Goal: Task Accomplishment & Management: Manage account settings

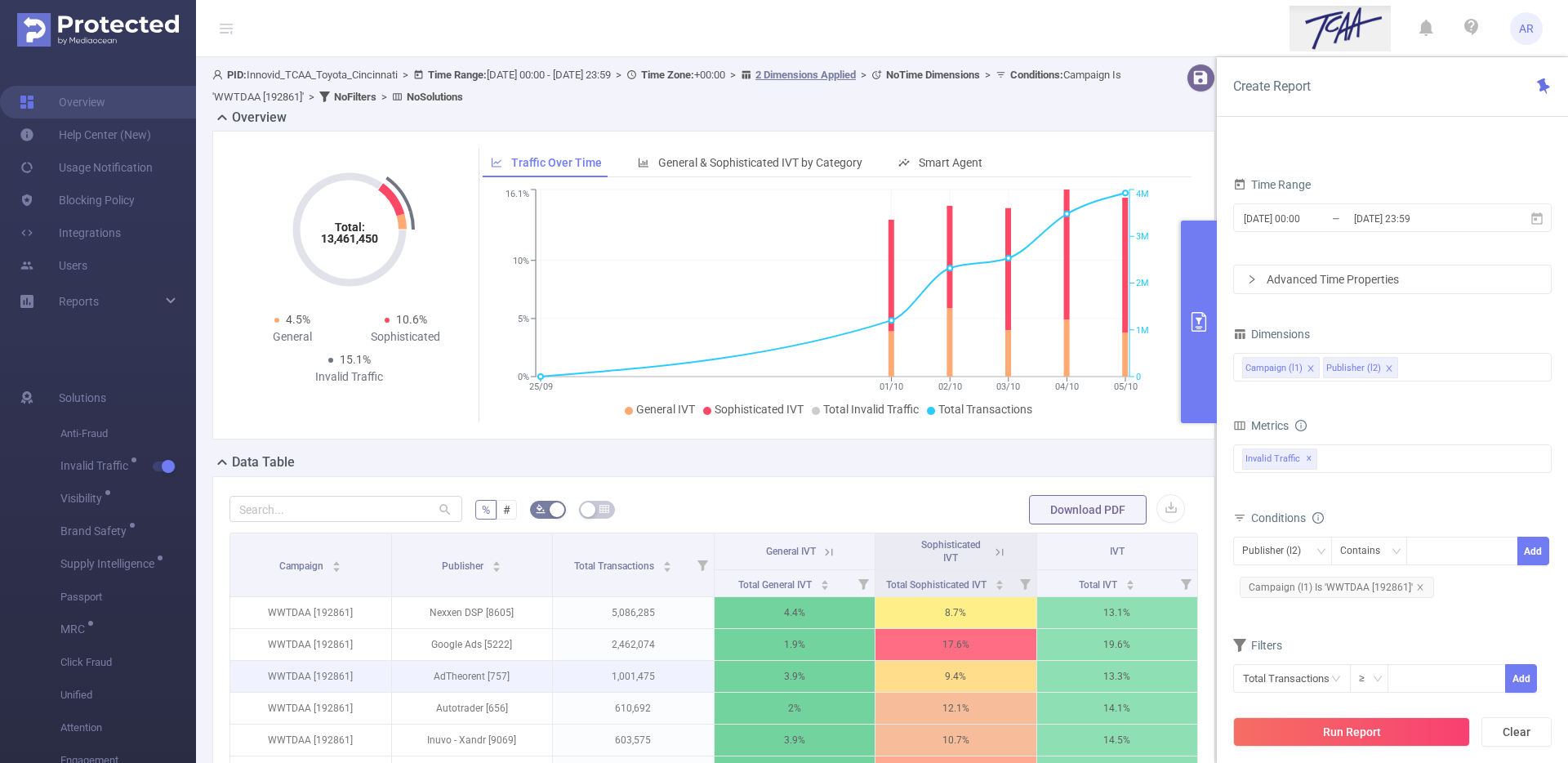
scroll to position [394, 0]
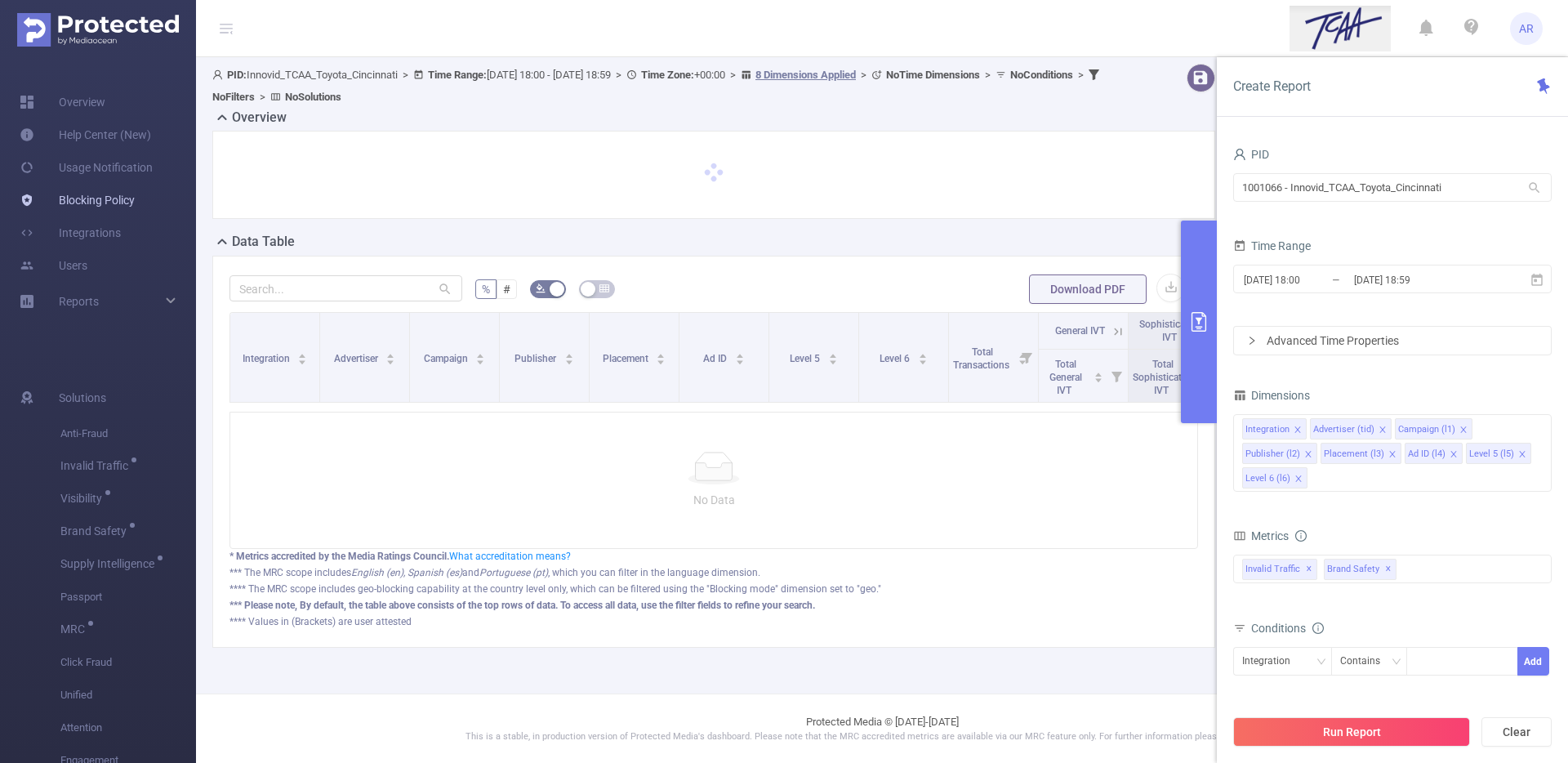
click at [109, 204] on link "Blocking Policy" at bounding box center [77, 200] width 115 height 33
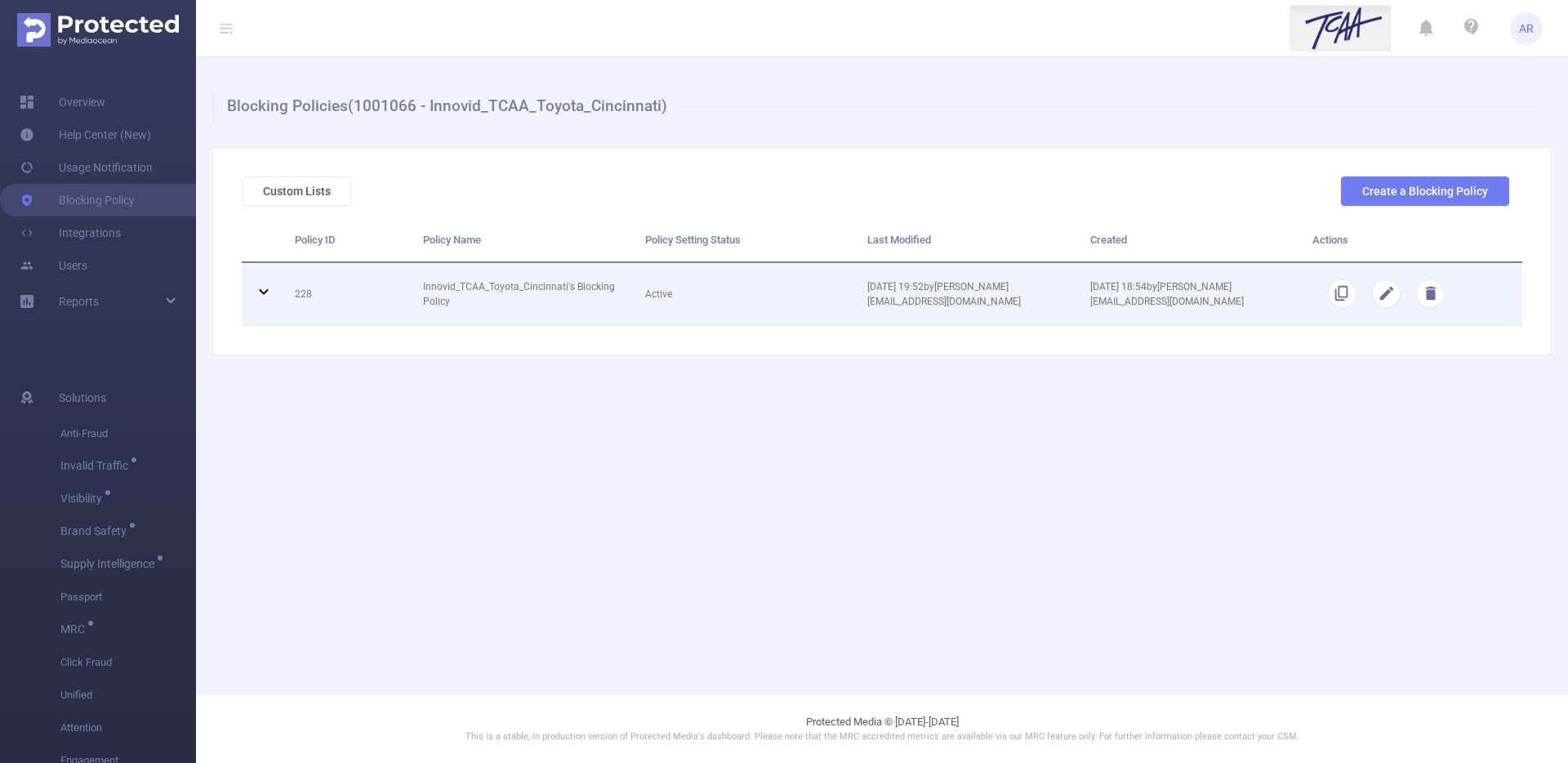
click at [261, 295] on icon at bounding box center [263, 291] width 20 height 20
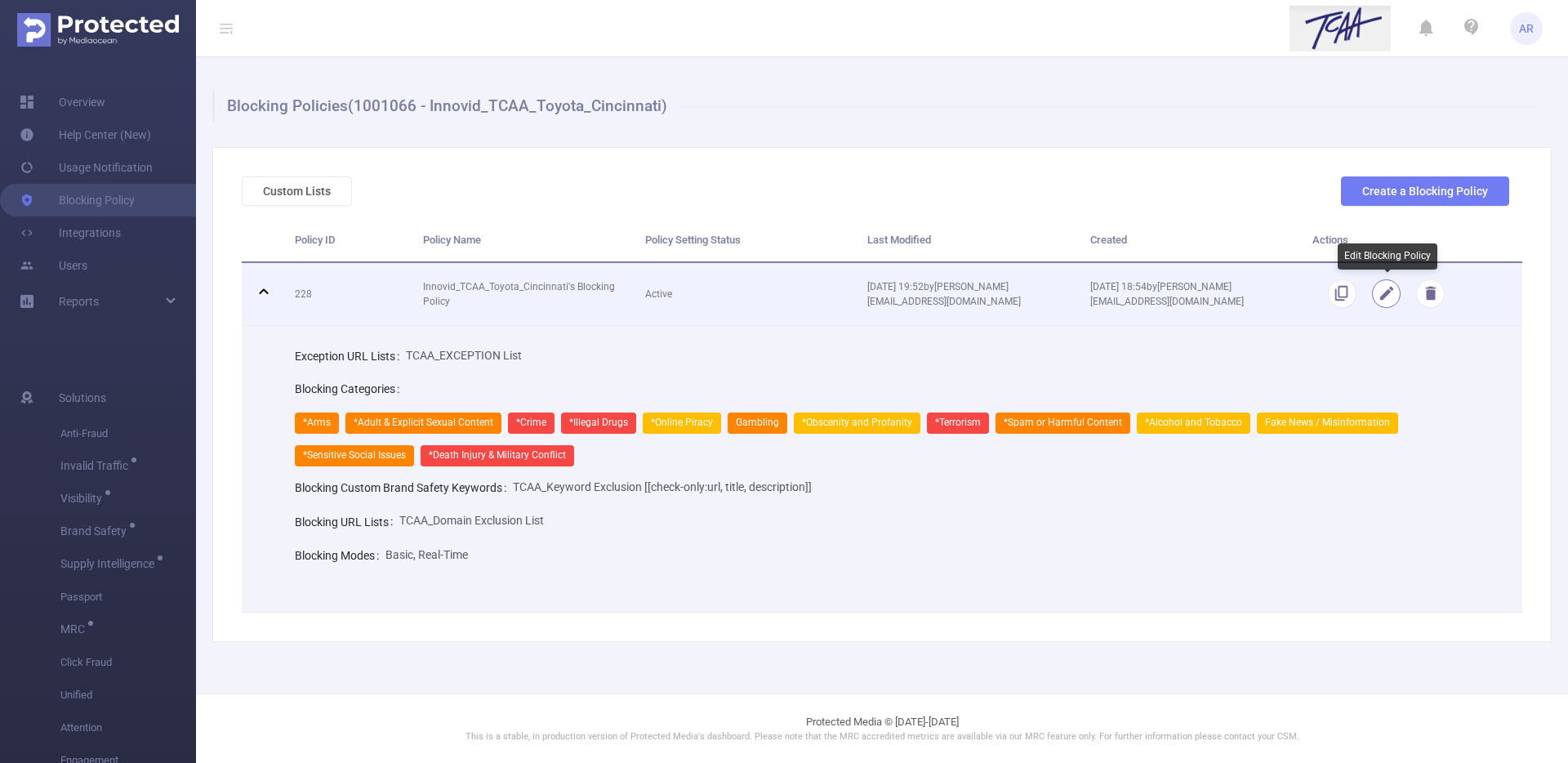
click at [1390, 289] on button "button" at bounding box center [1385, 293] width 28 height 28
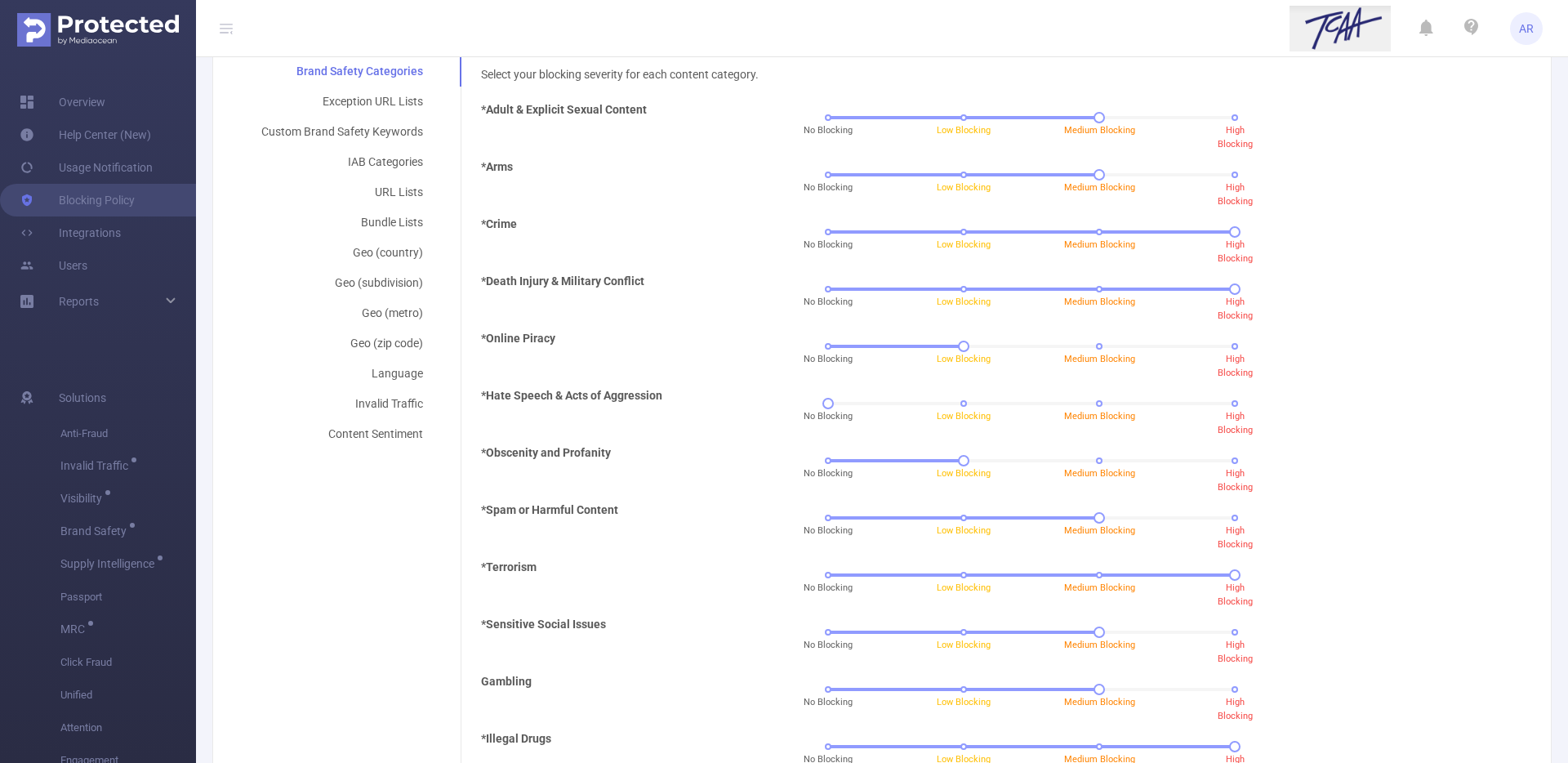
scroll to position [475, 0]
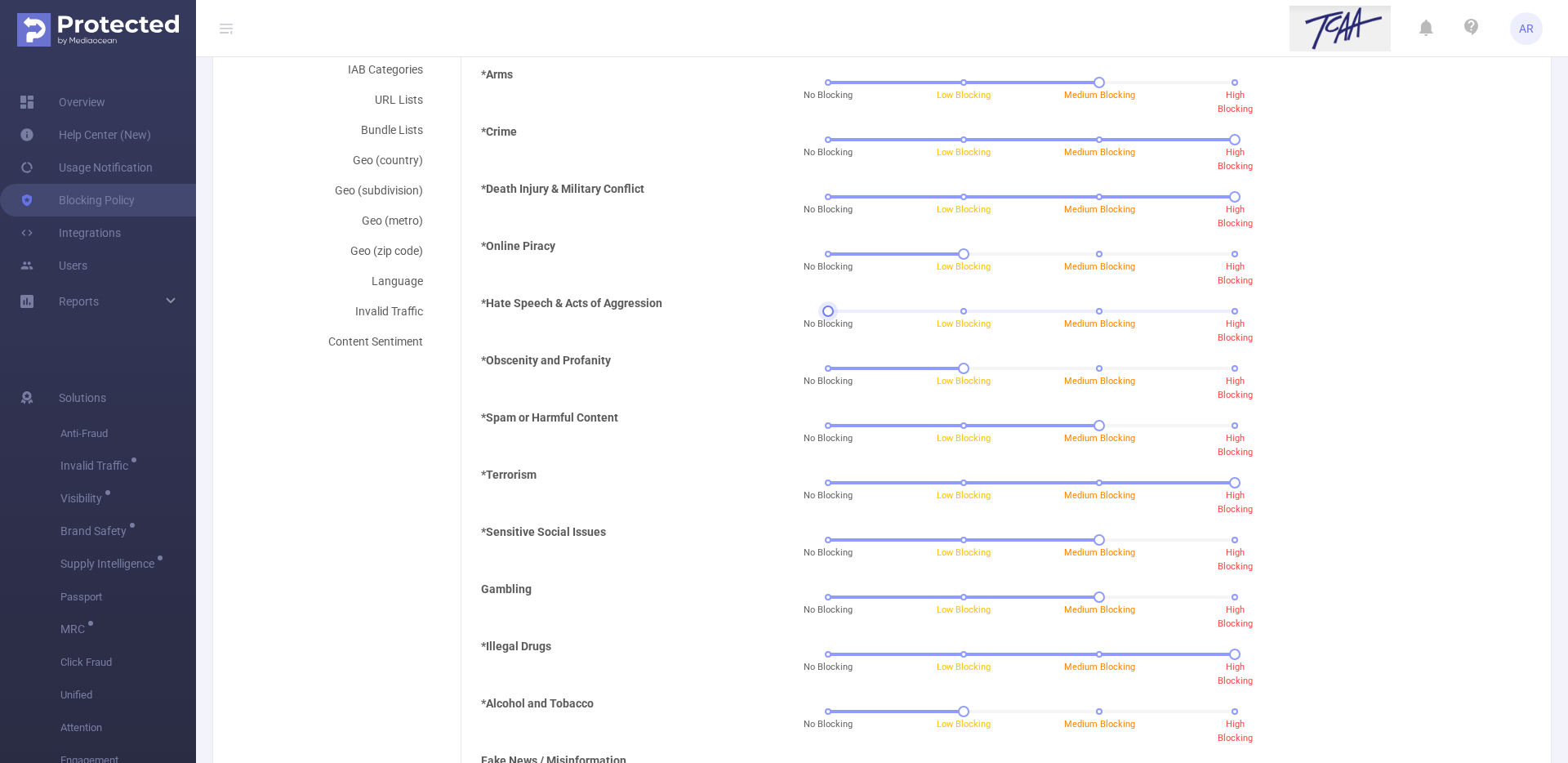
click at [1224, 312] on div "No Blocking Low Blocking Medium Blocking High Blocking" at bounding box center [1032, 311] width 407 height 9
click at [833, 312] on div at bounding box center [827, 311] width 11 height 11
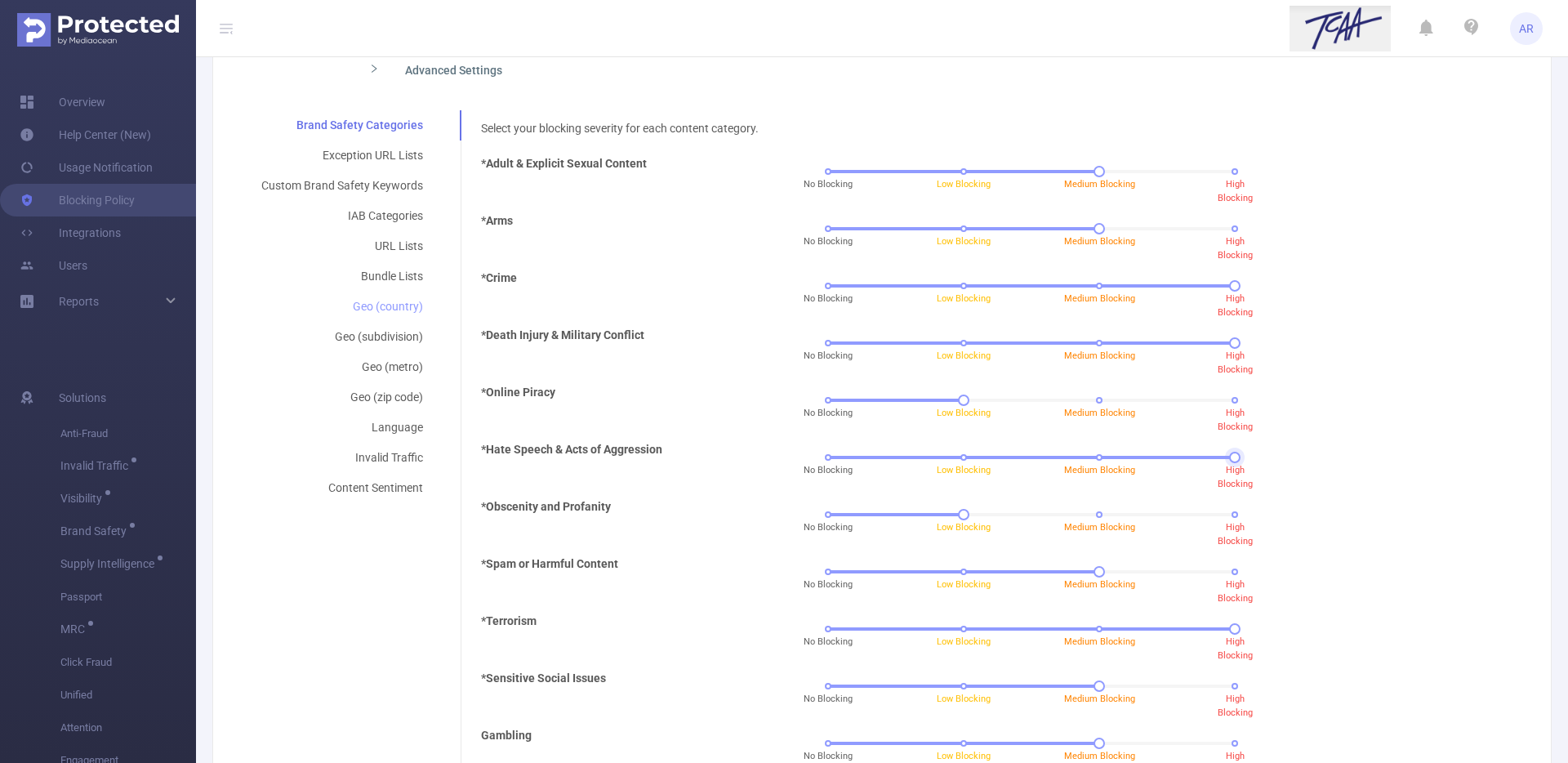
scroll to position [325, 0]
click at [394, 218] on div "IAB Categories" at bounding box center [342, 219] width 201 height 30
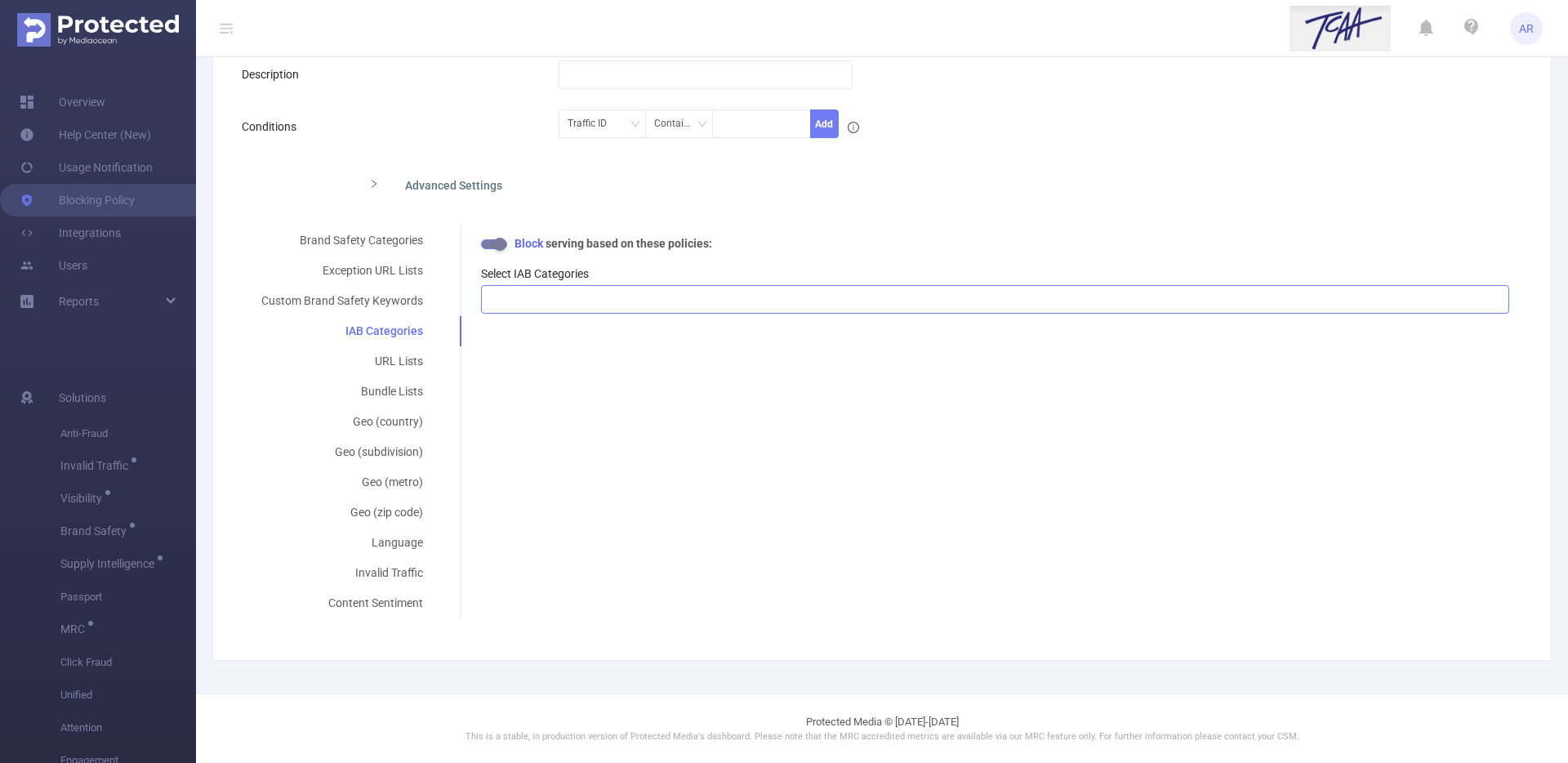
click at [546, 294] on div at bounding box center [995, 299] width 1010 height 27
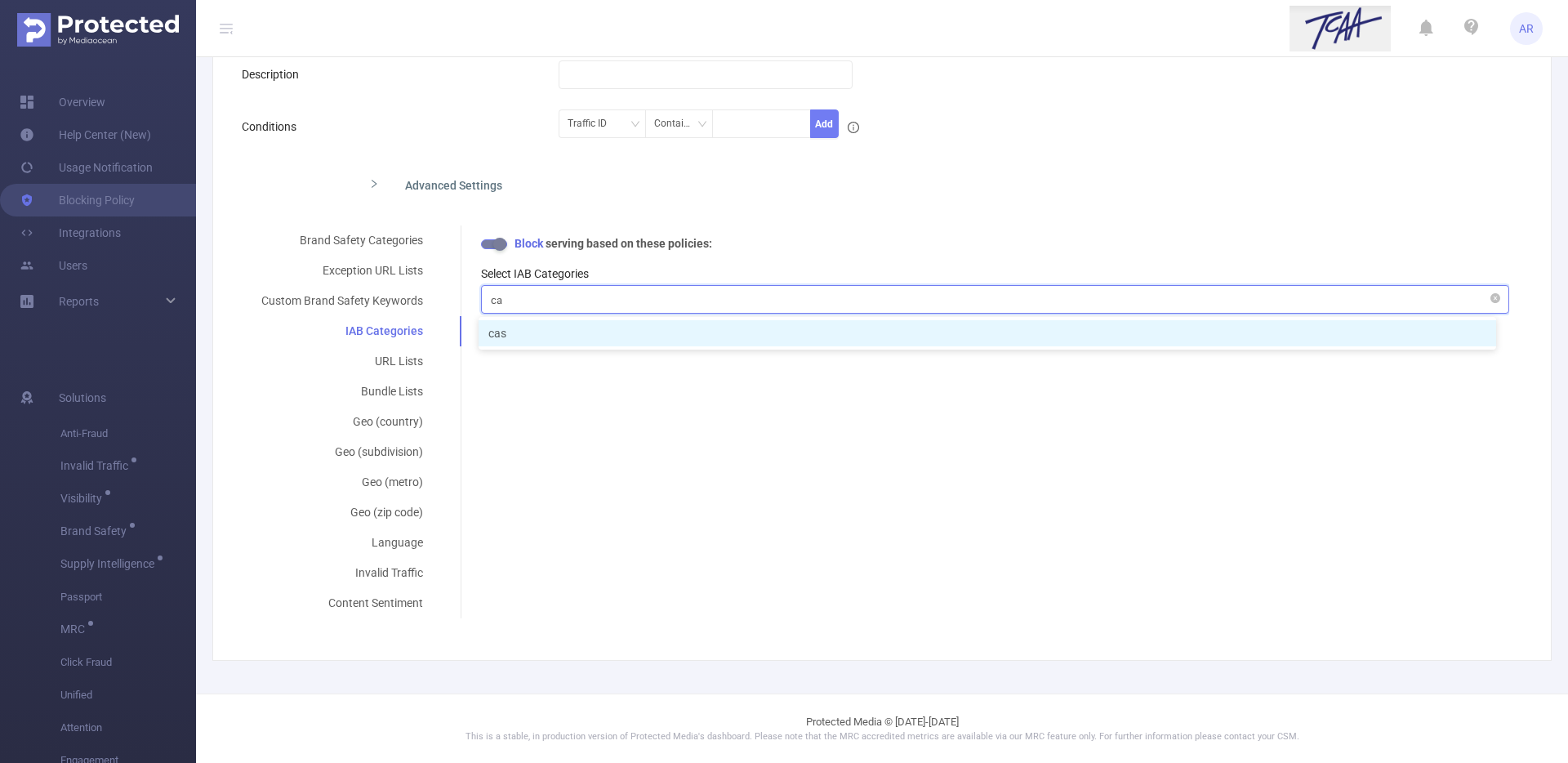
type input "c"
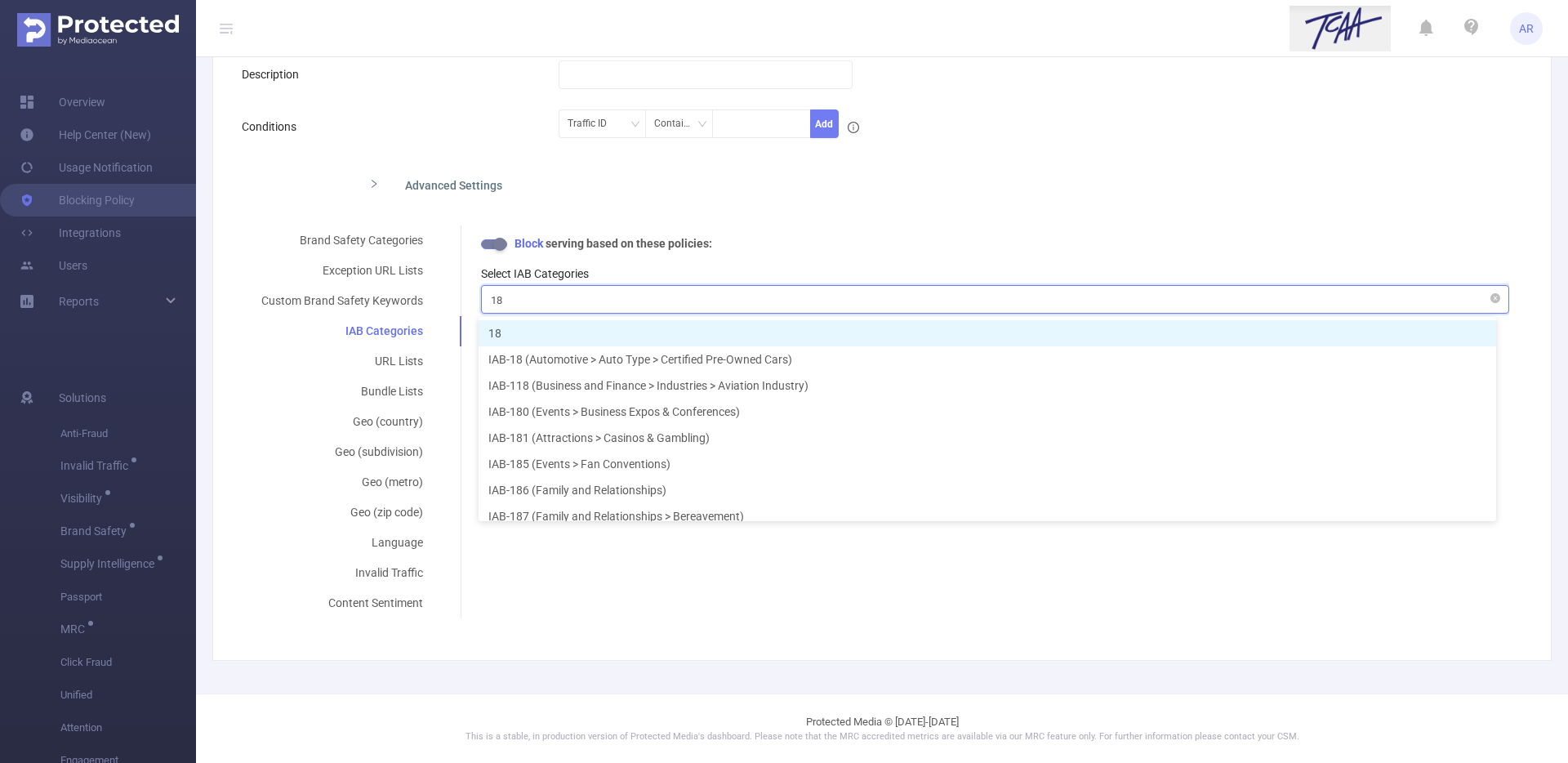
type input "181"
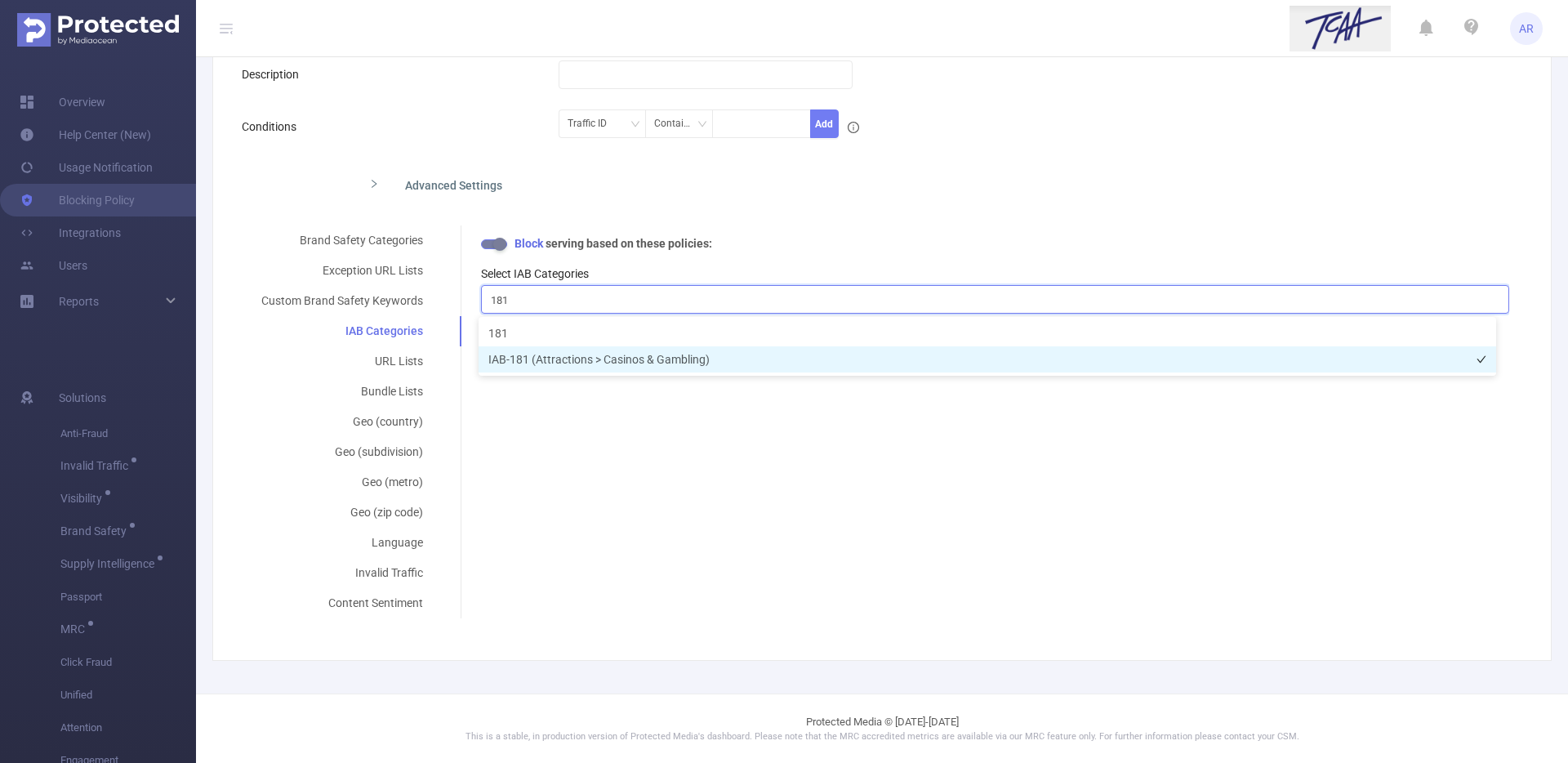
click at [548, 359] on li "IAB-181 (Attractions > Casinos & Gambling)" at bounding box center [986, 359] width 1017 height 26
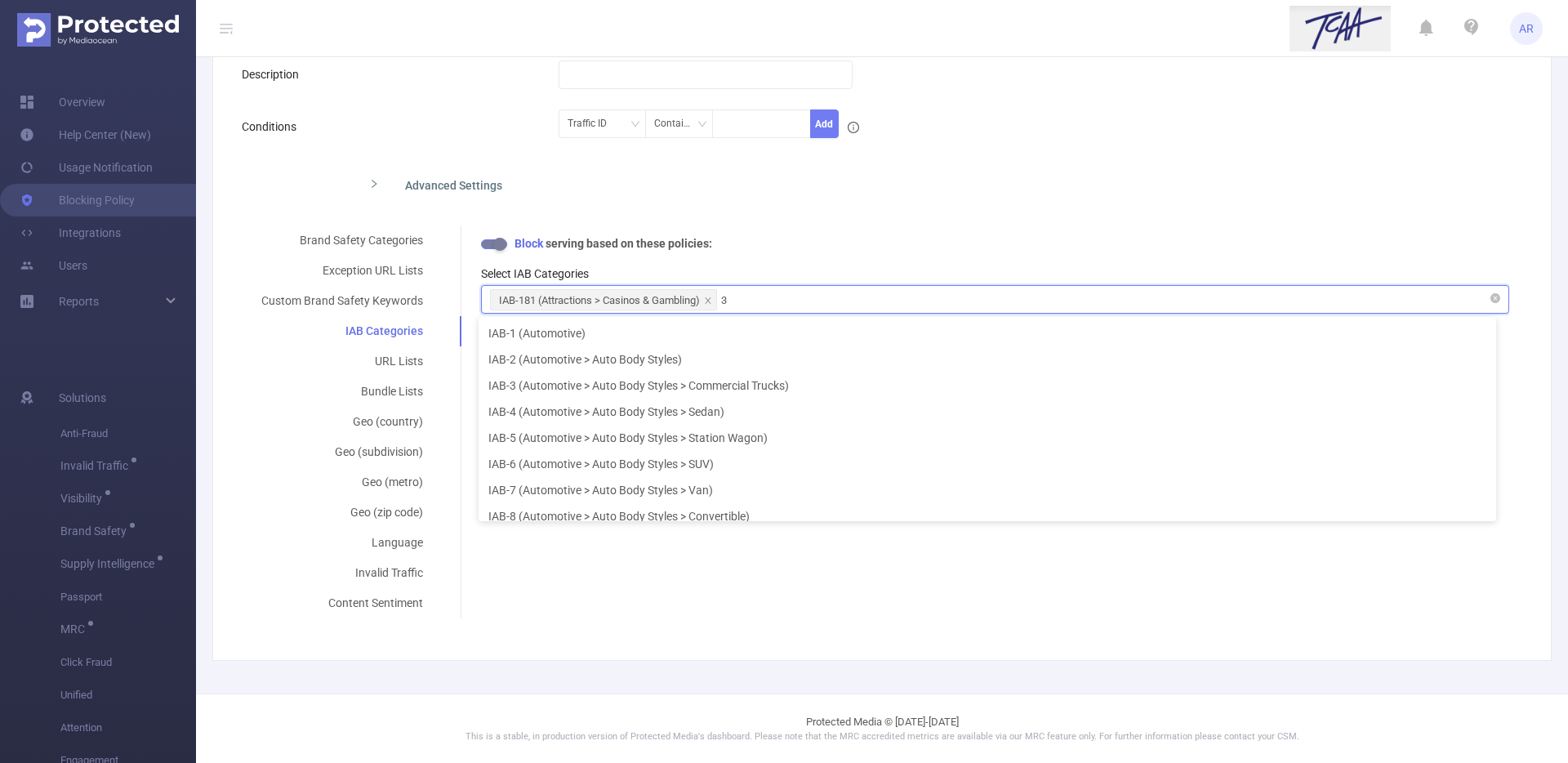
type input "33"
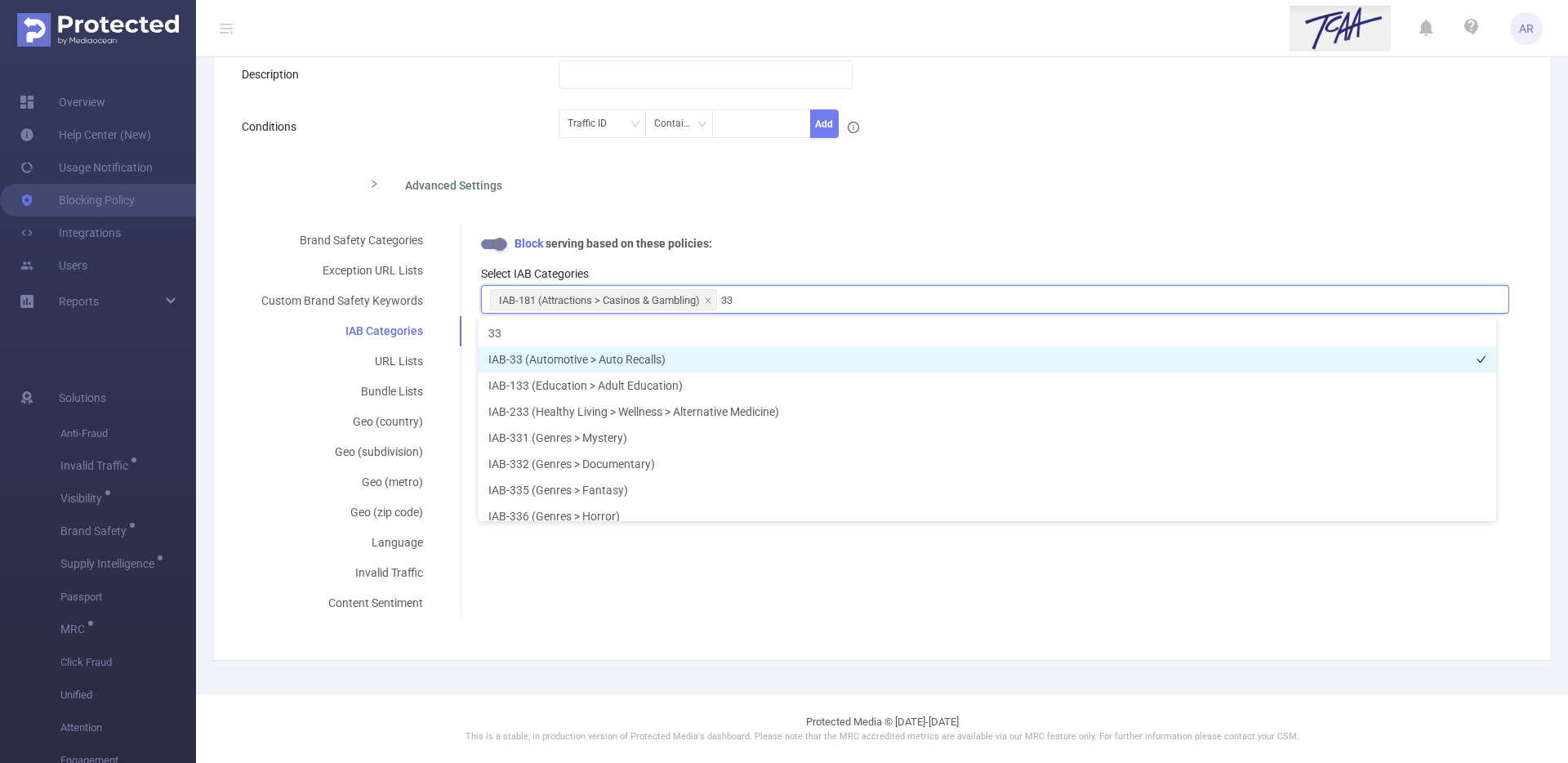
click at [645, 358] on li "IAB-33 (Automotive > Auto Recalls)" at bounding box center [986, 359] width 1017 height 26
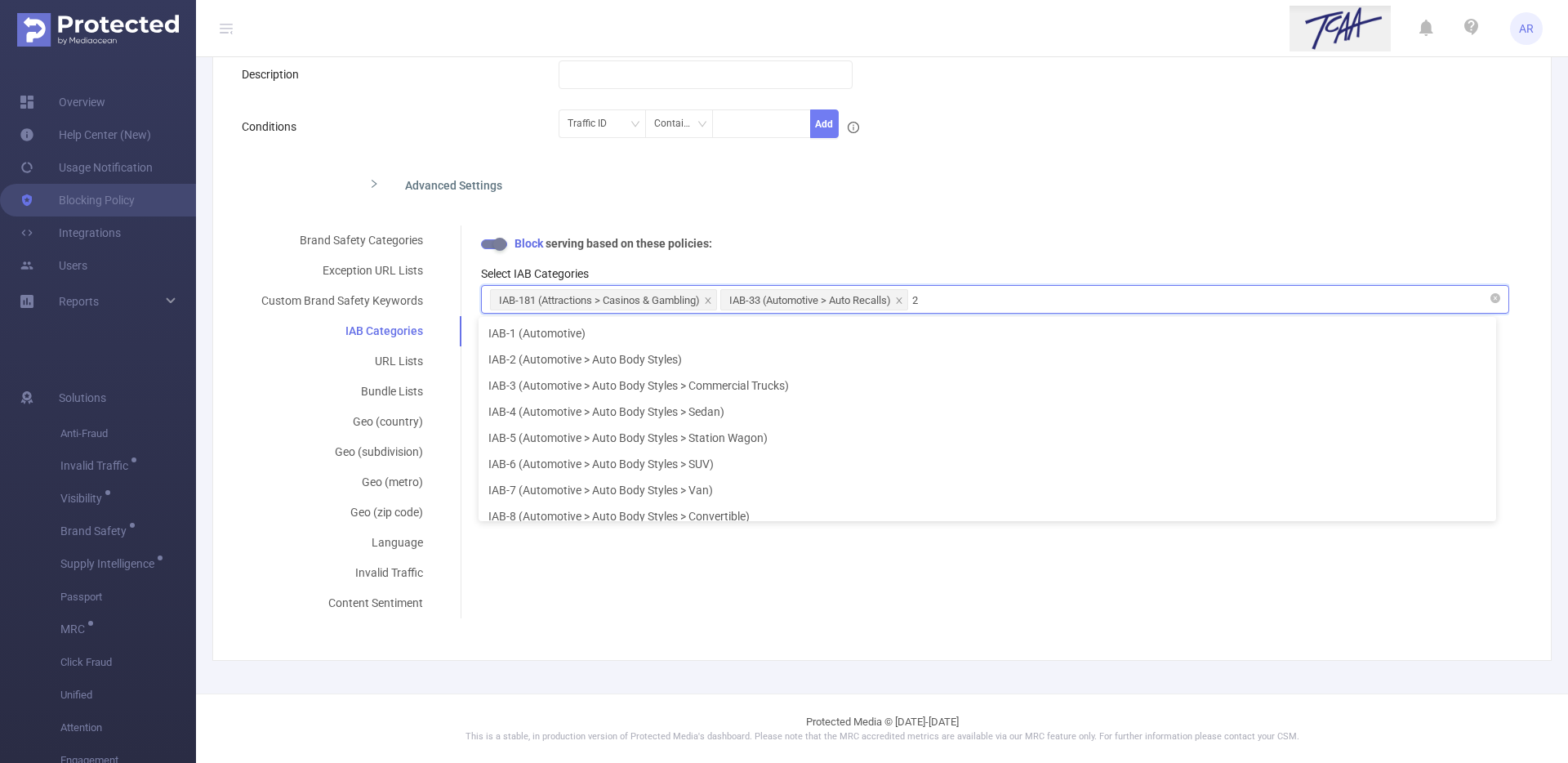
type input "26"
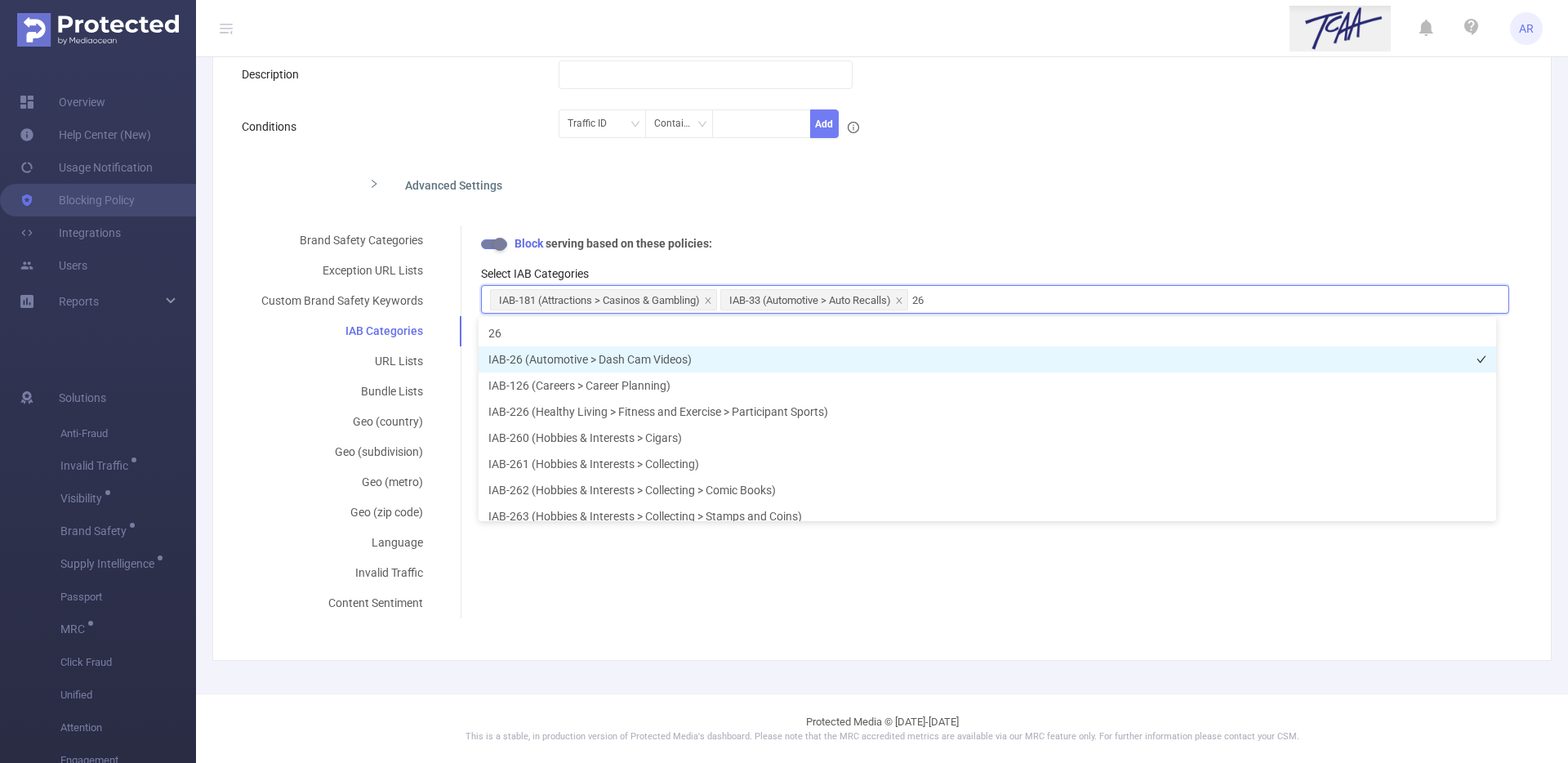
click at [703, 368] on li "IAB-26 (Automotive > Dash Cam Videos)" at bounding box center [986, 359] width 1017 height 26
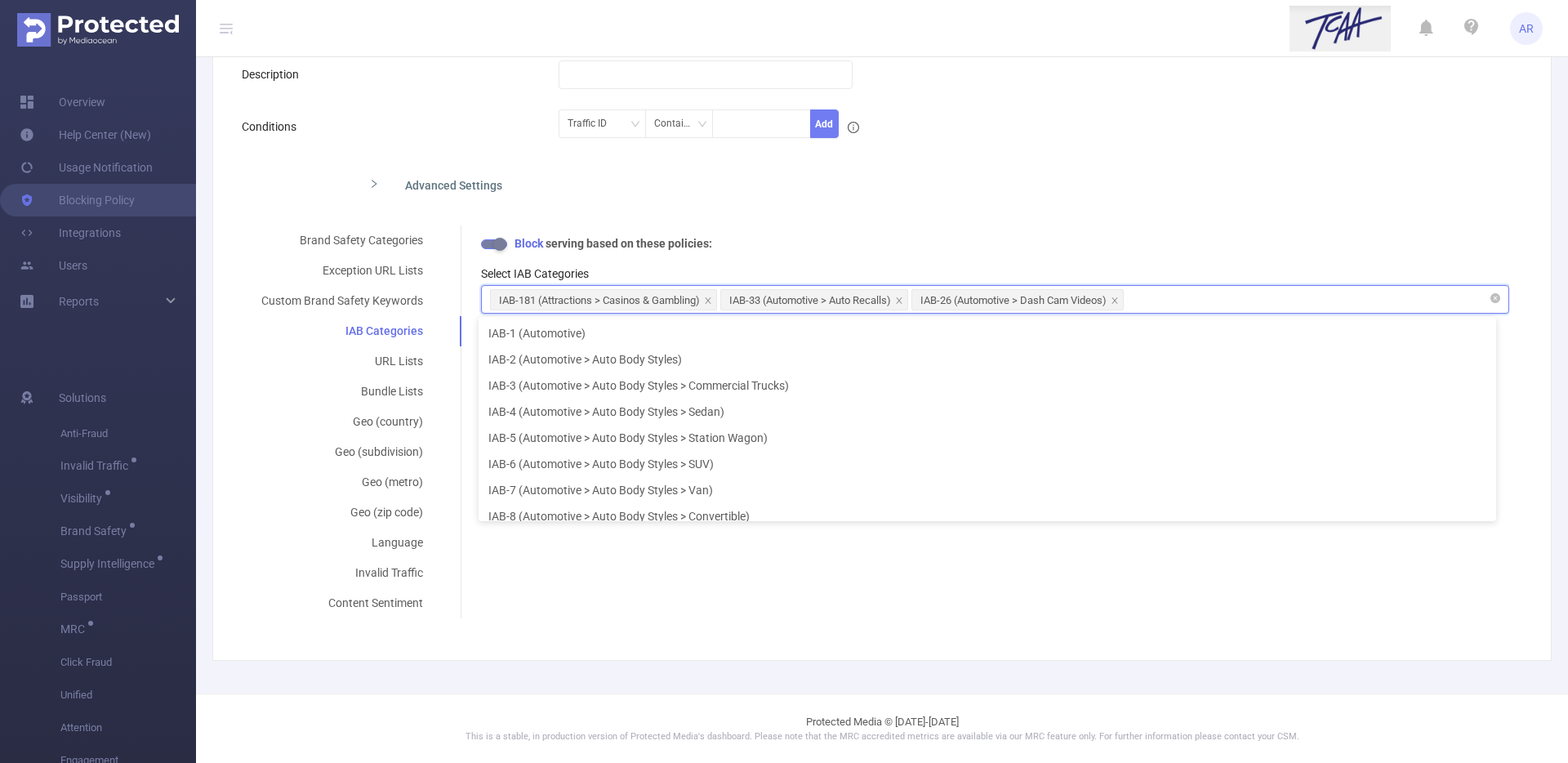
click at [1155, 298] on div "IAB-181 (Attractions > Casinos & Gambling) IAB-33 (Automotive > Auto Recalls) I…" at bounding box center [995, 299] width 1010 height 27
type input "74"
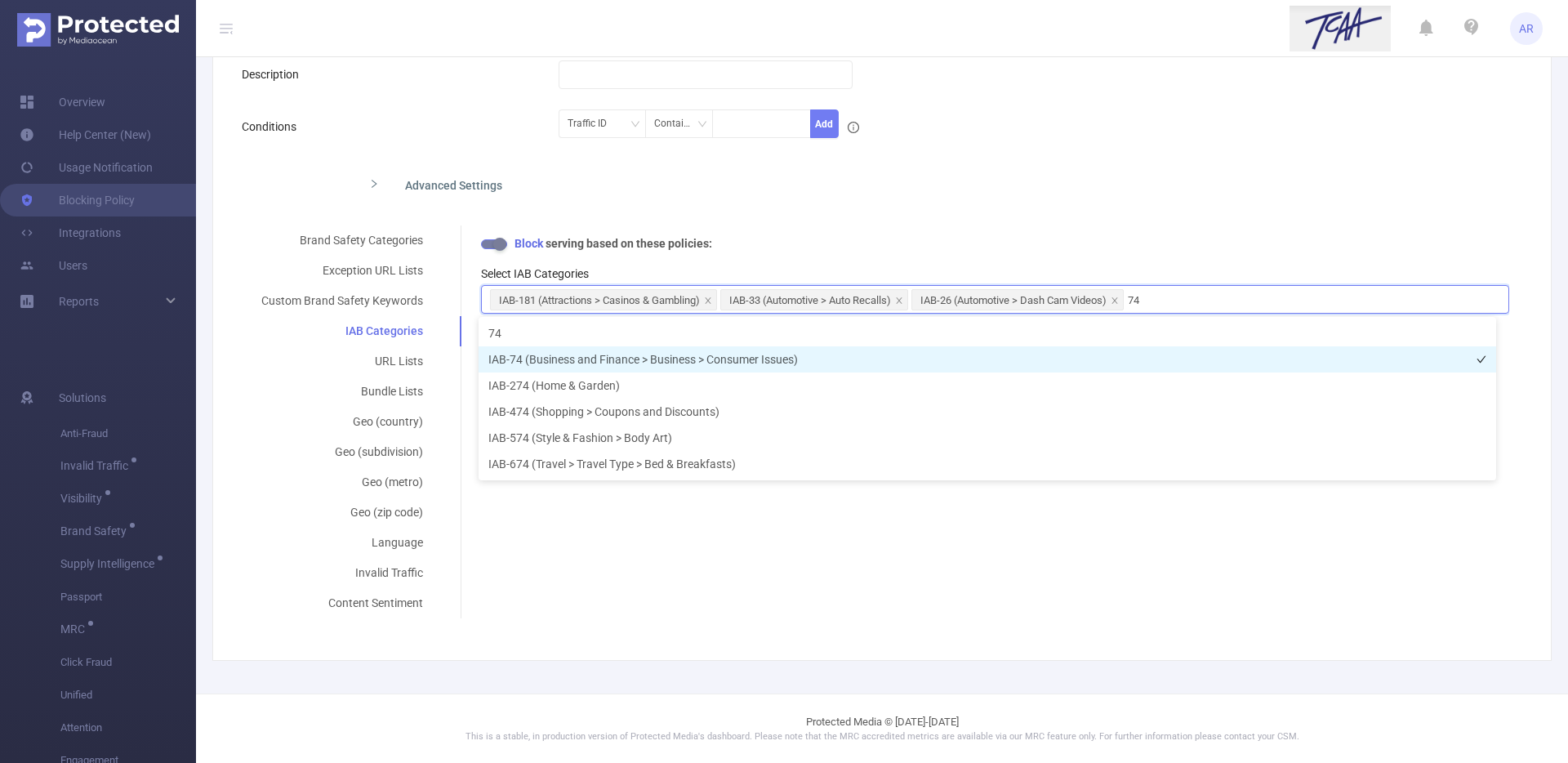
click at [820, 365] on li "IAB-74 (Business and Finance > Business > Consumer Issues)" at bounding box center [986, 359] width 1017 height 26
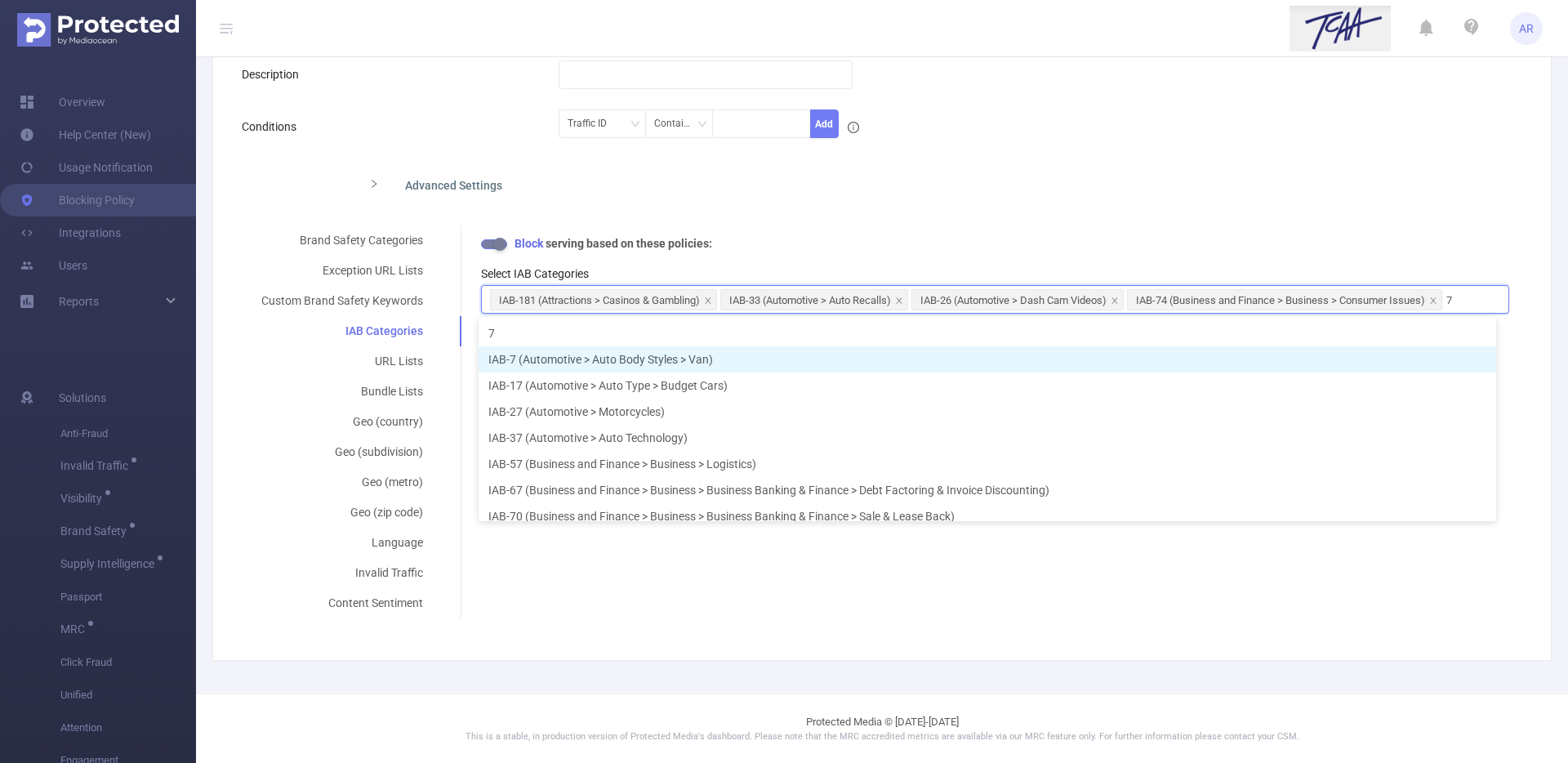
type input "75"
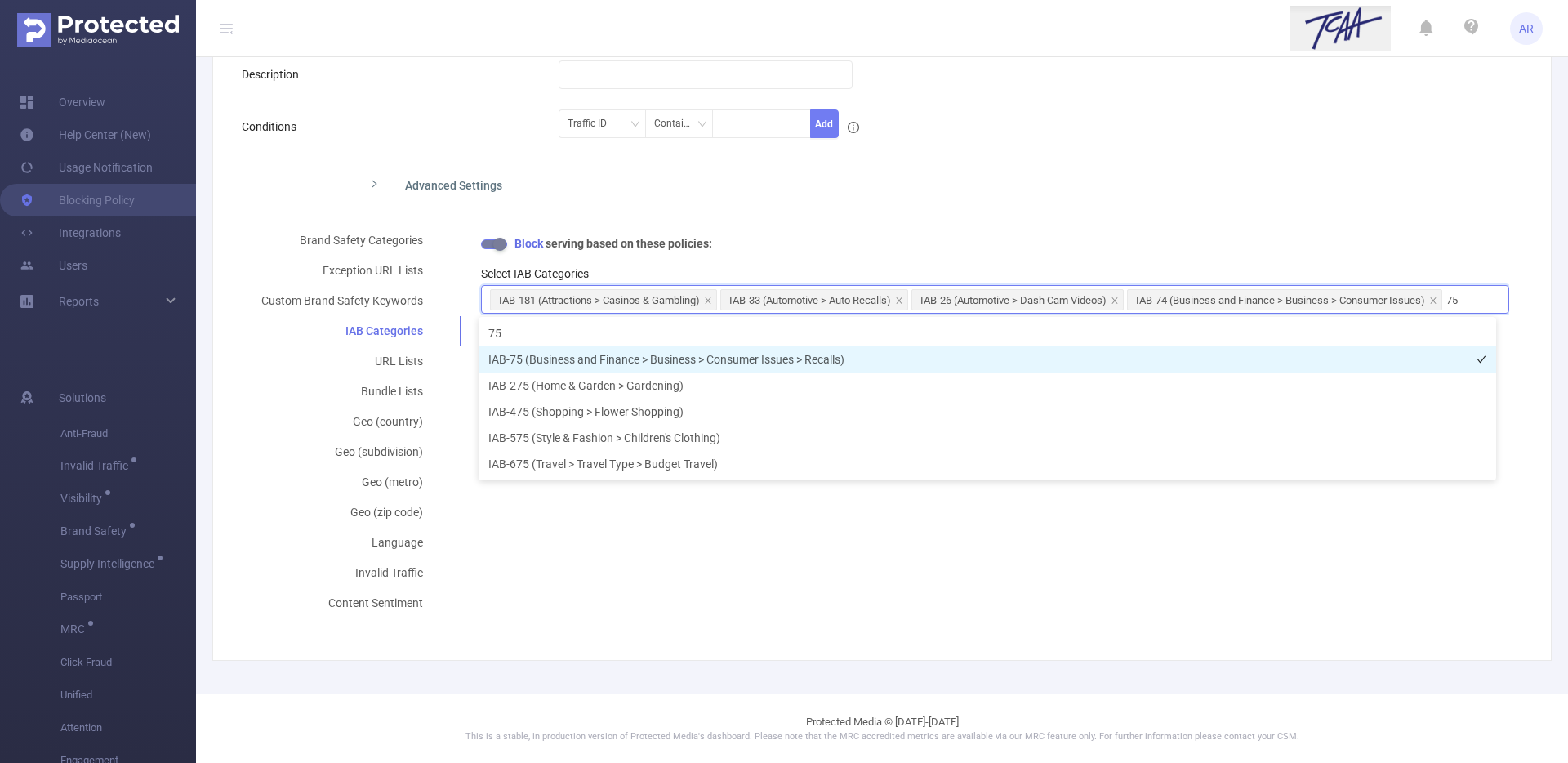
click at [814, 363] on li "IAB-75 (Business and Finance > Business > Consumer Issues > Recalls)" at bounding box center [986, 359] width 1017 height 26
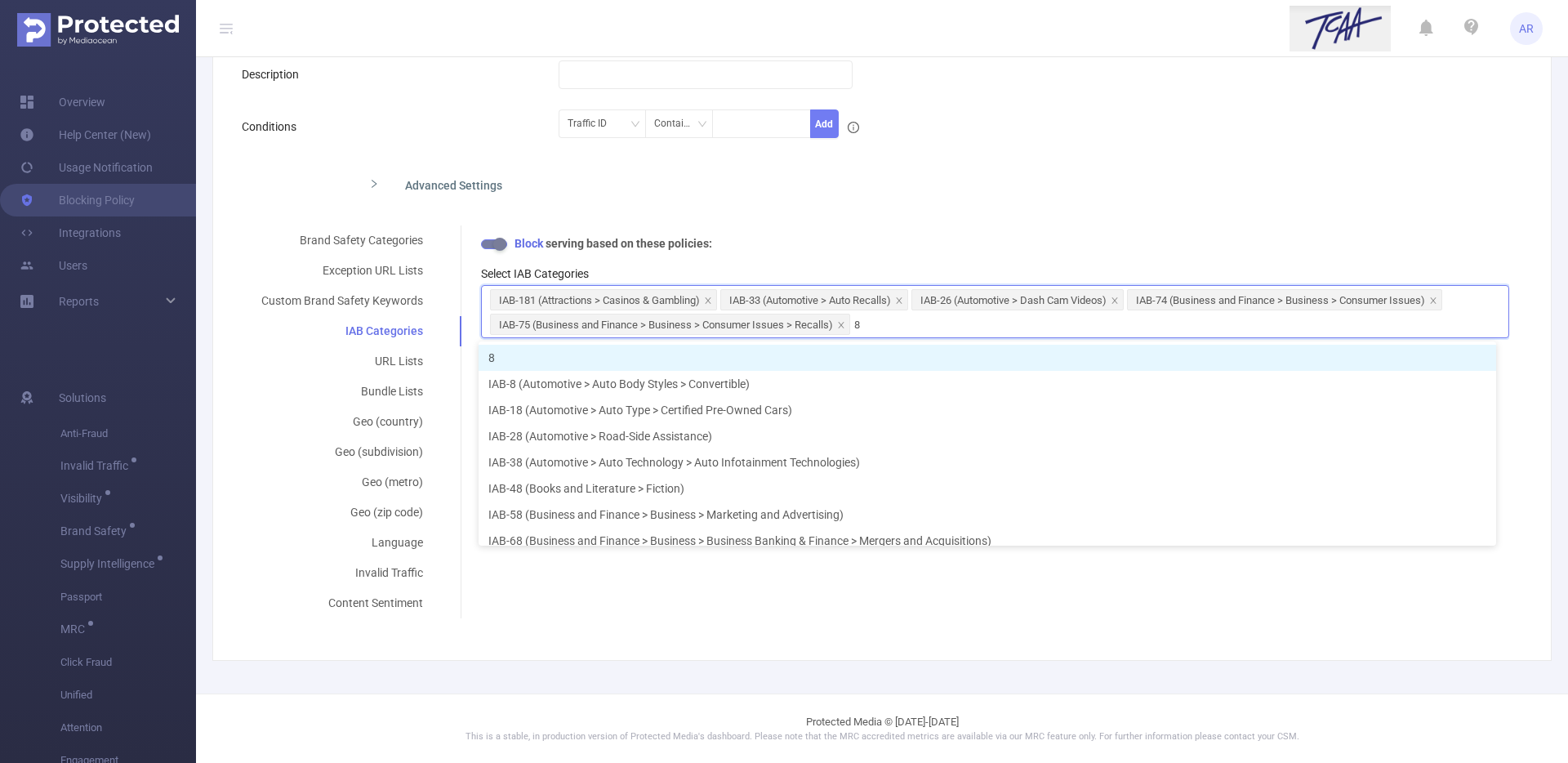
type input "83"
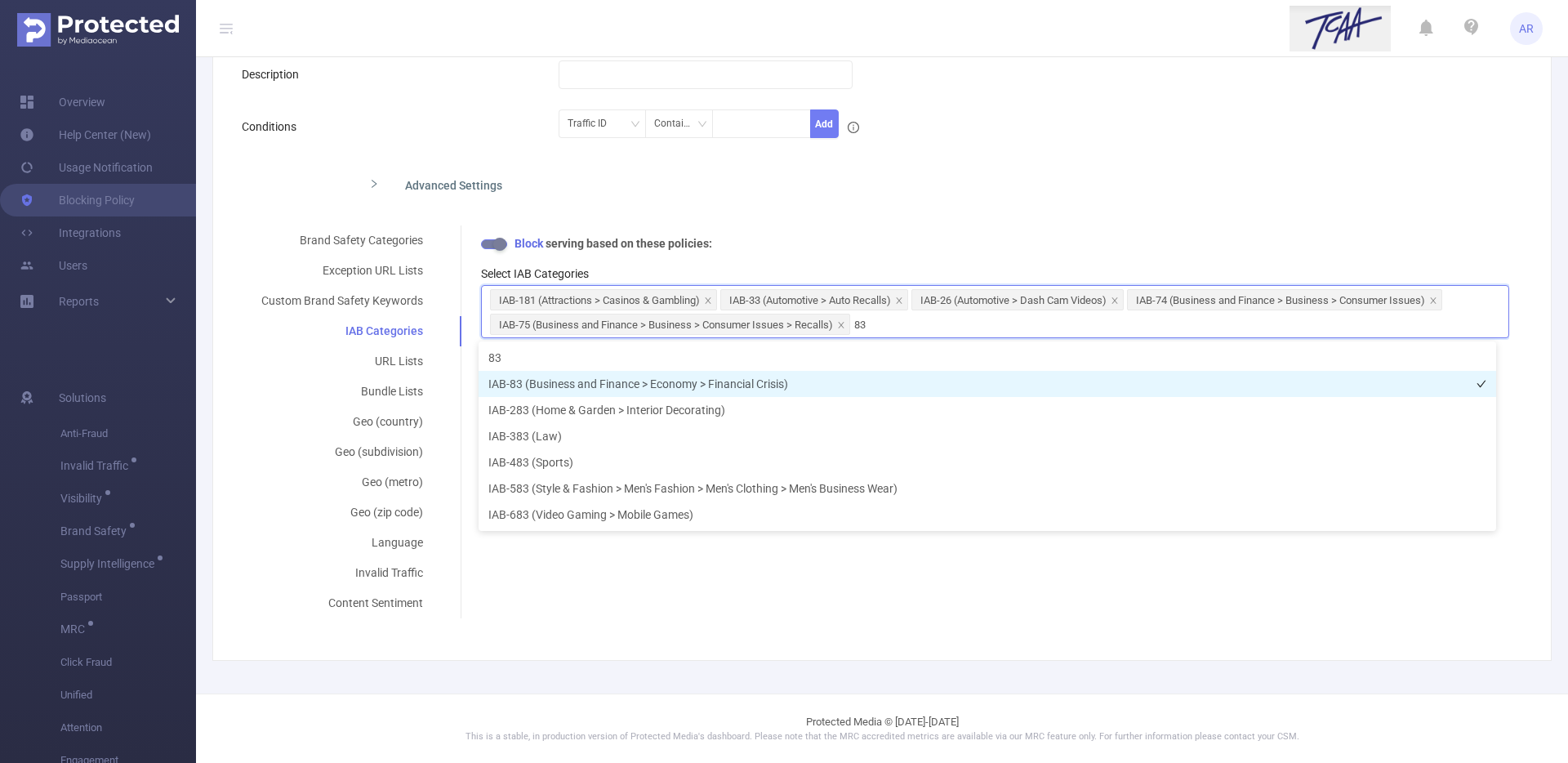
click at [606, 384] on li "IAB-83 (Business and Finance > Economy > Financial Crisis)" at bounding box center [986, 384] width 1017 height 26
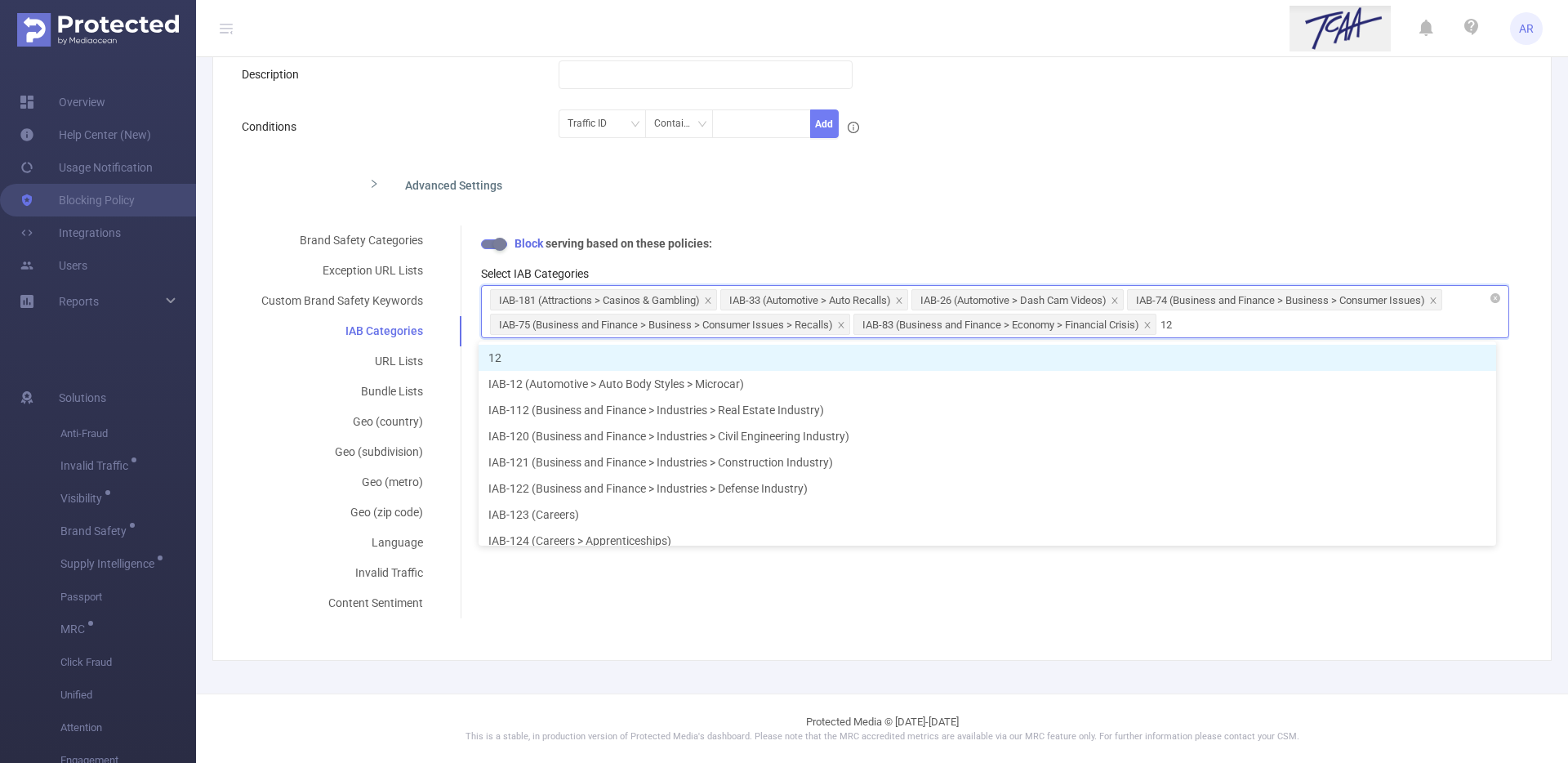
type input "122"
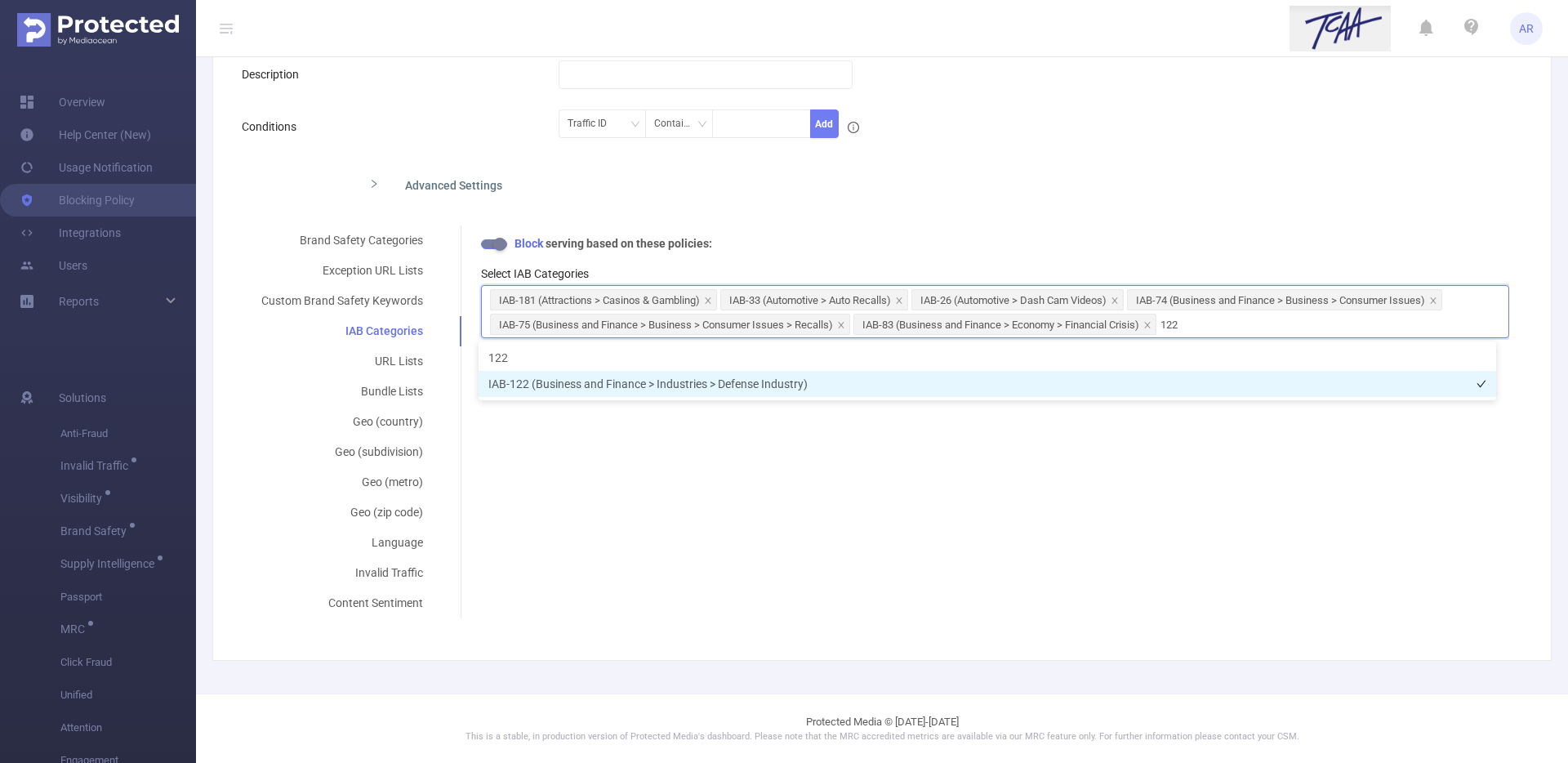
click at [1007, 390] on li "IAB-122 (Business and Finance > Industries > Defense Industry)" at bounding box center [986, 384] width 1017 height 26
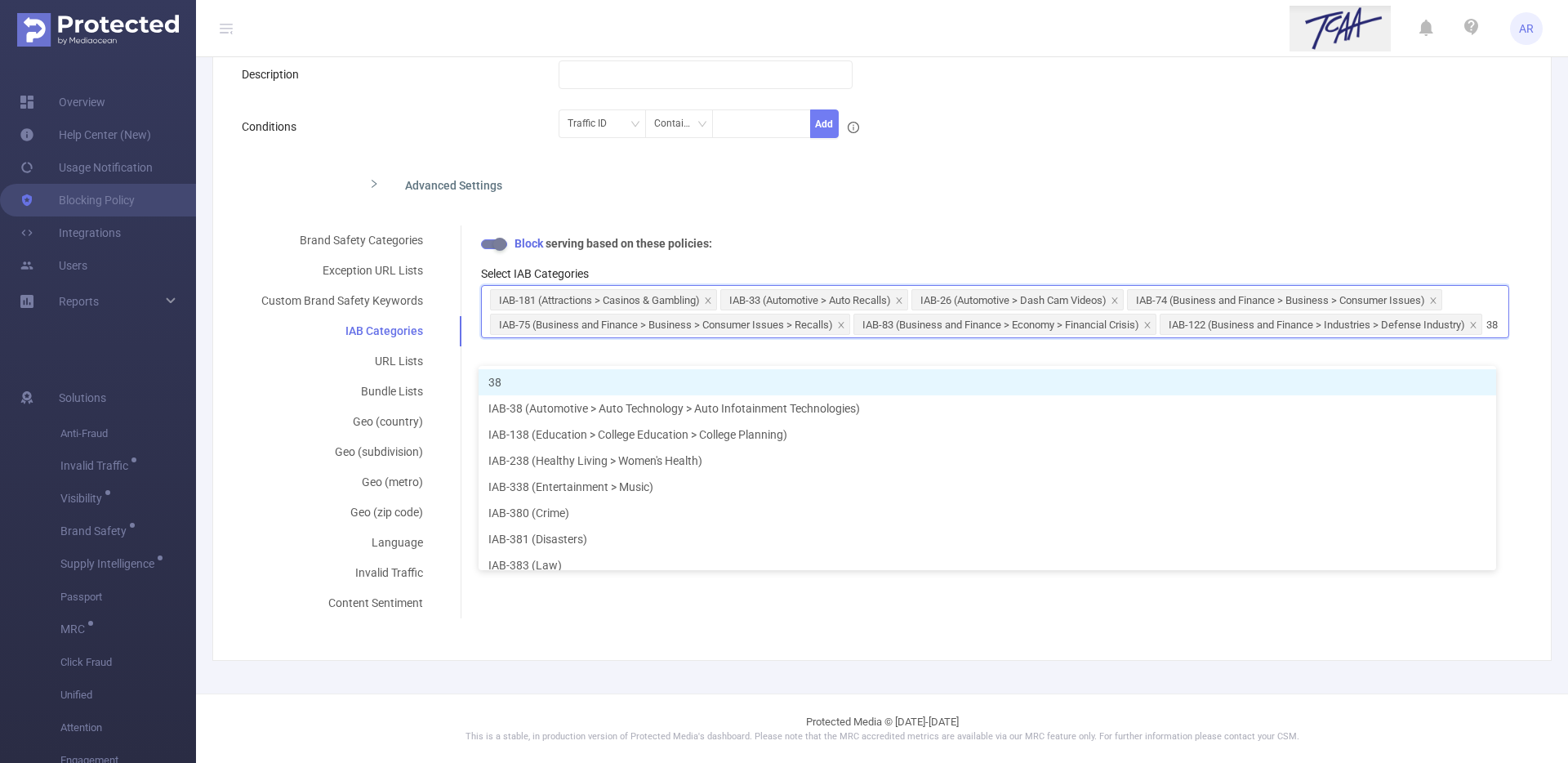
type input "380"
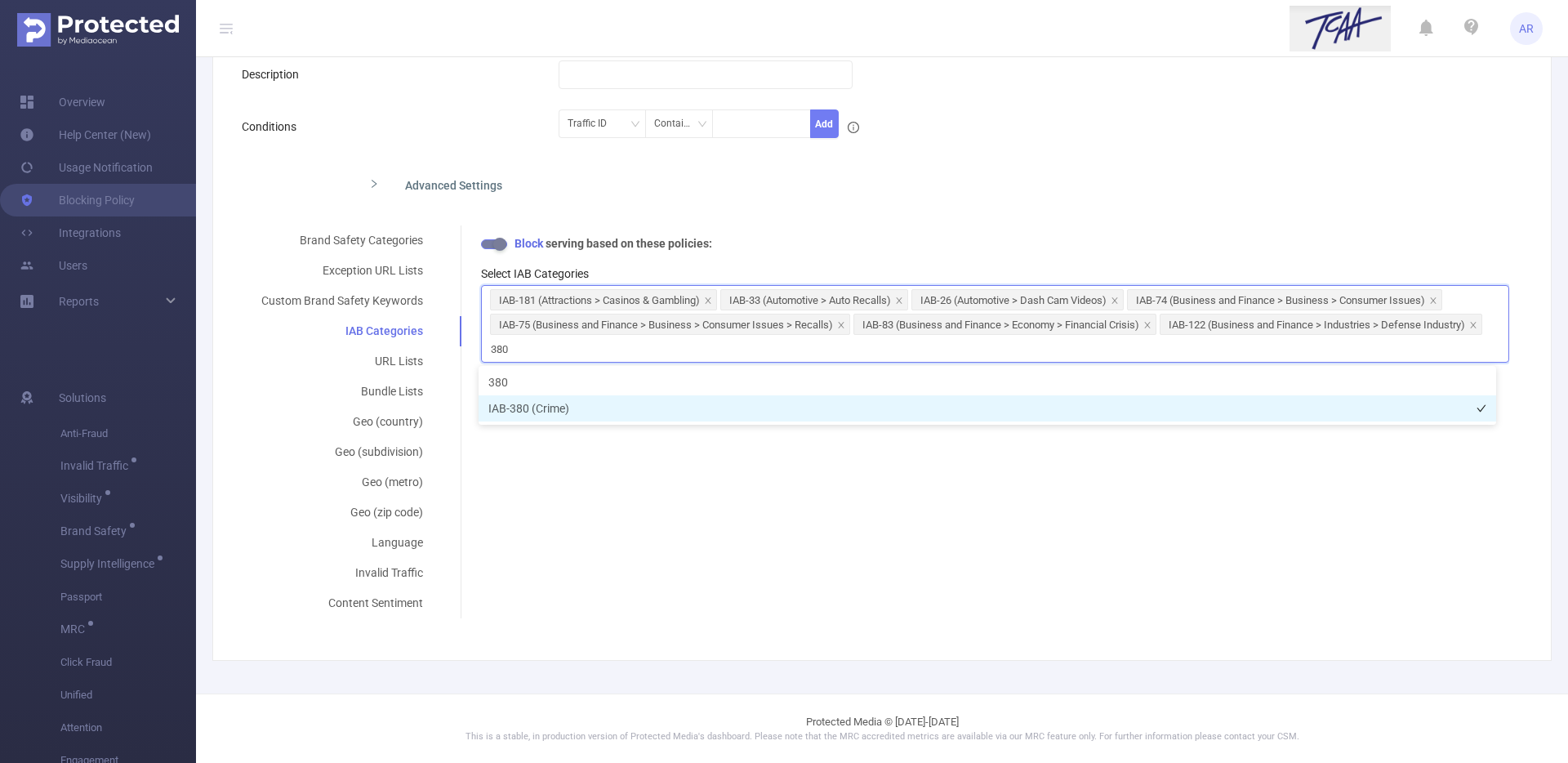
click at [775, 417] on li "IAB-380 (Crime)" at bounding box center [986, 408] width 1017 height 26
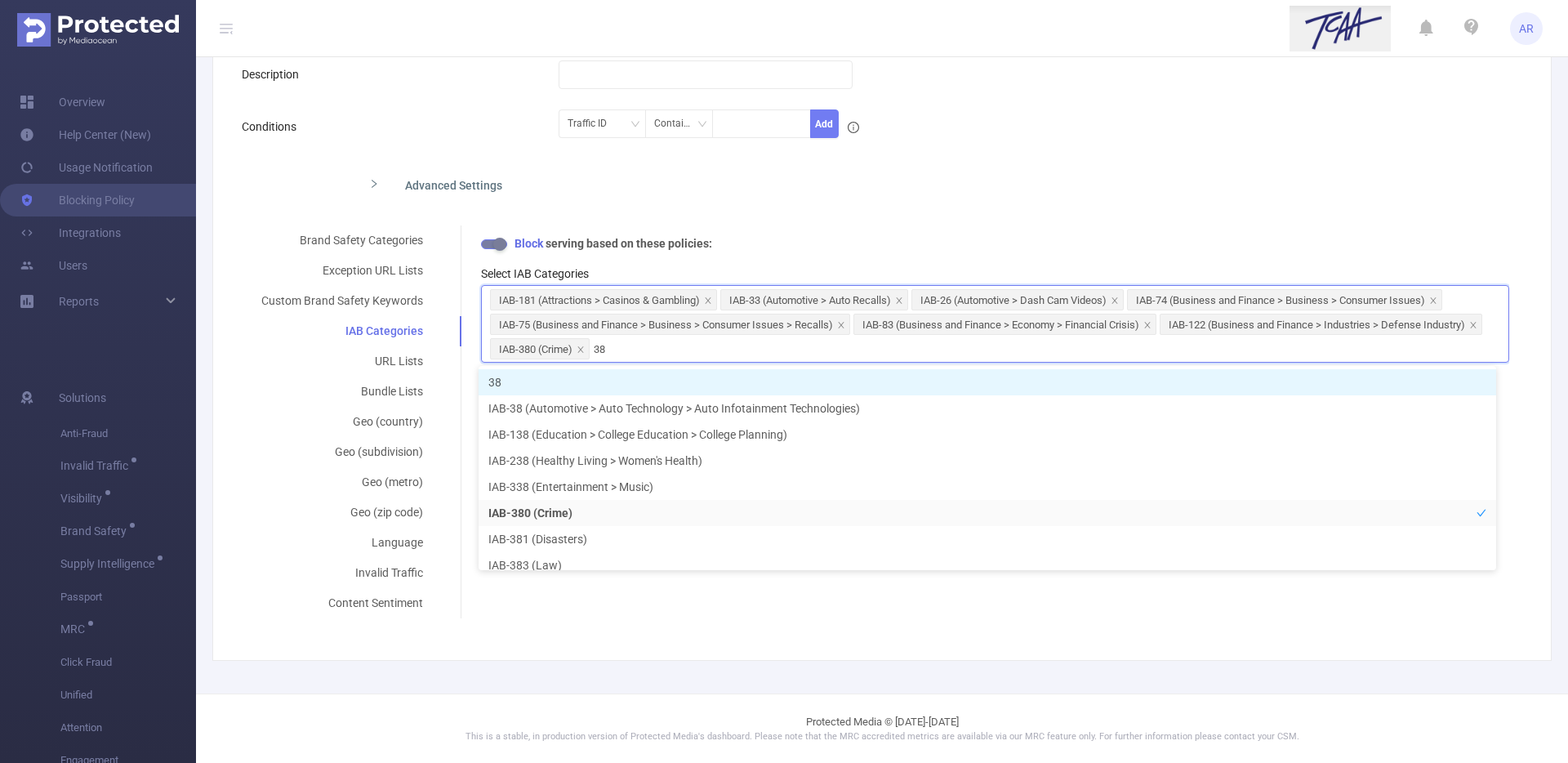
type input "381"
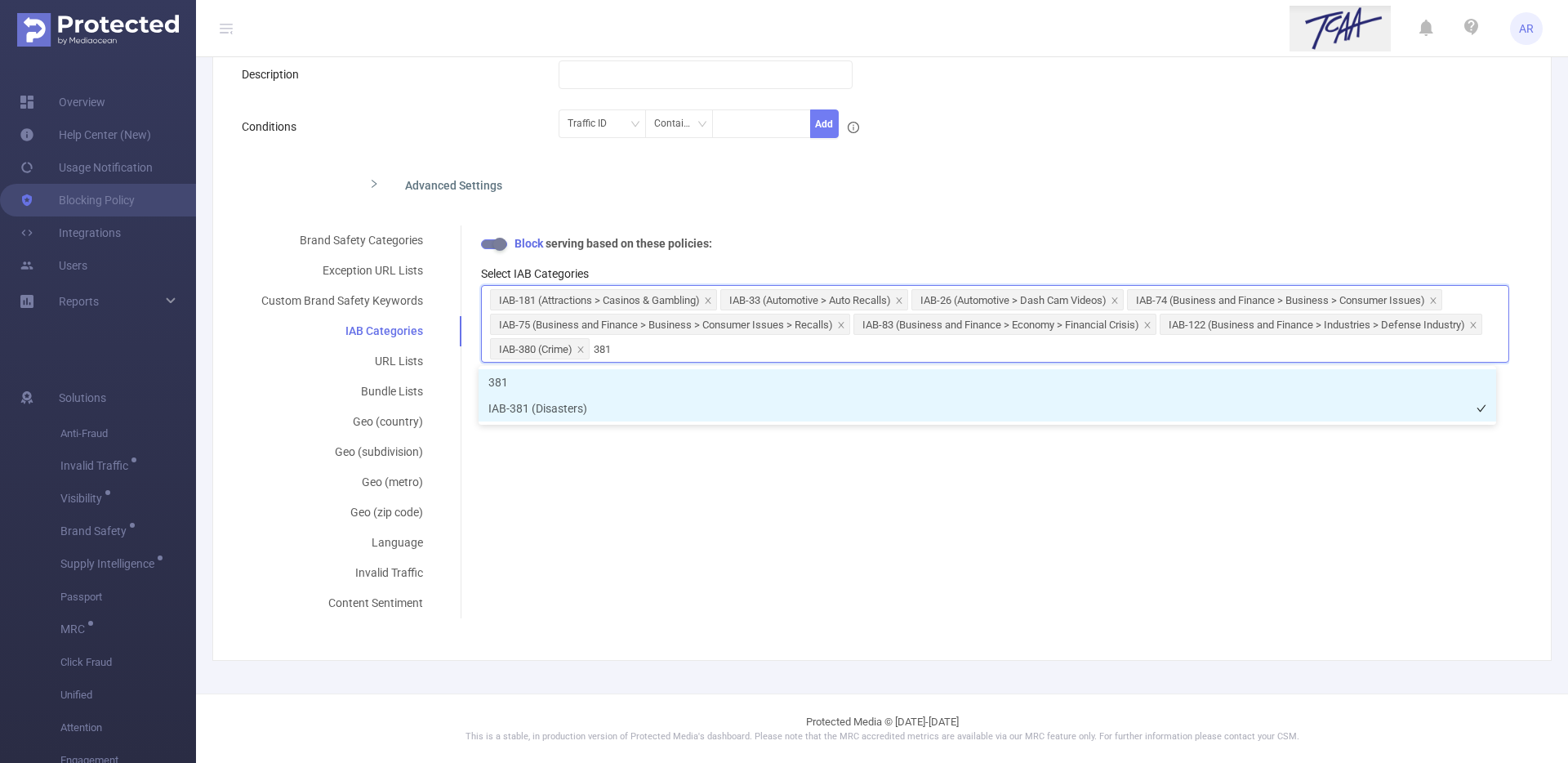
click at [590, 416] on li "IAB-381 (Disasters)" at bounding box center [986, 408] width 1017 height 26
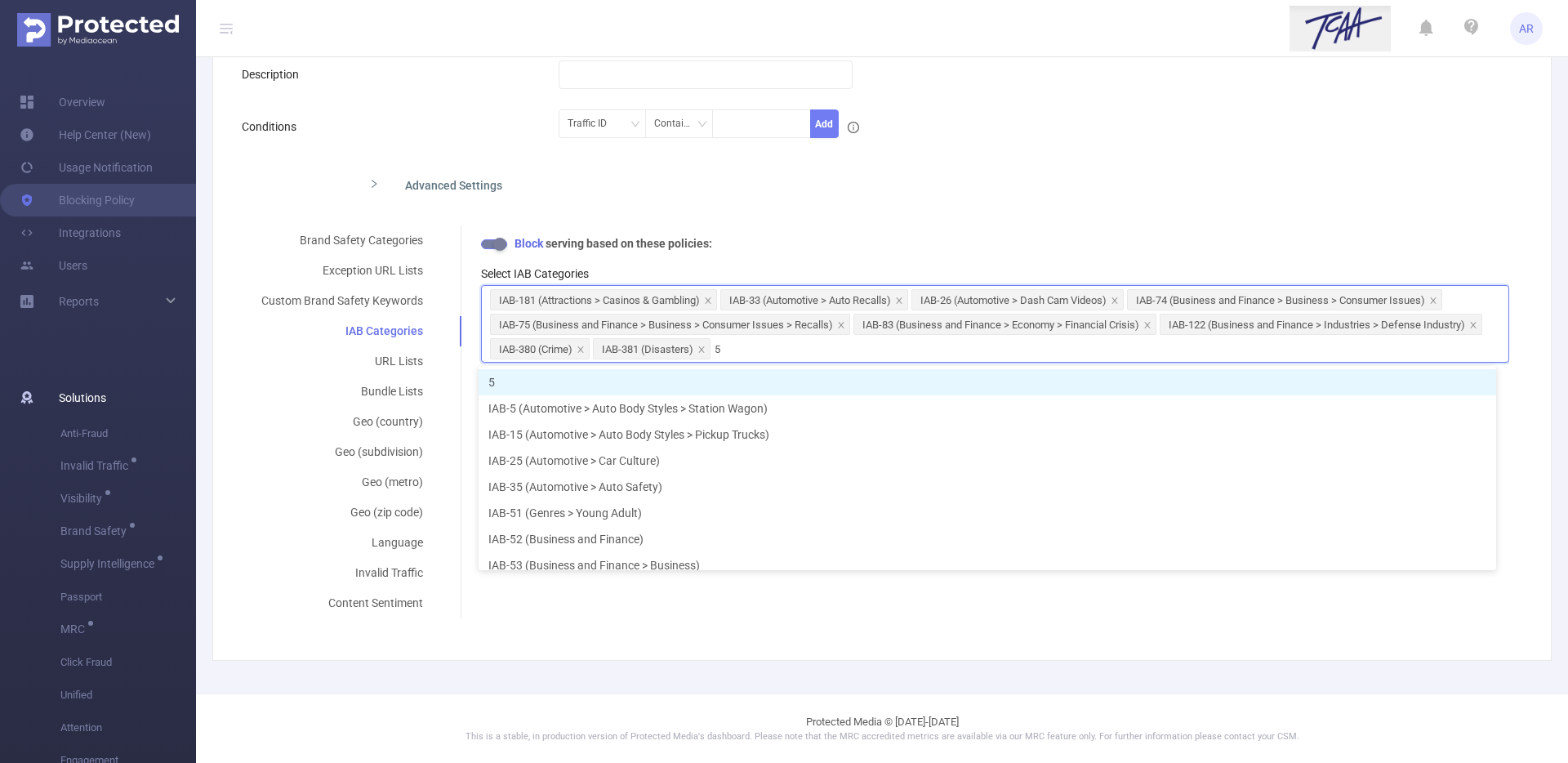
type input "5a"
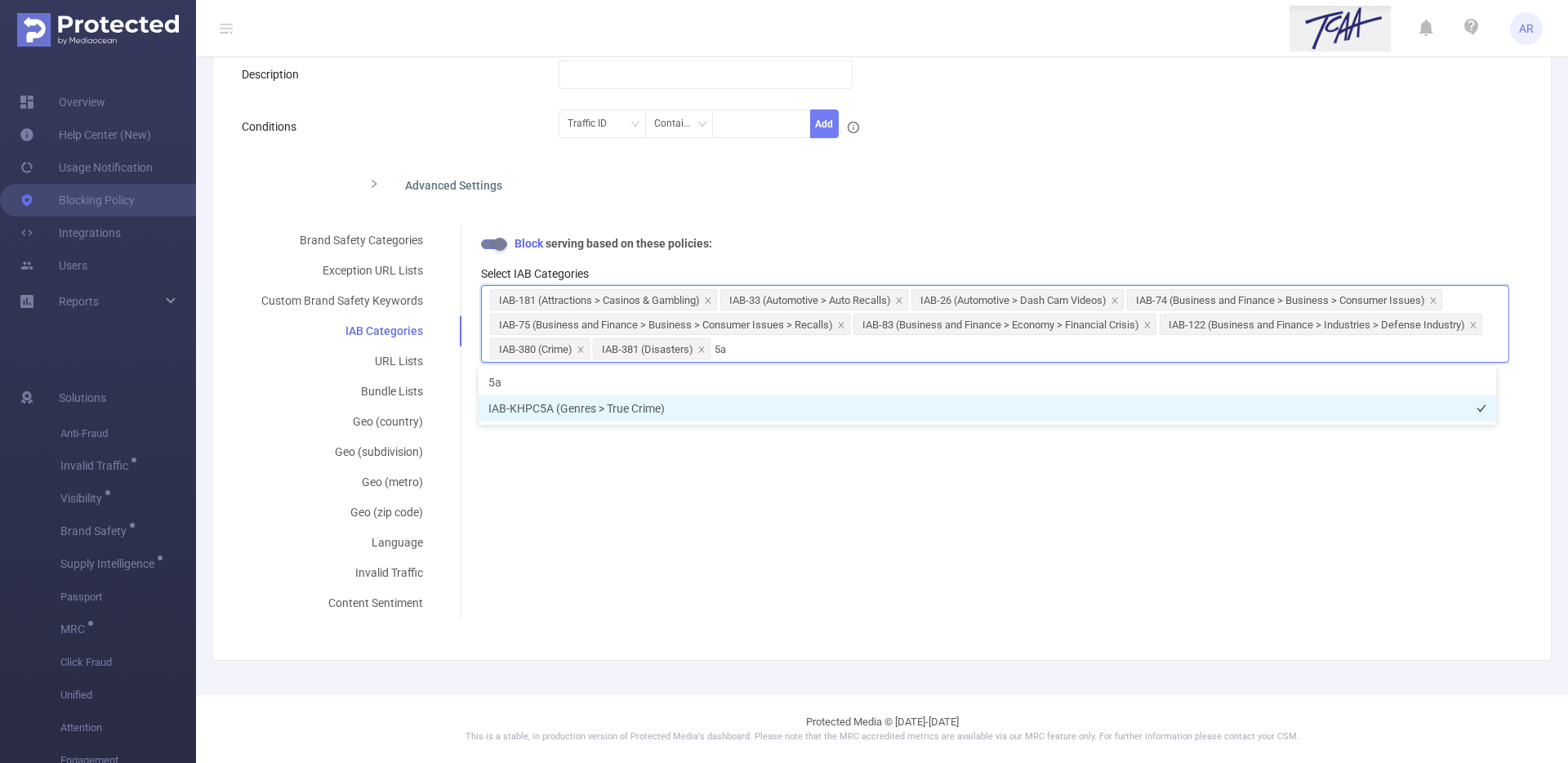
click at [688, 400] on li "IAB-KHPC5A (Genres > True Crime)" at bounding box center [986, 408] width 1017 height 26
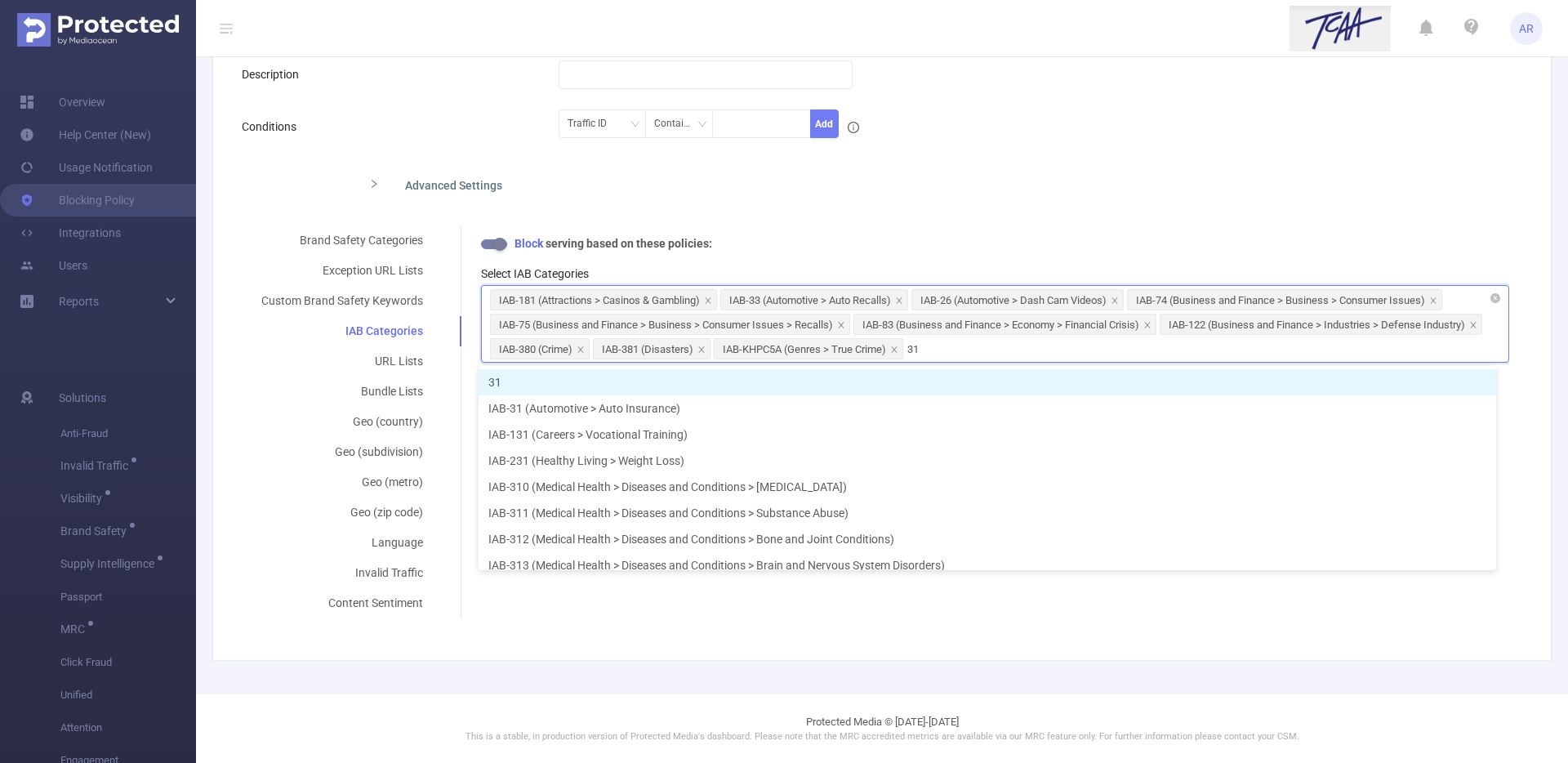
type input "311"
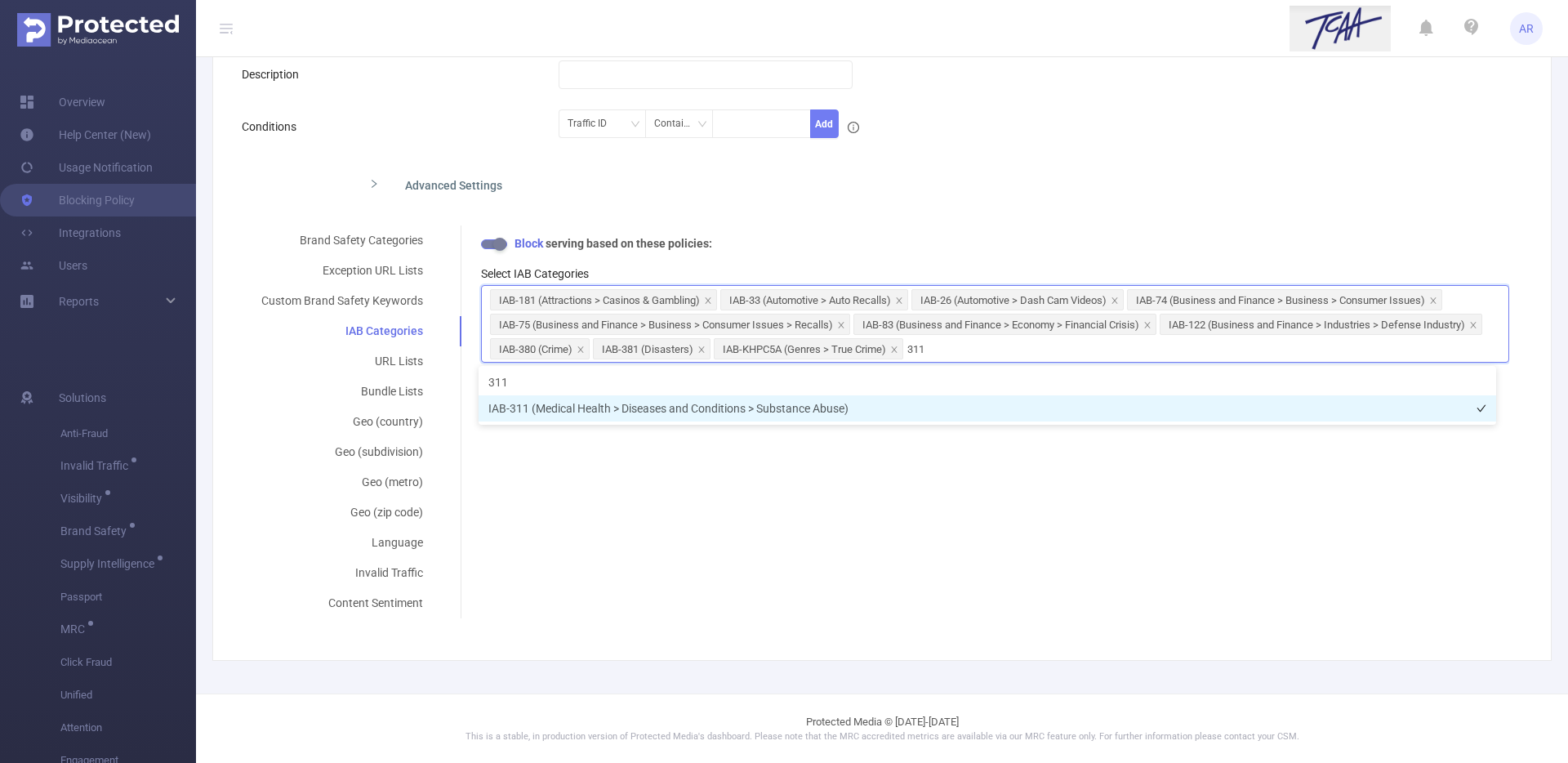
click at [709, 409] on li "IAB-311 (Medical Health > Diseases and Conditions > Substance Abuse)" at bounding box center [986, 408] width 1017 height 26
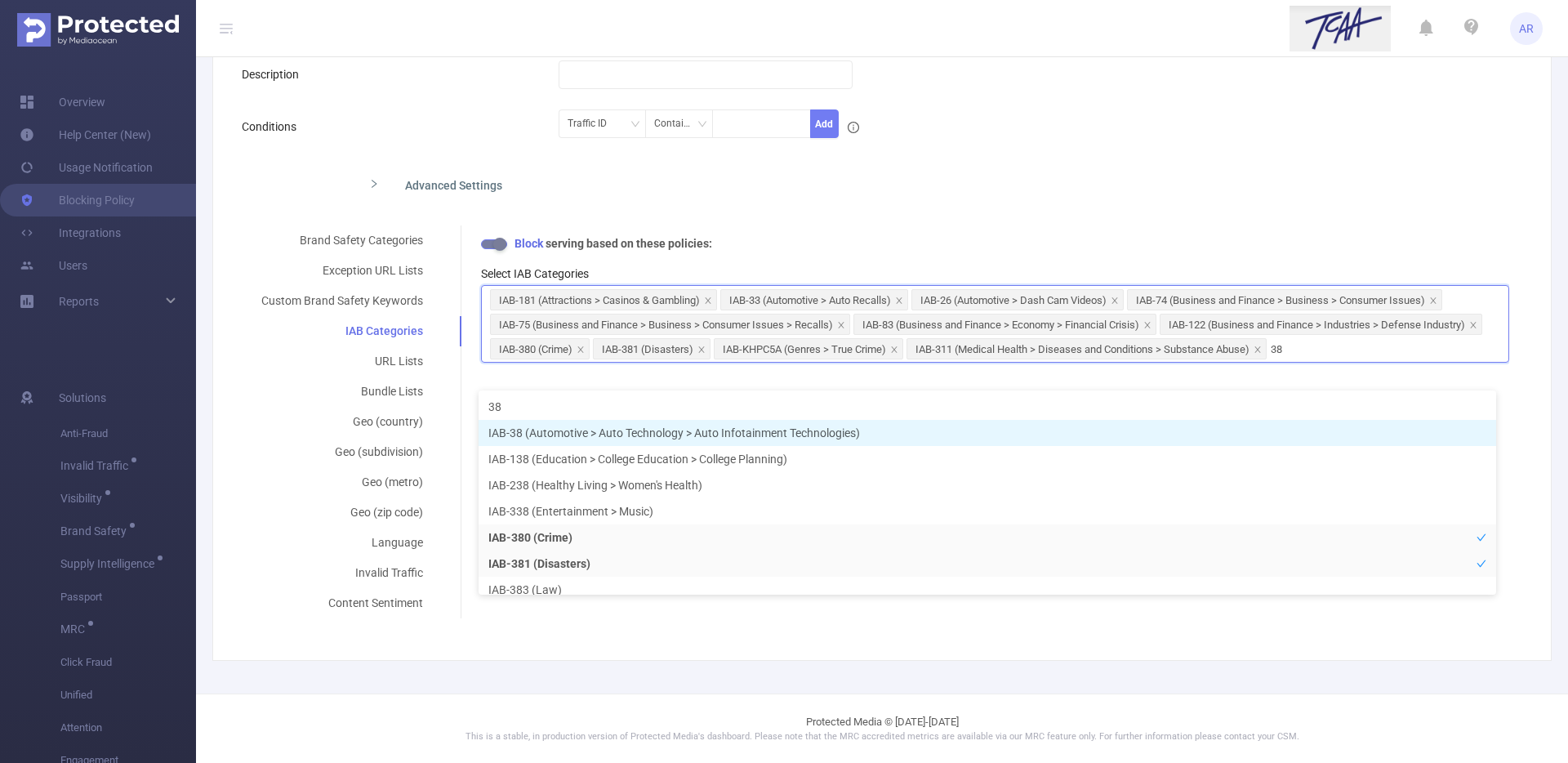
type input "387"
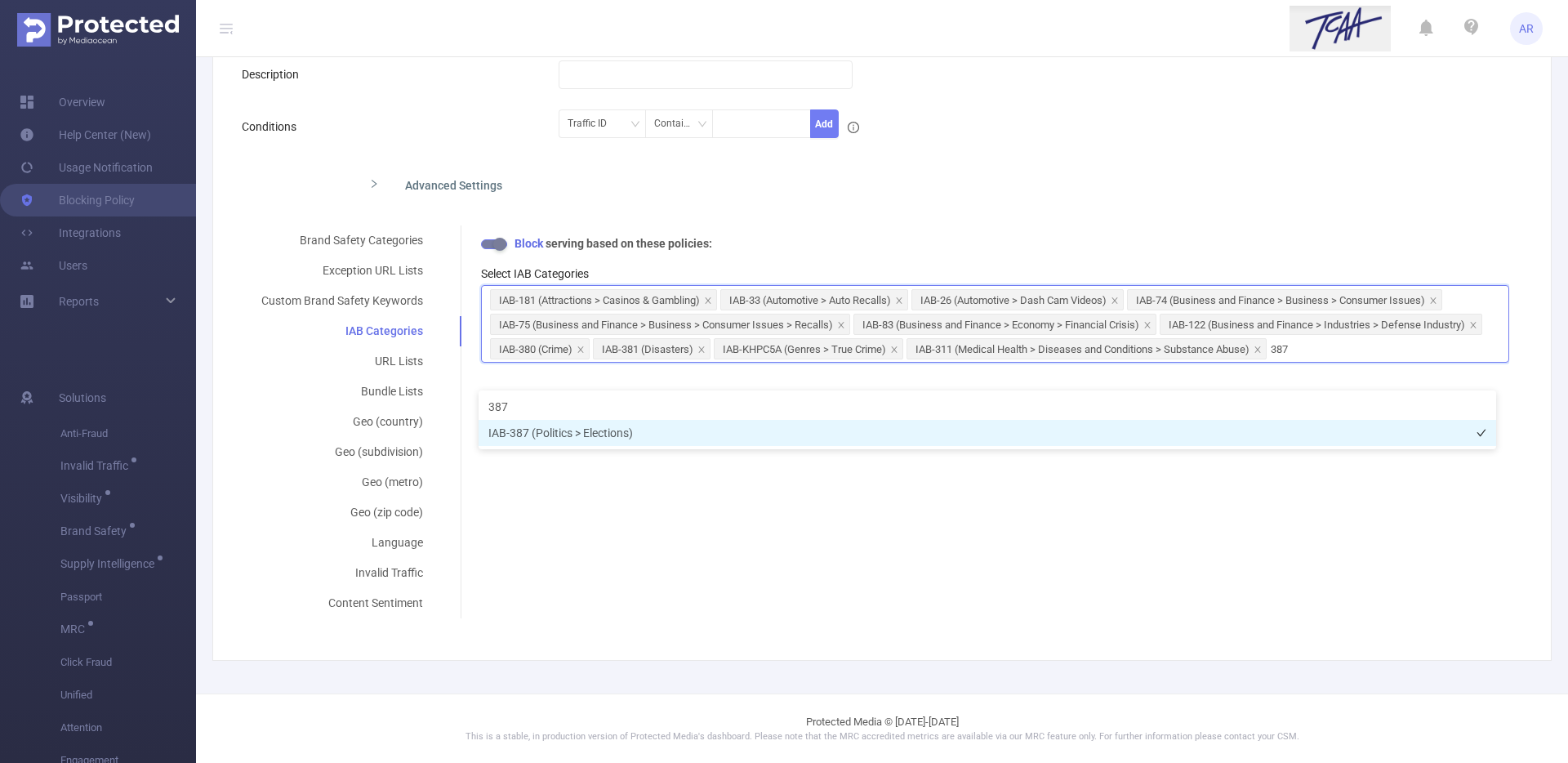
click at [595, 439] on li "IAB-387 (Politics > Elections)" at bounding box center [986, 433] width 1017 height 26
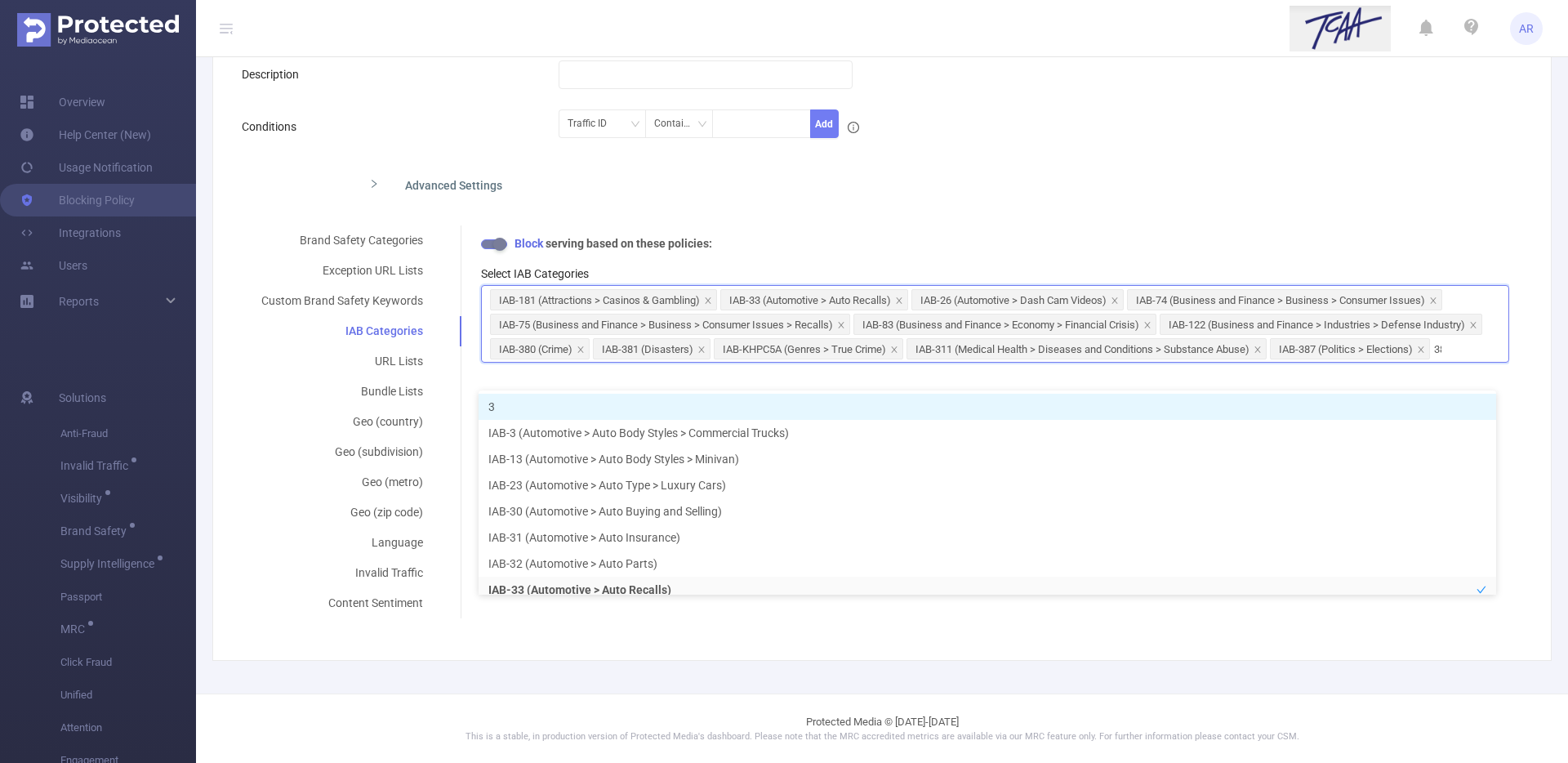
type input "388"
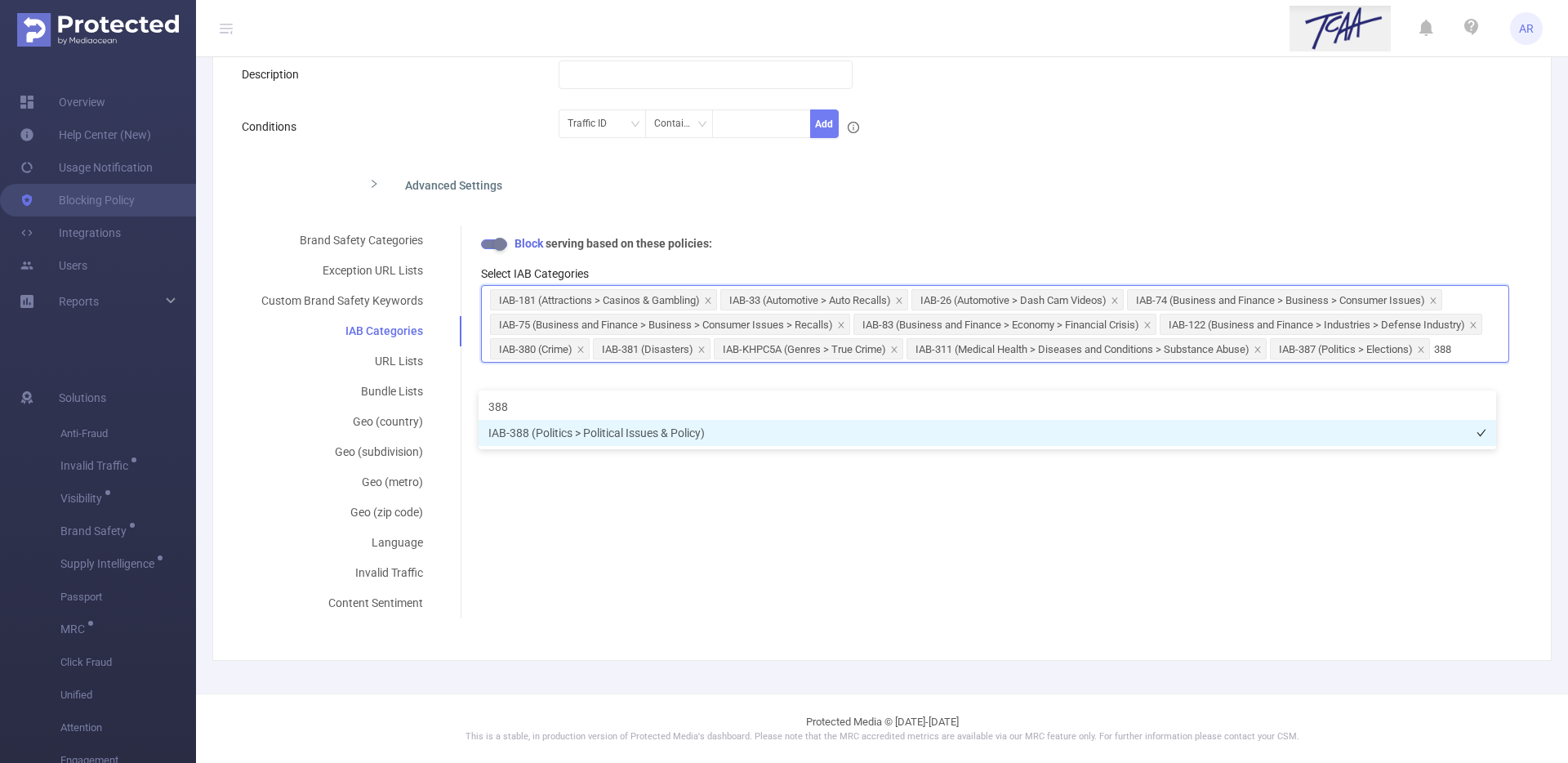
click at [634, 438] on li "IAB-388 (Politics > Political Issues & Policy)" at bounding box center [986, 433] width 1017 height 26
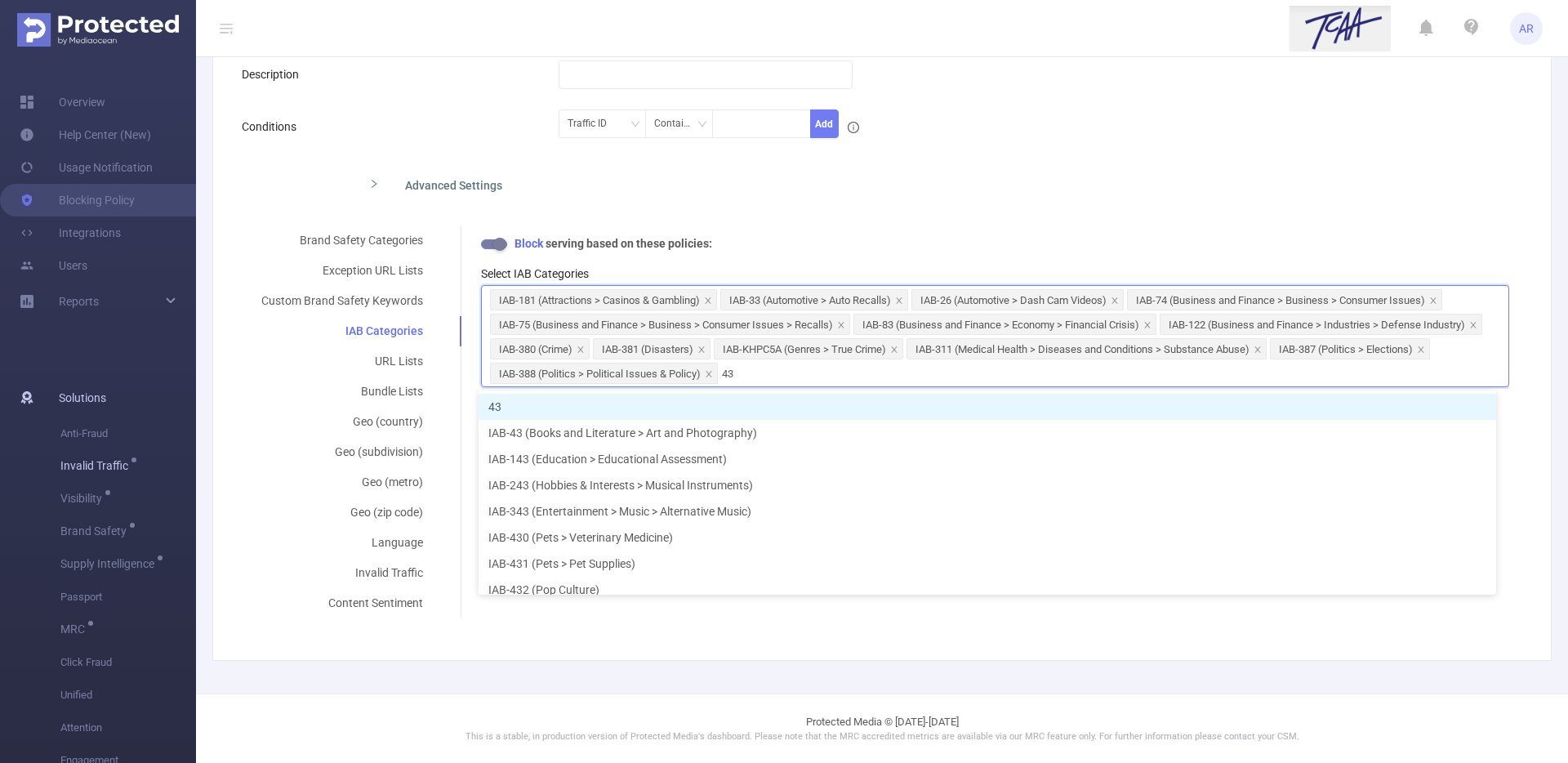
type input "438"
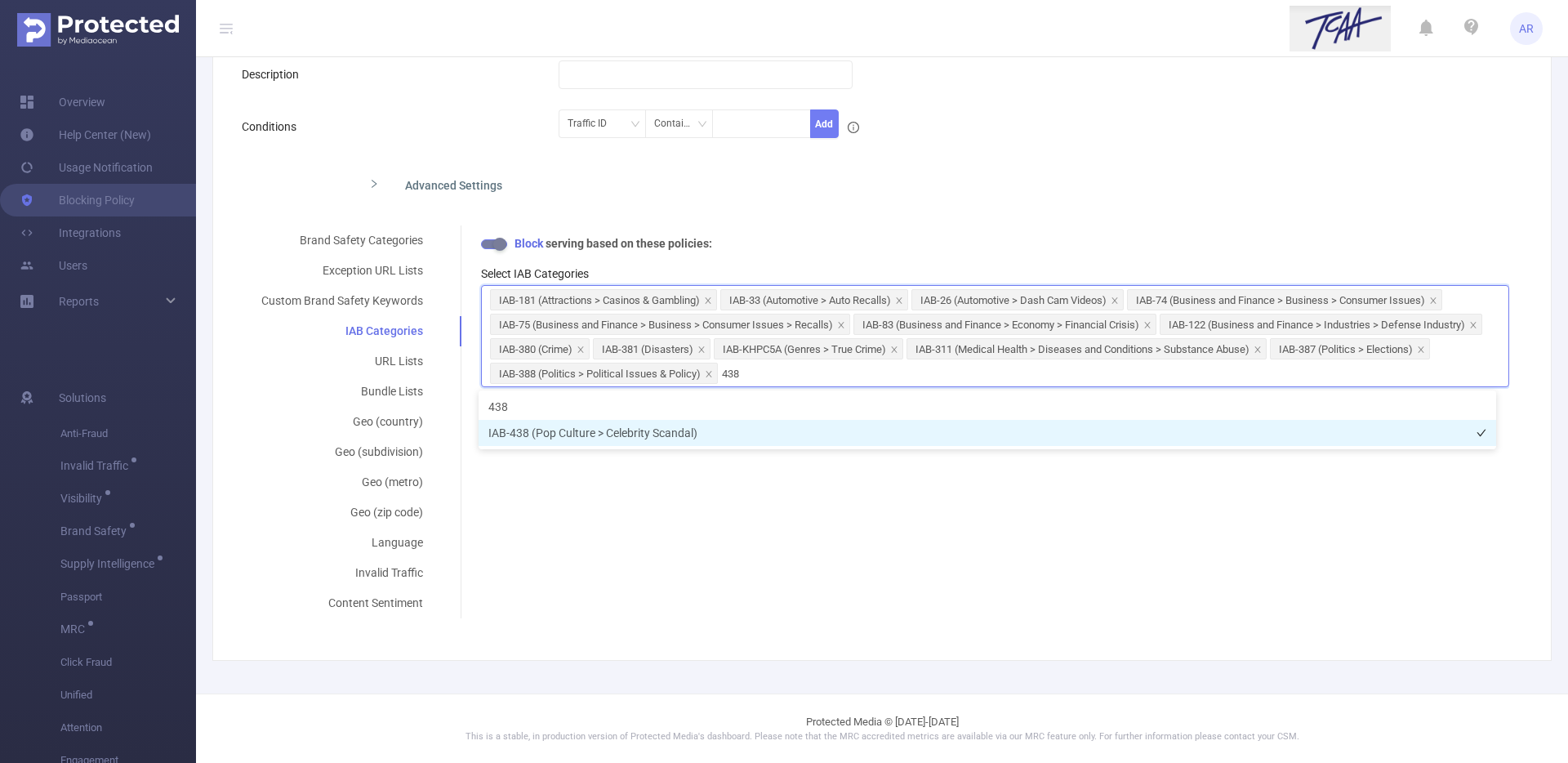
click at [638, 428] on li "IAB-438 (Pop Culture > Celebrity Scandal)" at bounding box center [986, 433] width 1017 height 26
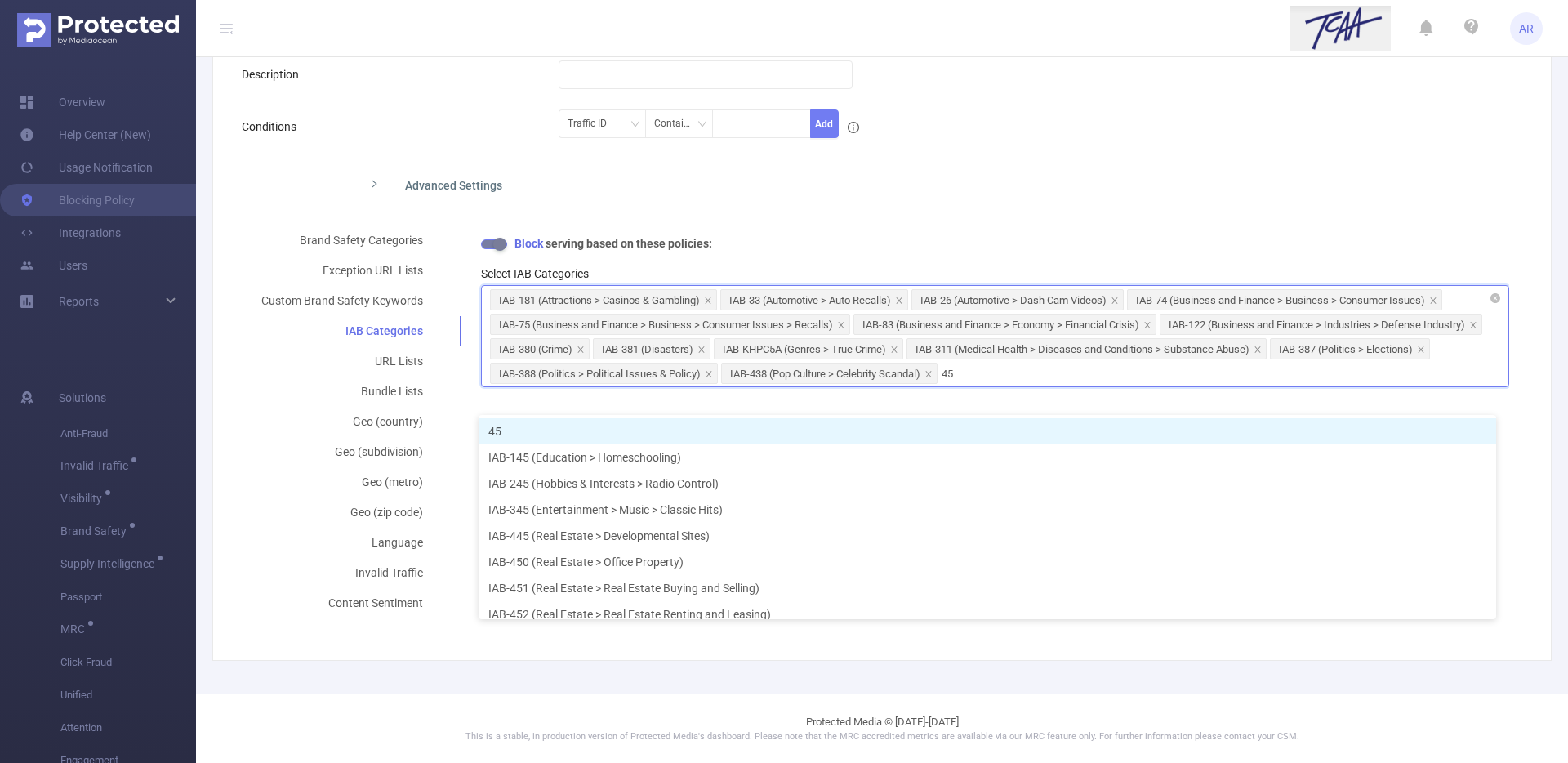
type input "453"
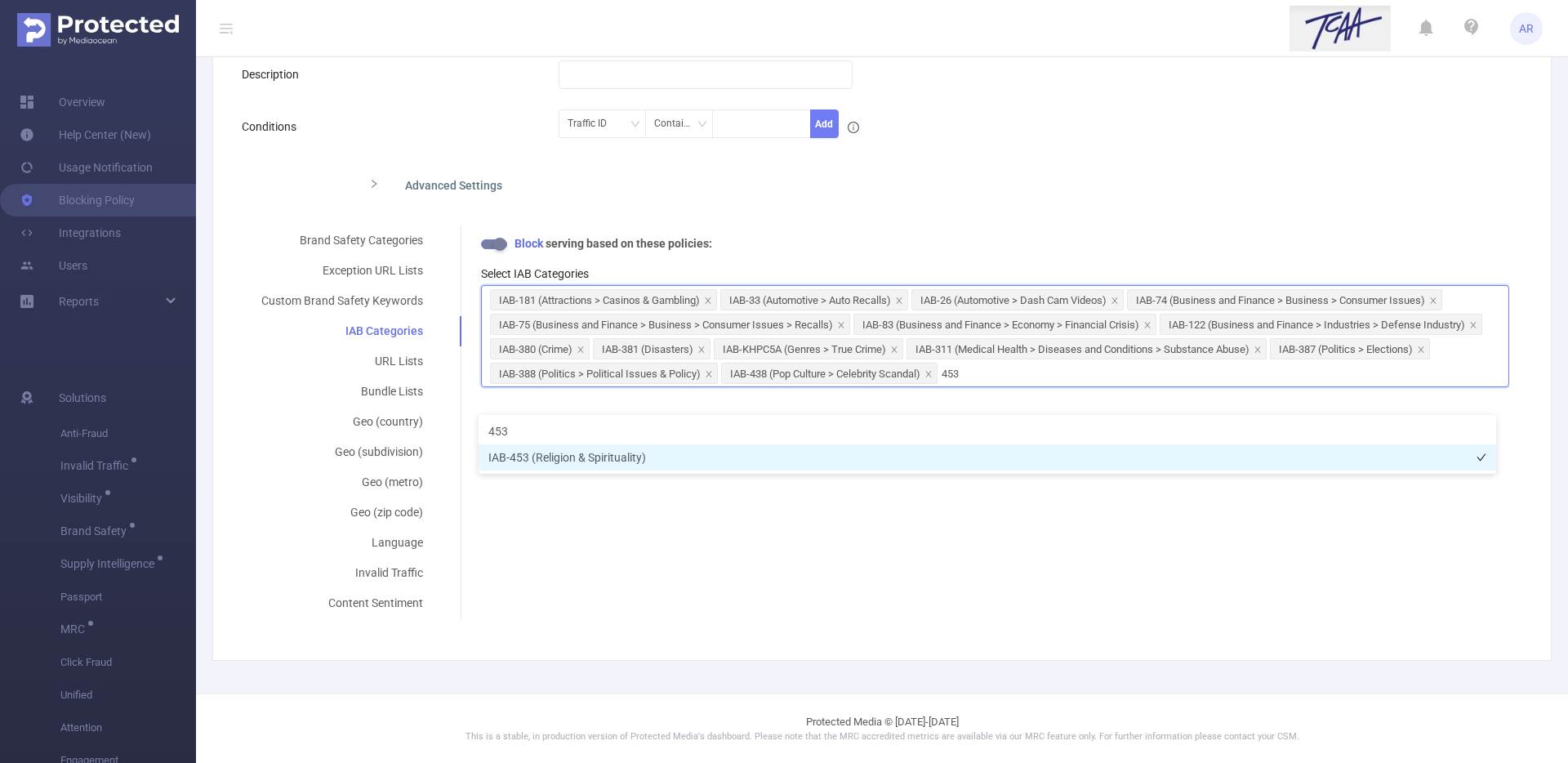
click at [720, 456] on li "IAB-453 (Religion & Spirituality)" at bounding box center [986, 457] width 1017 height 26
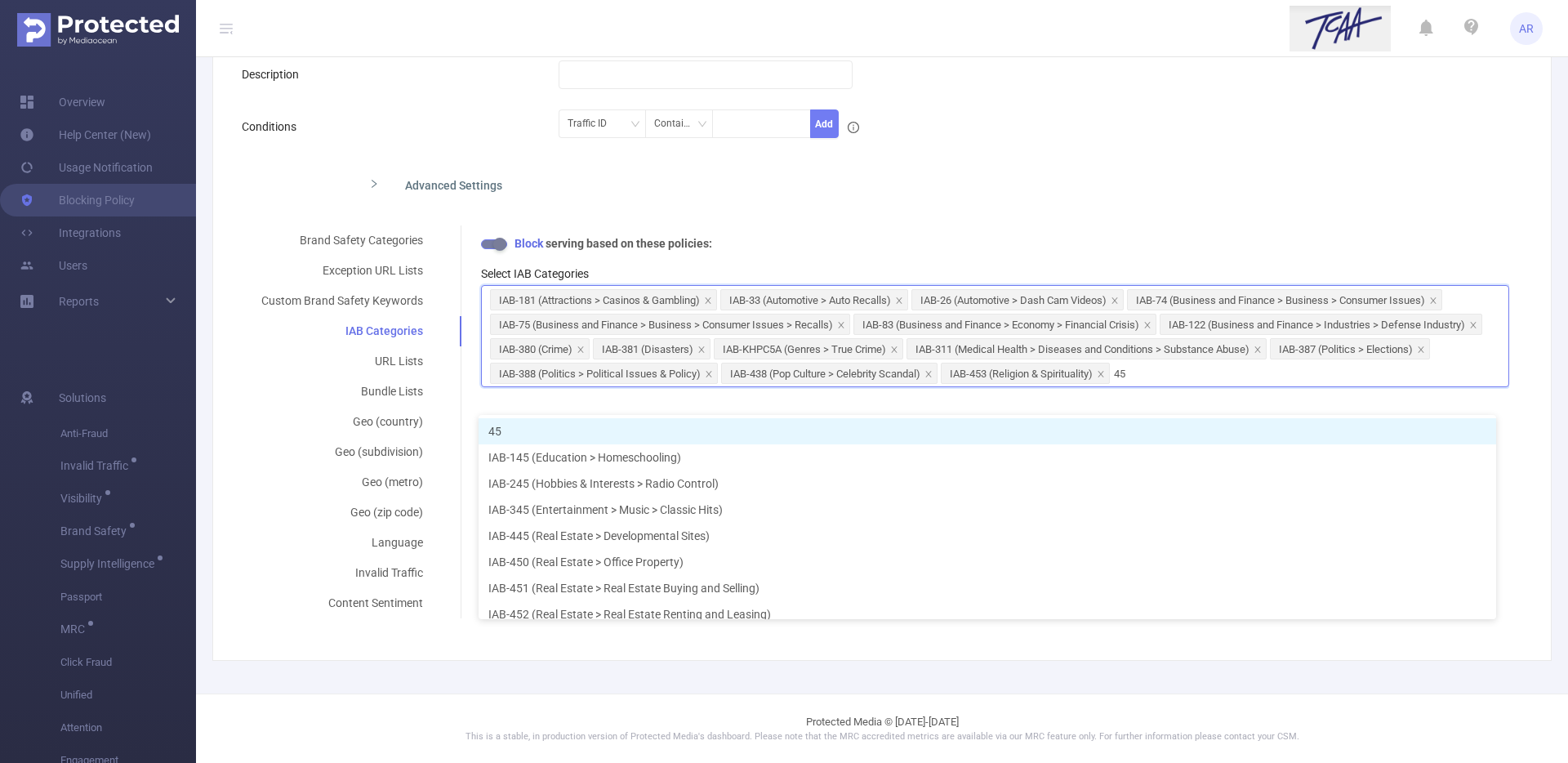
type input "454"
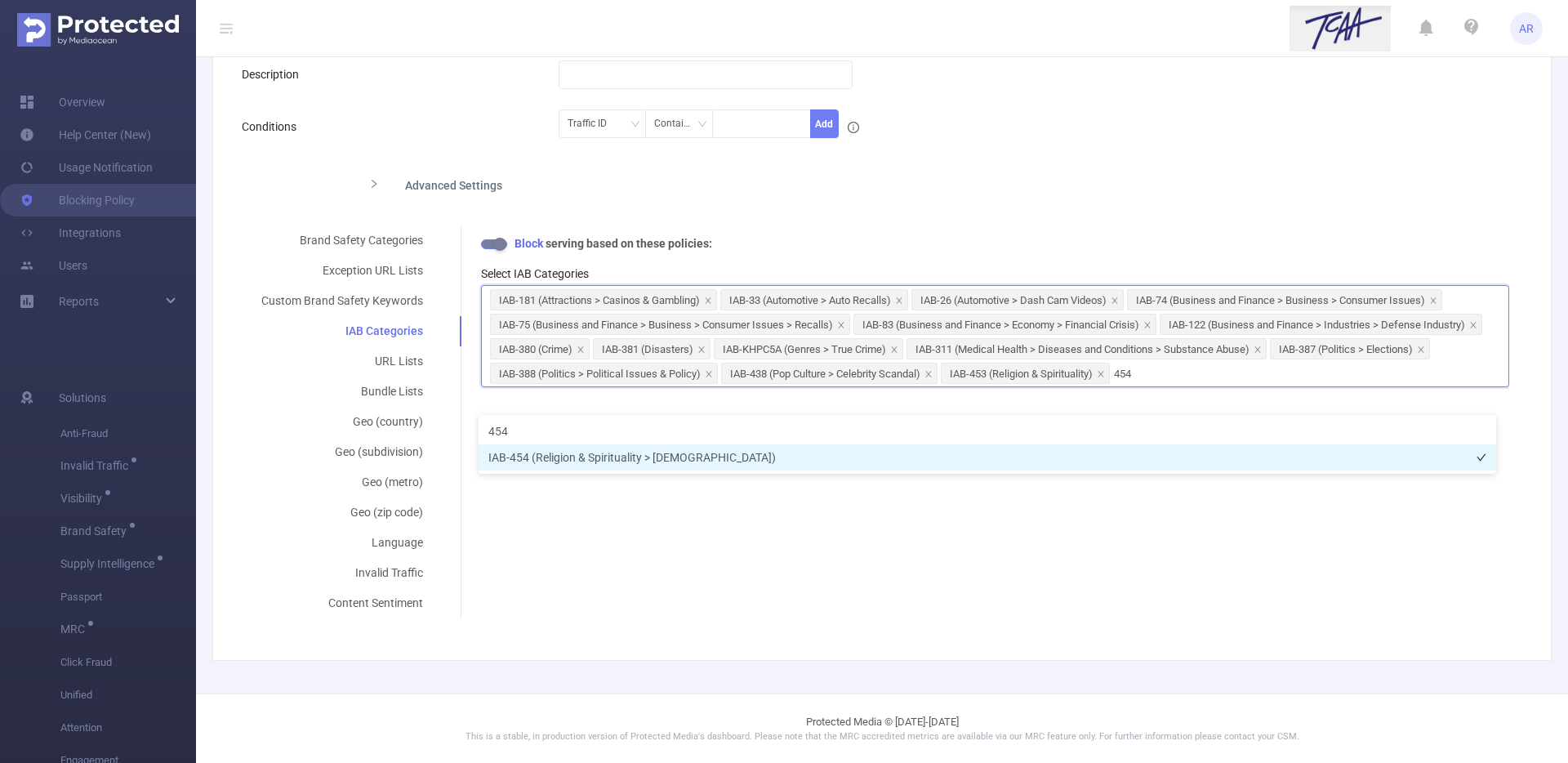
click at [653, 460] on li "IAB-454 (Religion & Spirituality > Agnosticism)" at bounding box center [986, 457] width 1017 height 26
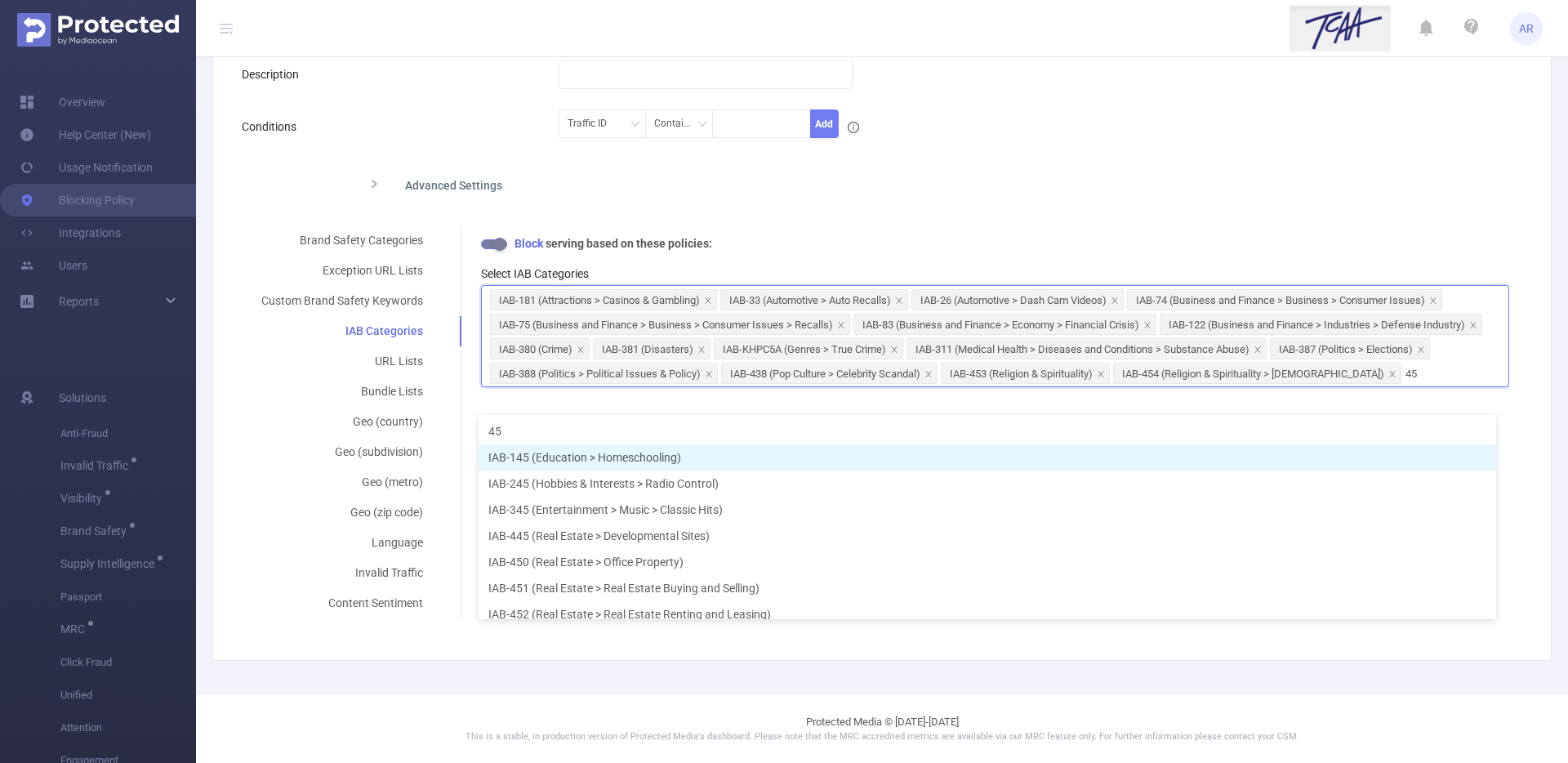
type input "456"
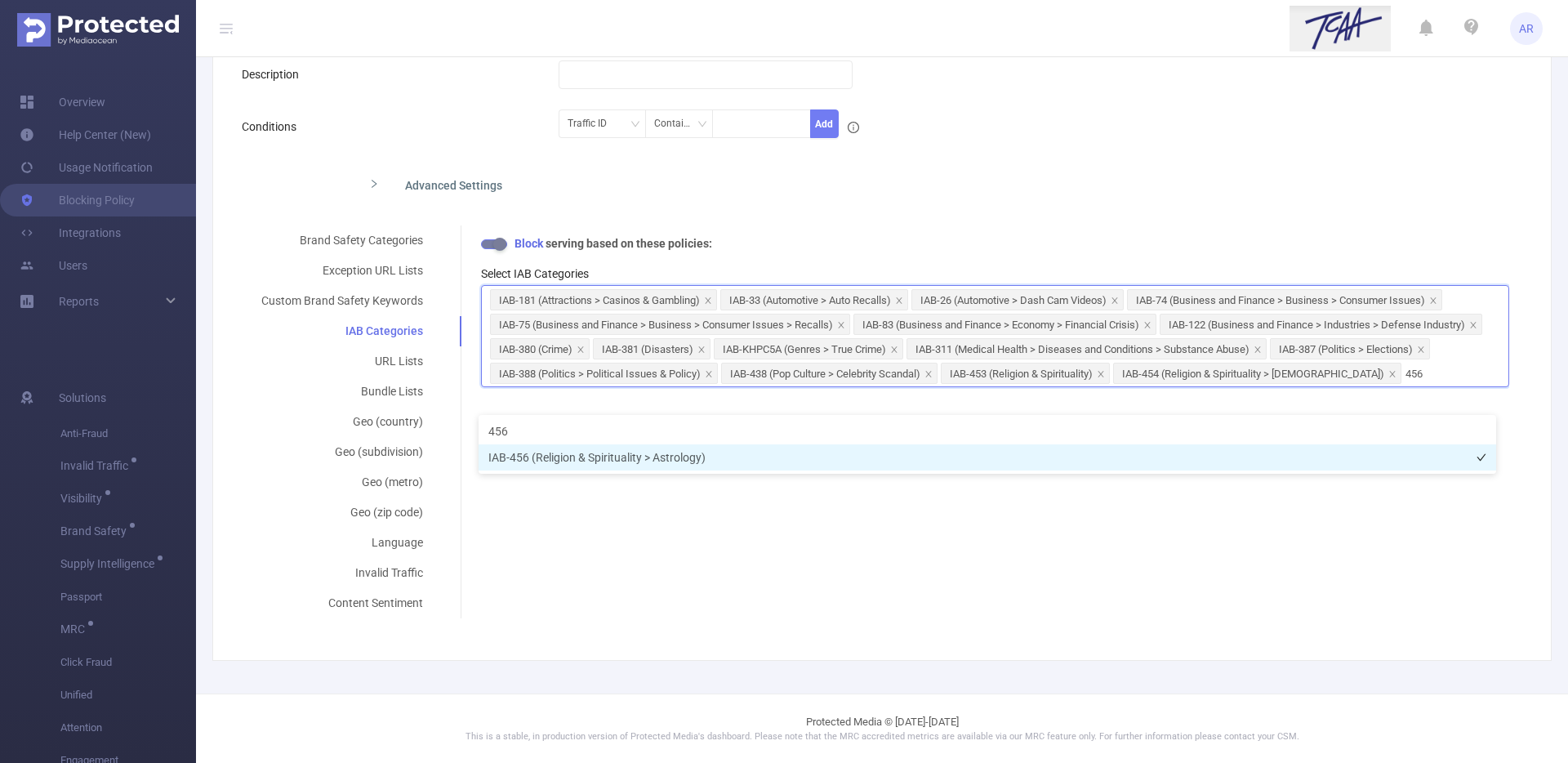
click at [614, 458] on li "IAB-456 (Religion & Spirituality > Astrology)" at bounding box center [986, 457] width 1017 height 26
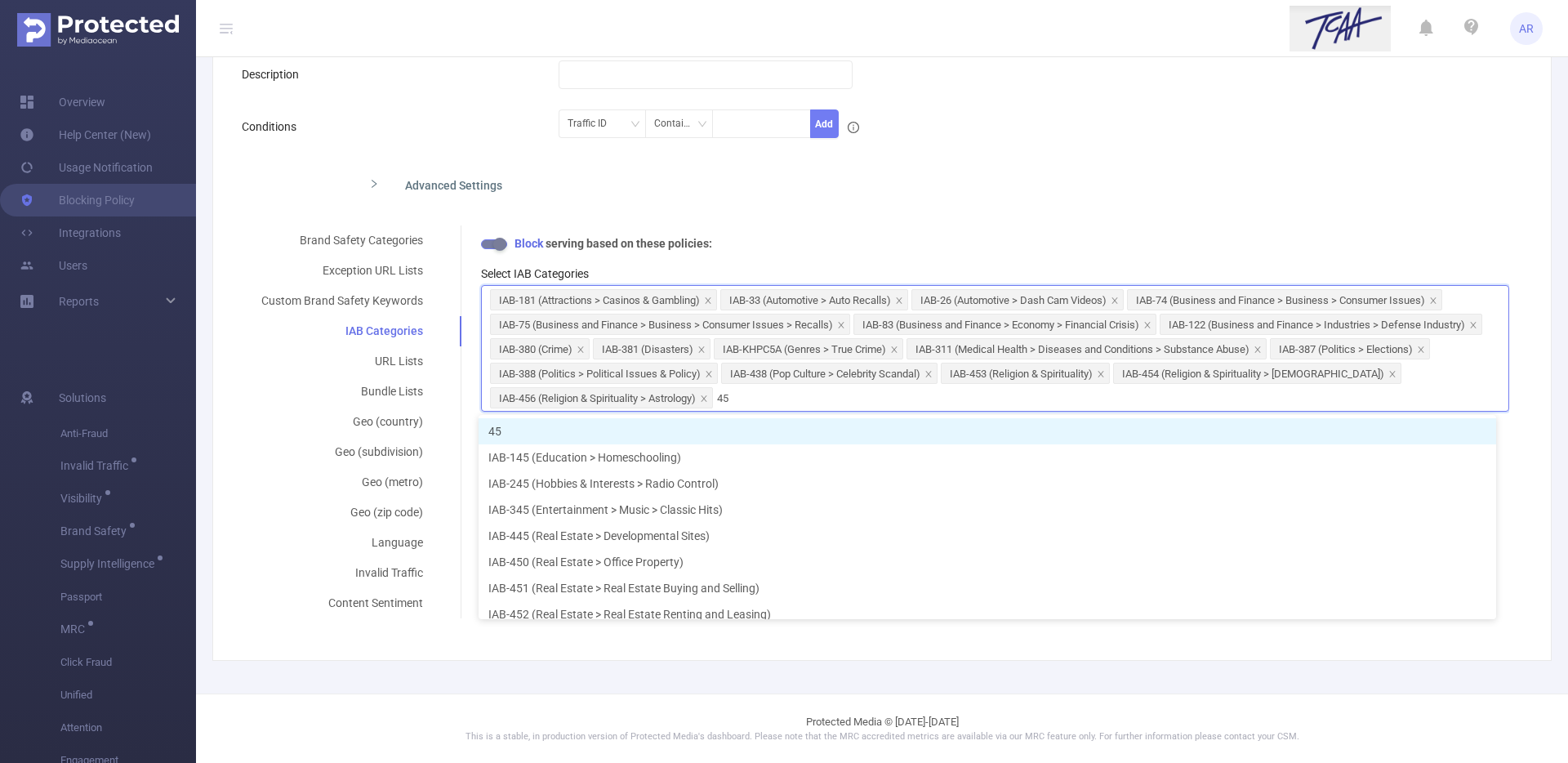
type input "455"
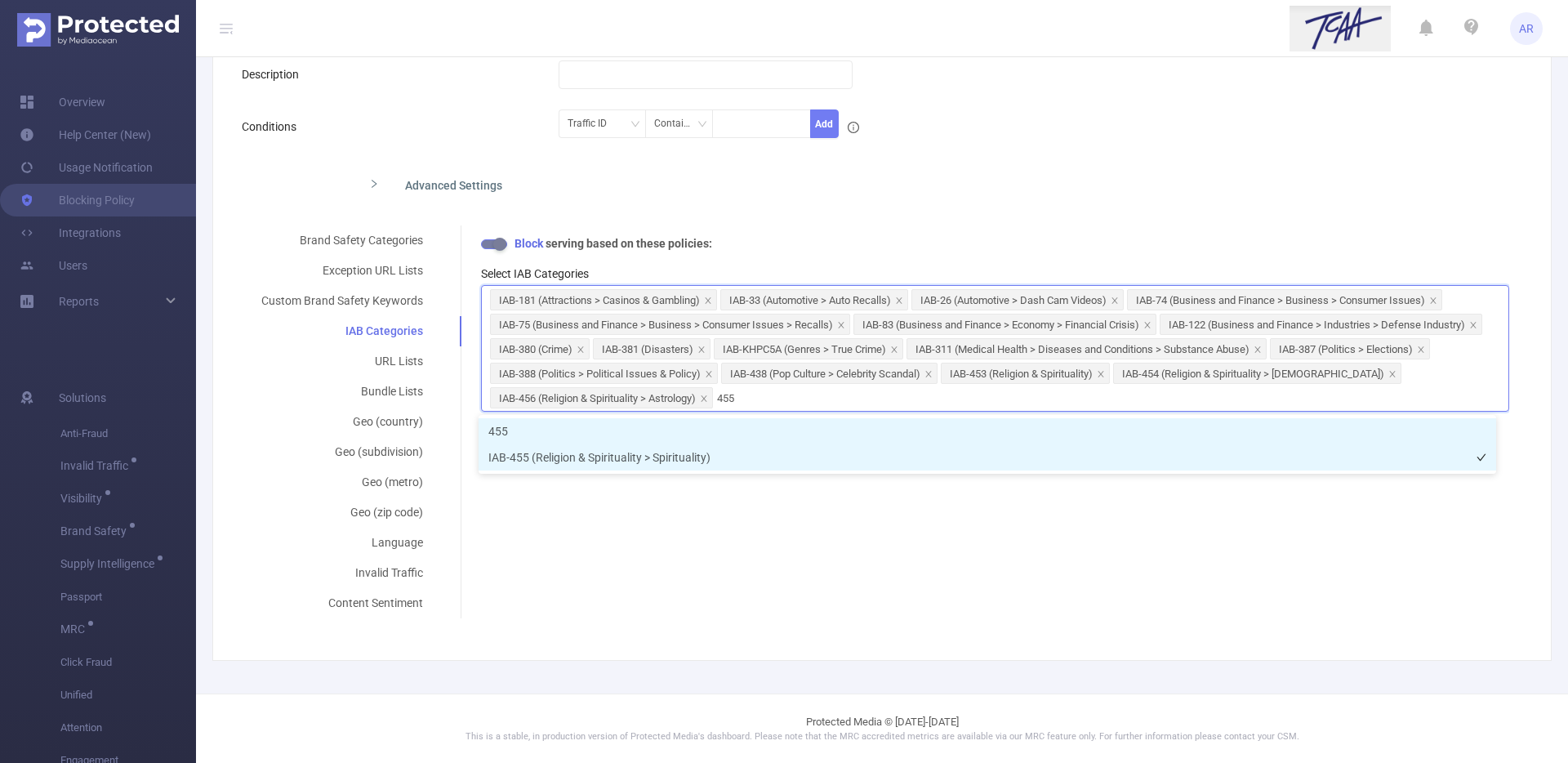
click at [529, 461] on li "IAB-455 (Religion & Spirituality > Spirituality)" at bounding box center [986, 457] width 1017 height 26
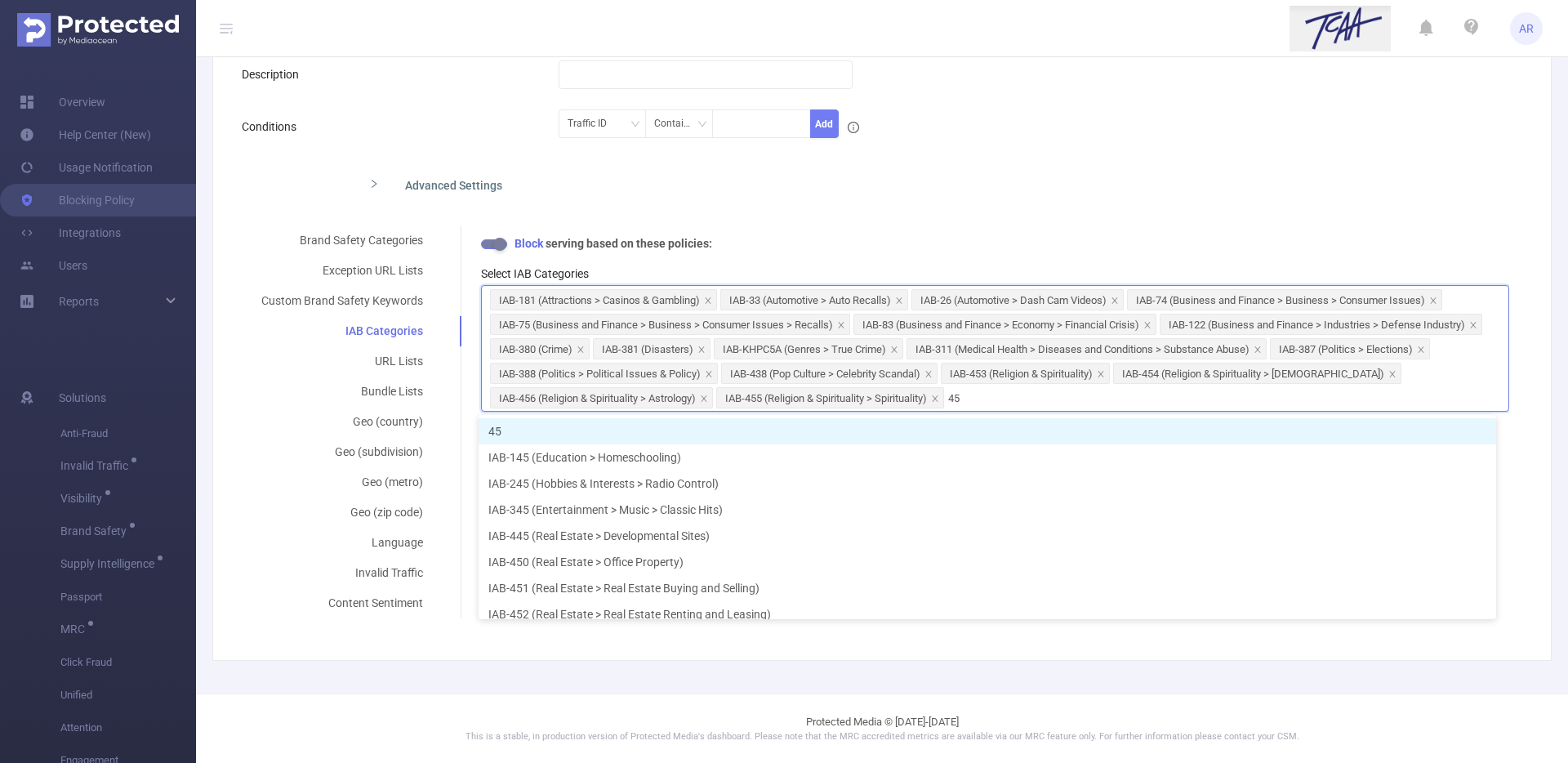
type input "457"
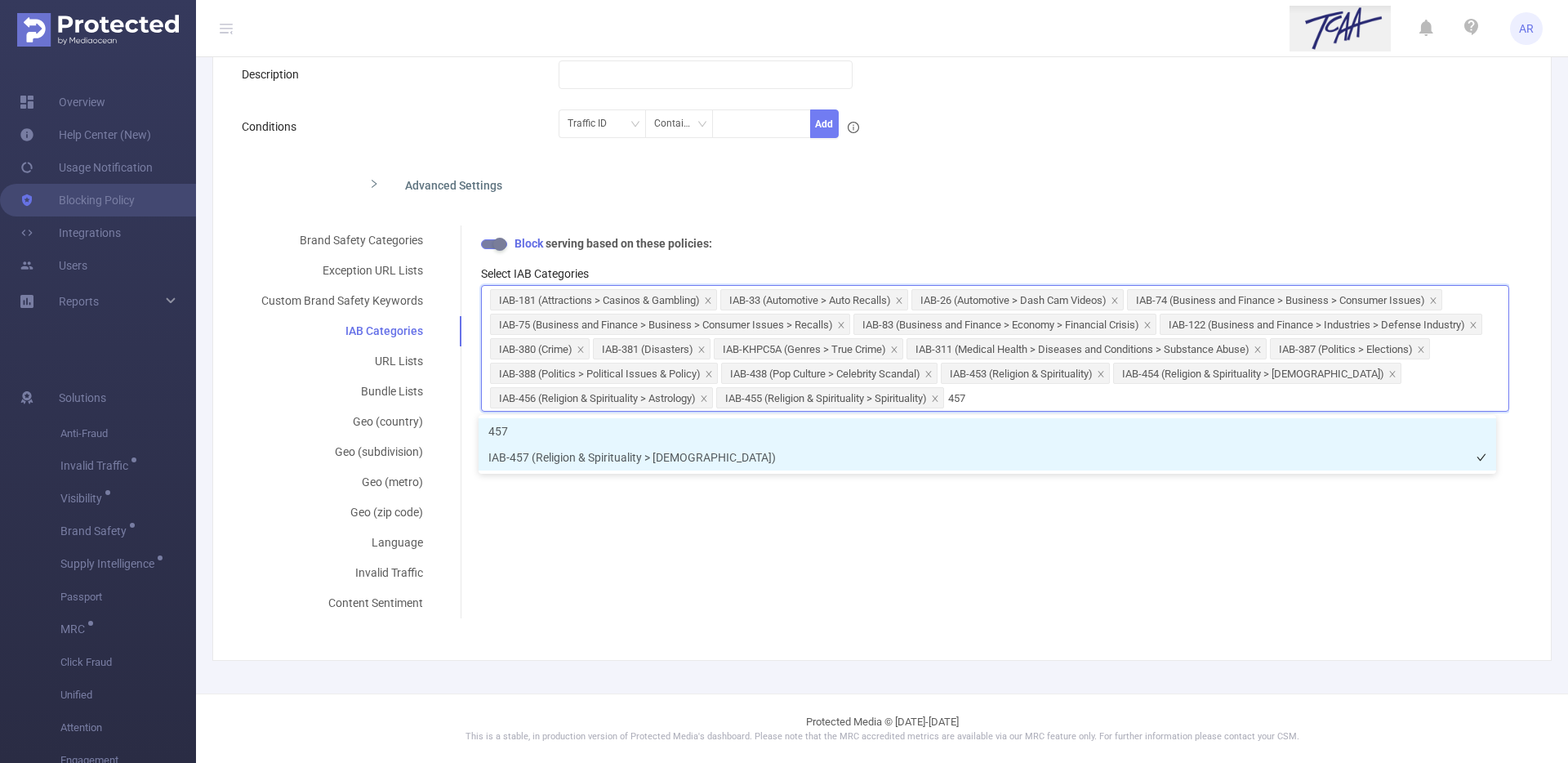
click at [529, 458] on li "IAB-457 (Religion & Spirituality > Atheism)" at bounding box center [986, 457] width 1017 height 26
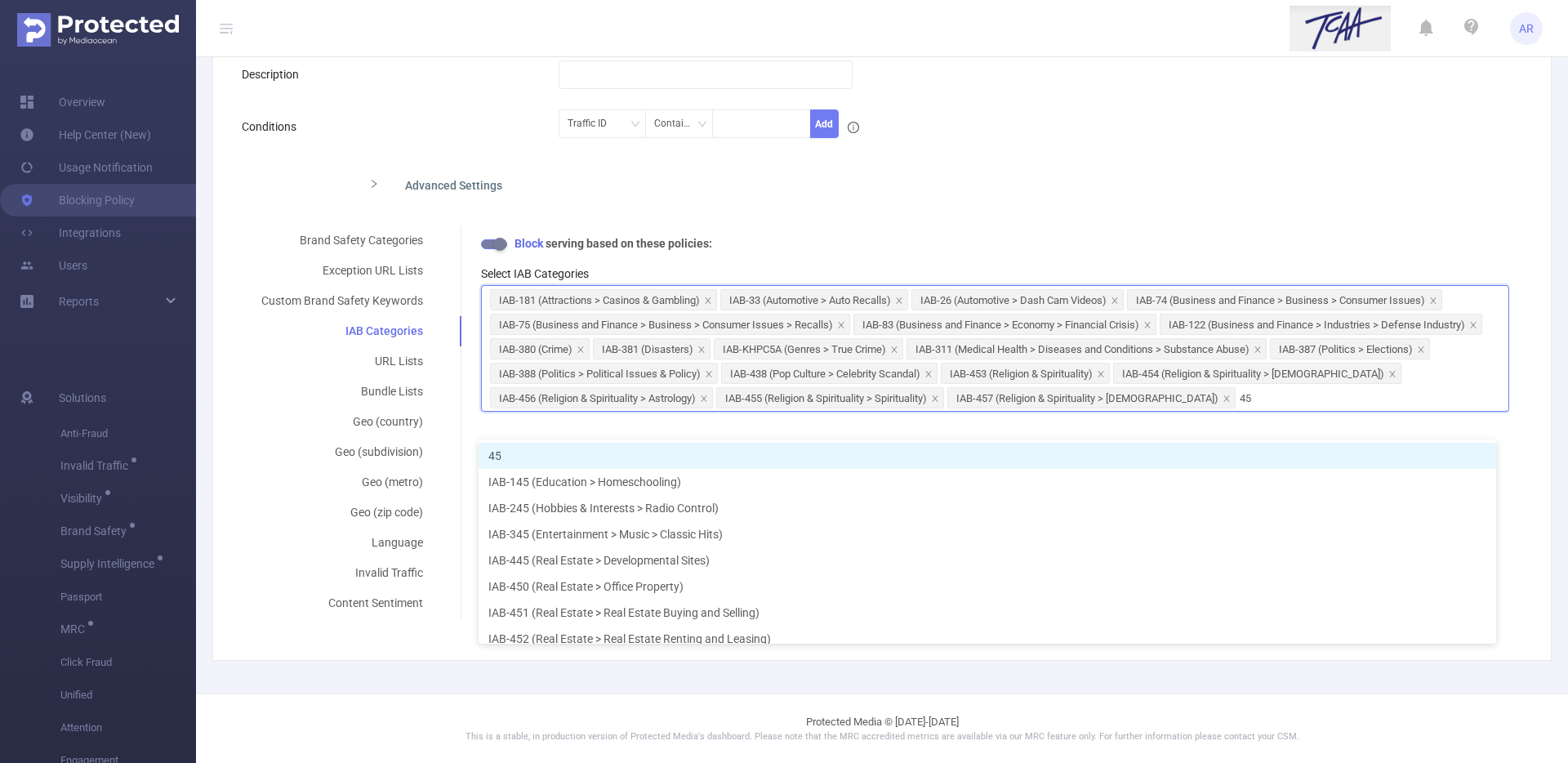
type input "458"
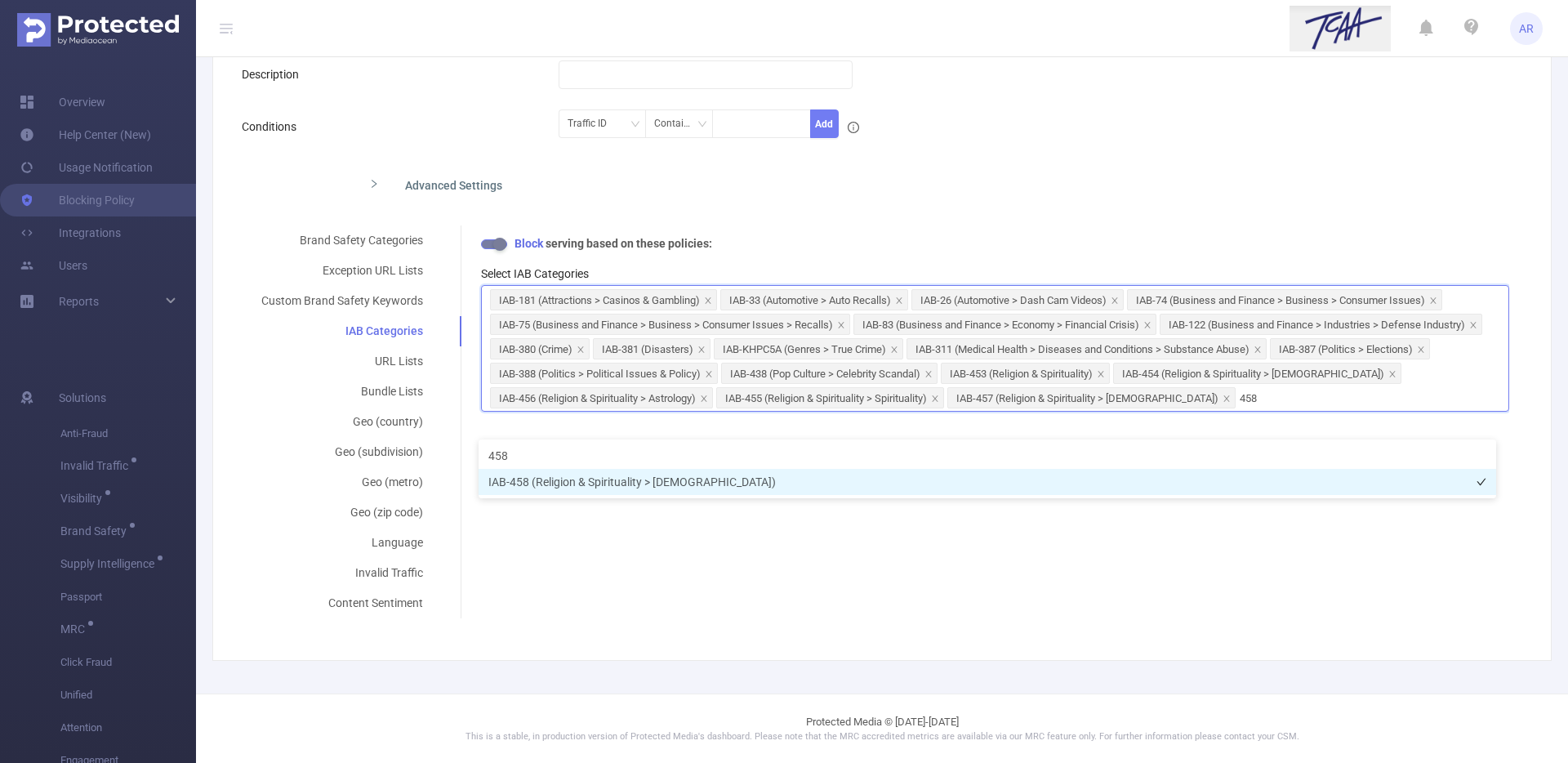
click at [528, 486] on li "IAB-458 (Religion & Spirituality > Buddhism)" at bounding box center [986, 481] width 1017 height 26
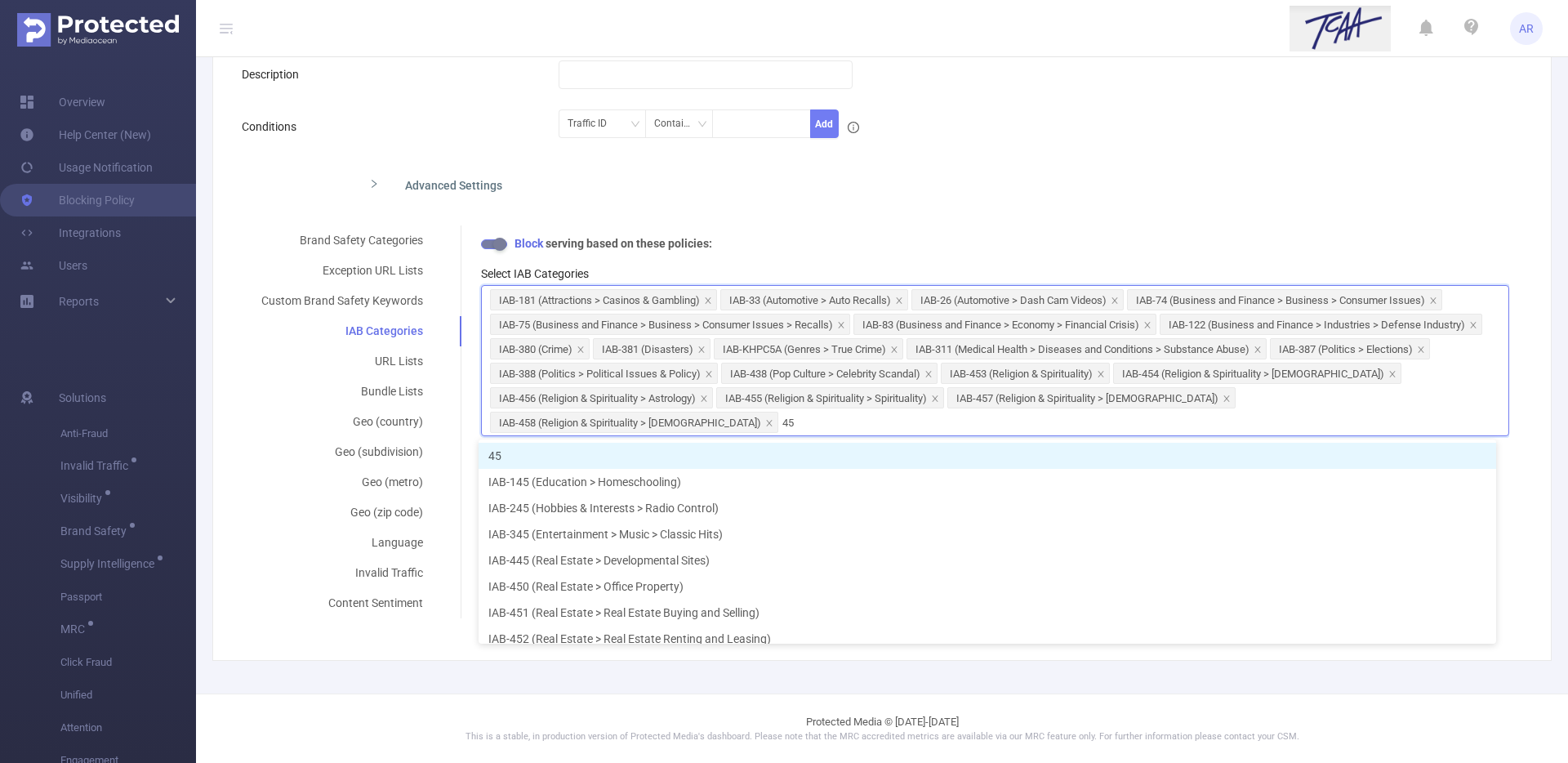
type input "459"
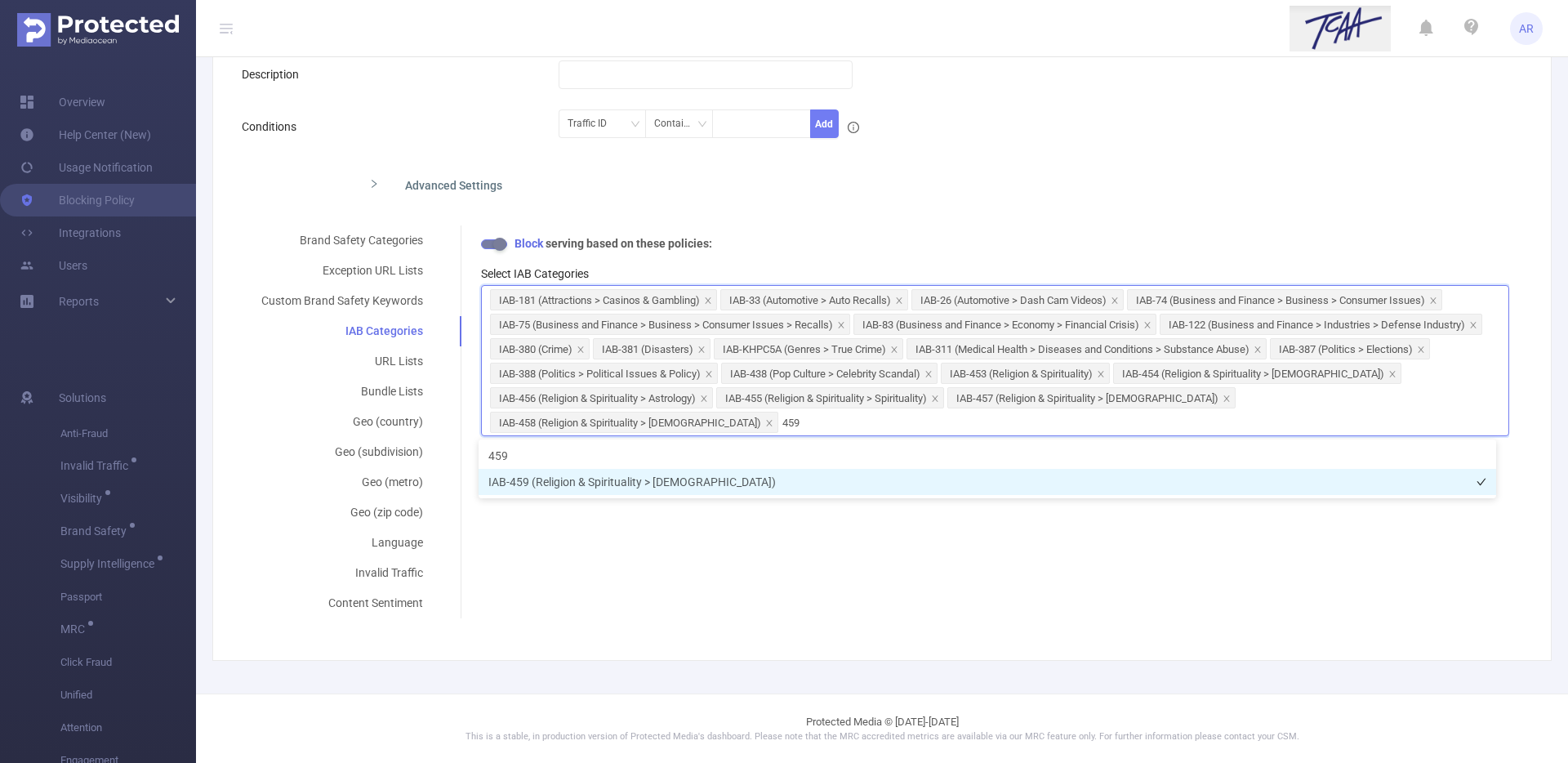
click at [496, 482] on li "IAB-459 (Religion & Spirituality > Christianity)" at bounding box center [986, 481] width 1017 height 26
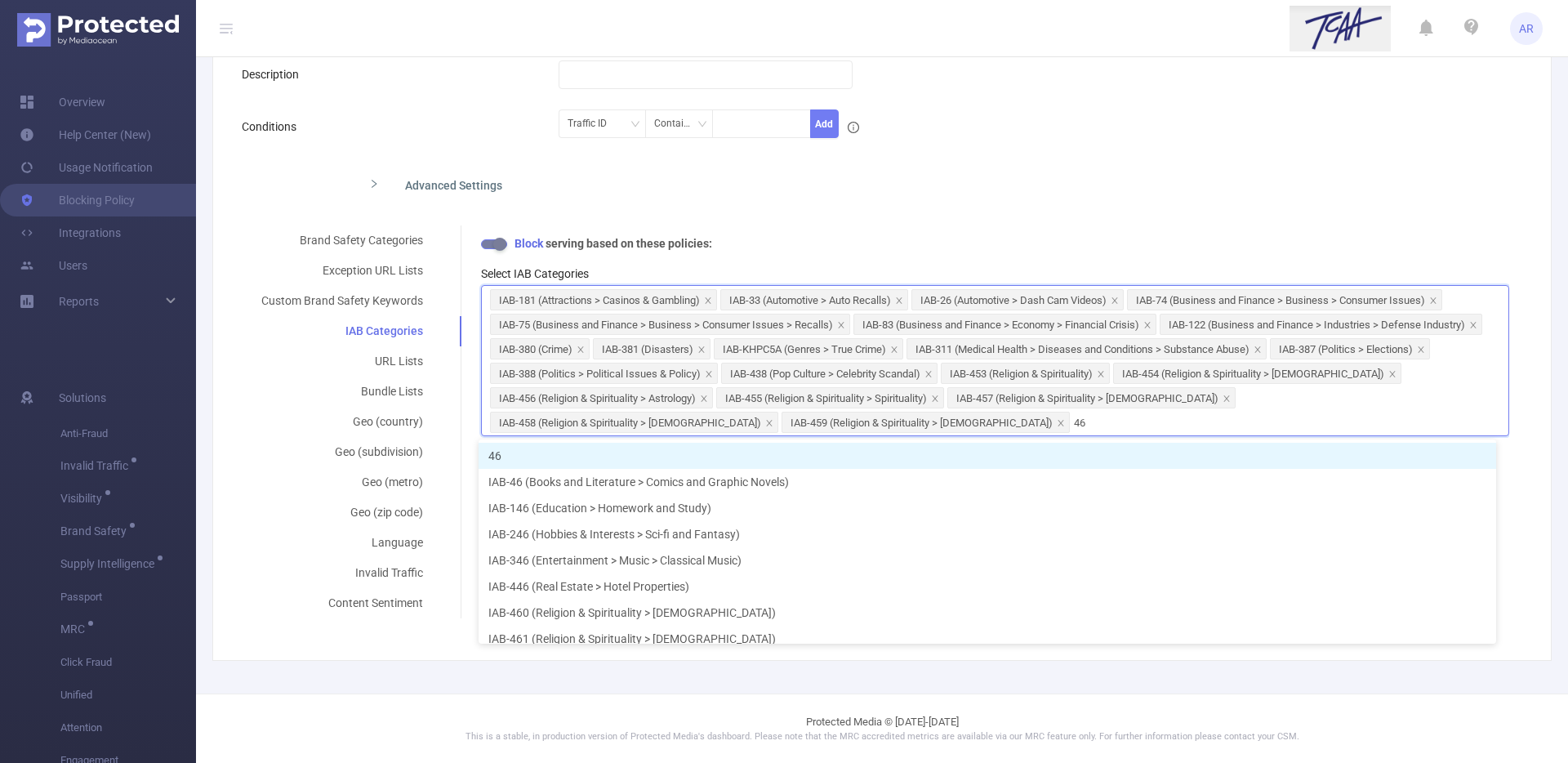
type input "460"
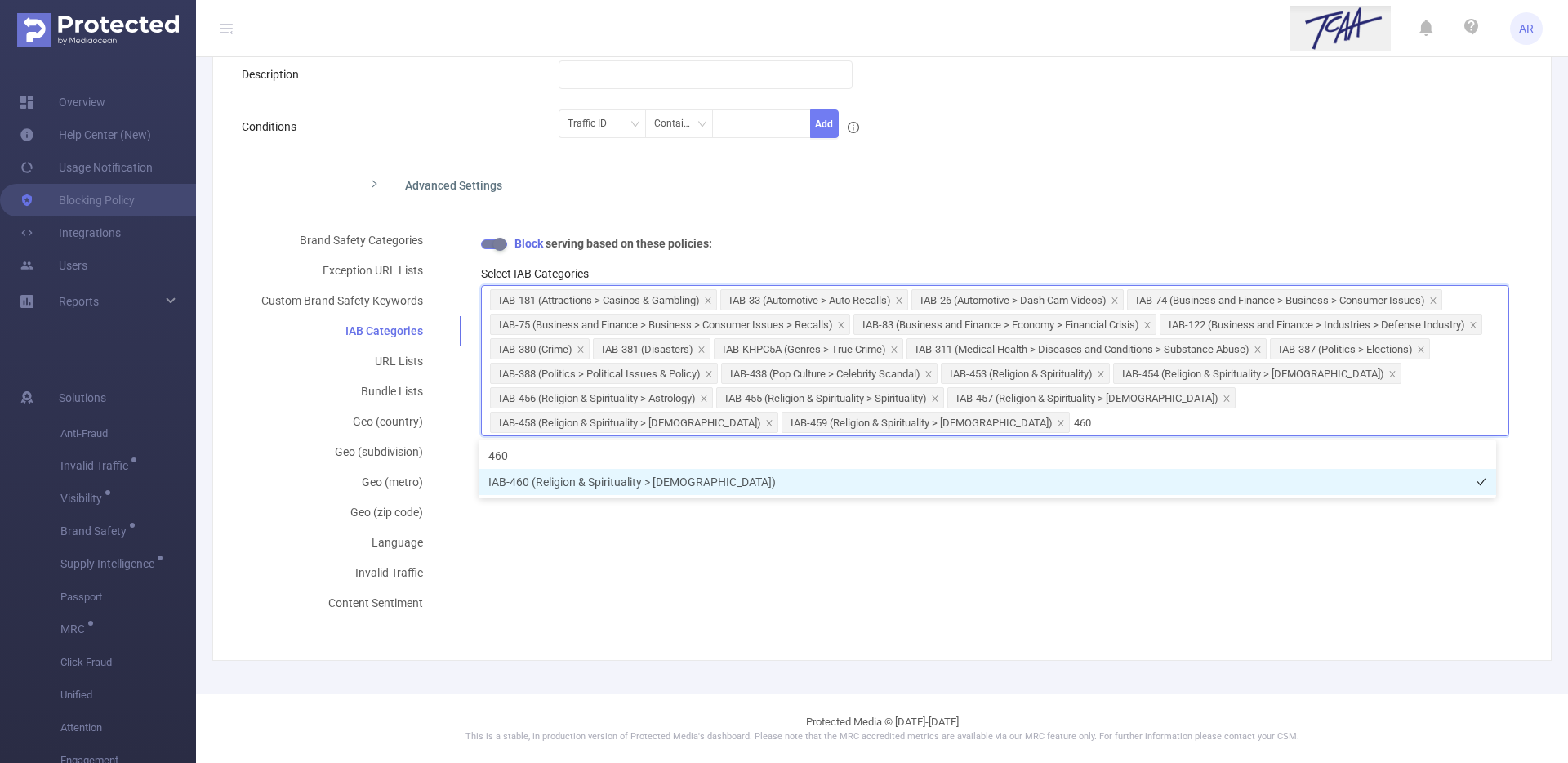
click at [577, 473] on li "IAB-460 (Religion & Spirituality > Hinduism)" at bounding box center [986, 481] width 1017 height 26
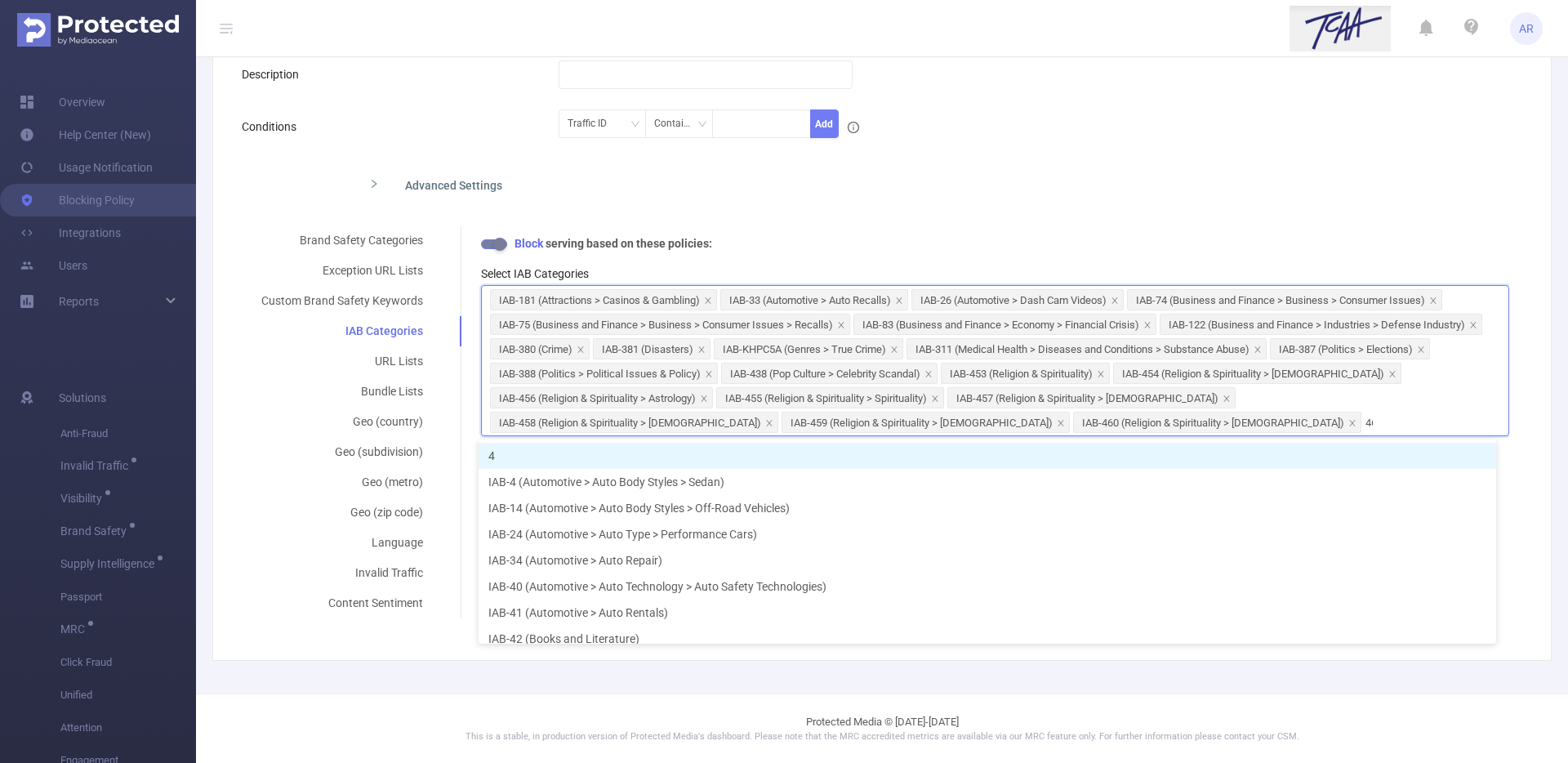
type input "461"
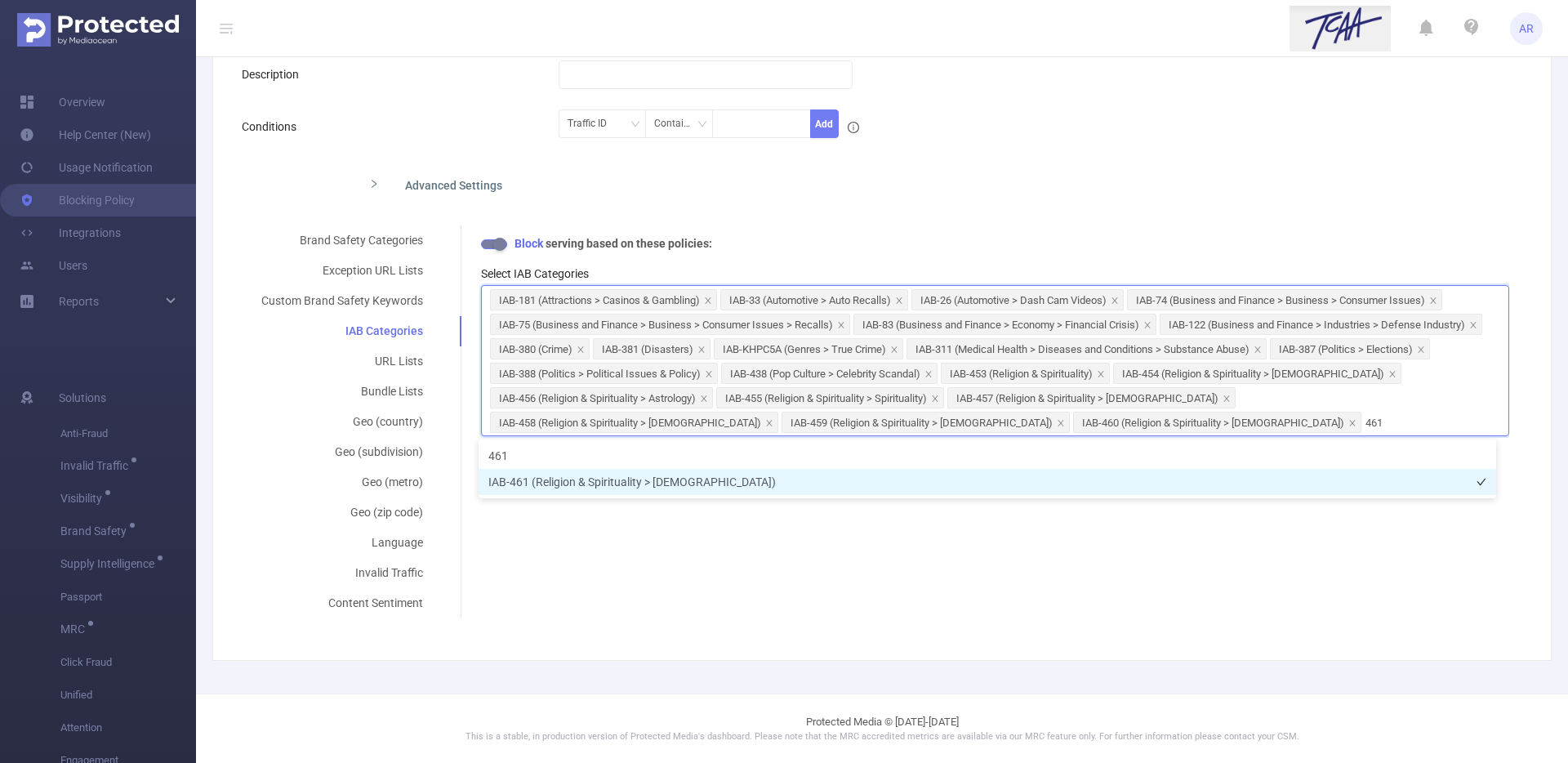
click at [519, 492] on li "IAB-461 (Religion & Spirituality > Islam)" at bounding box center [986, 481] width 1017 height 26
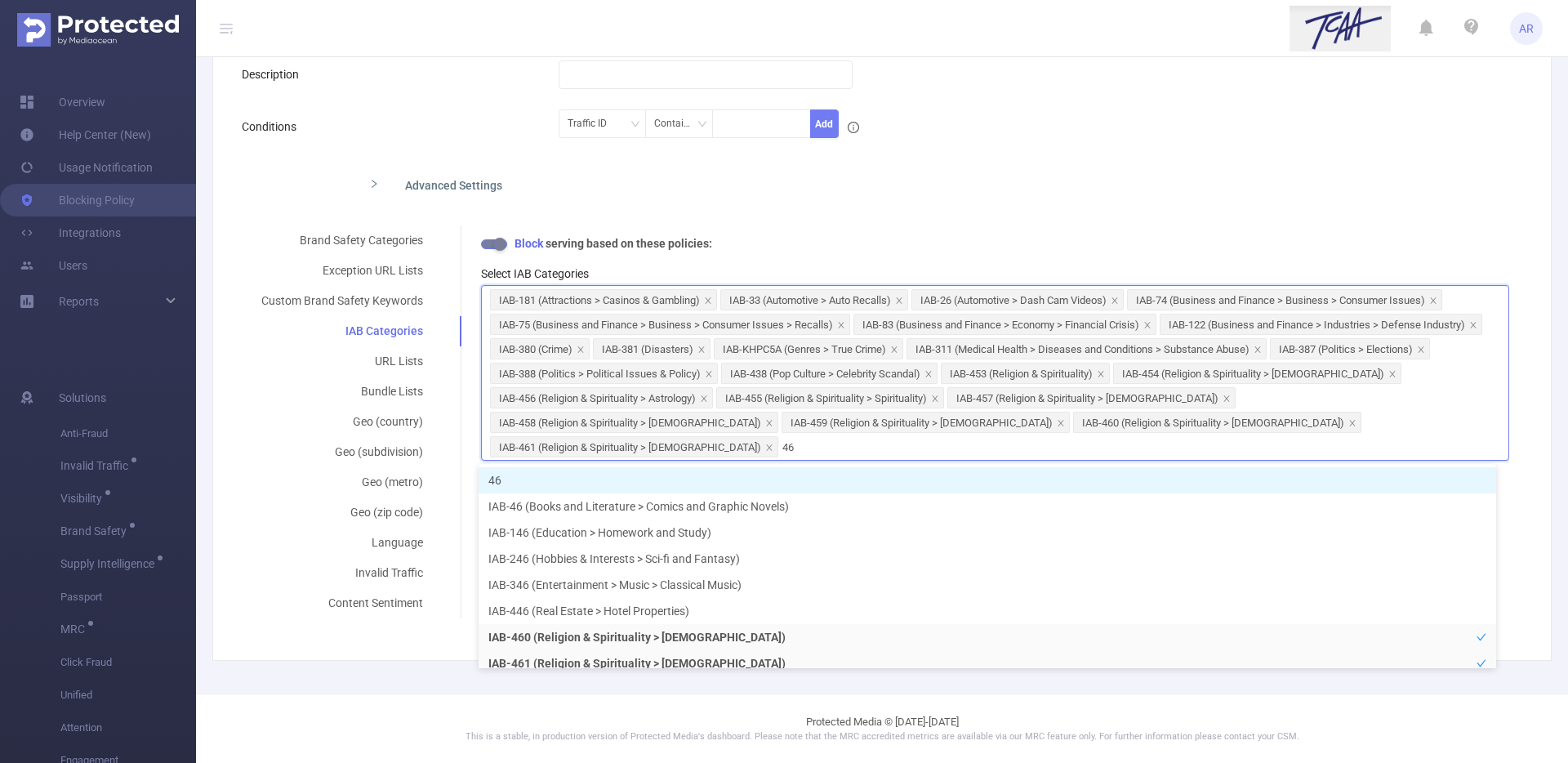
type input "462"
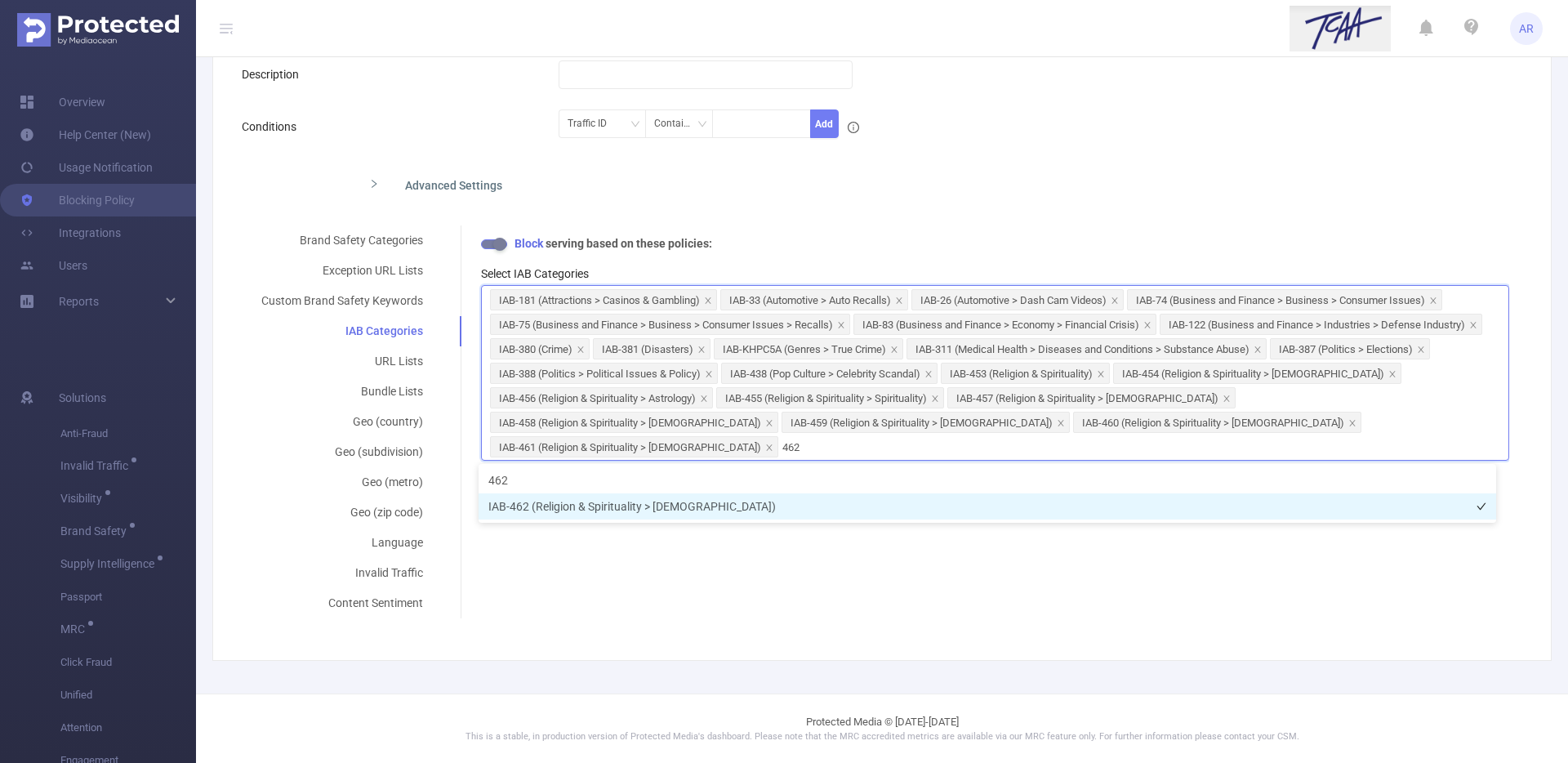
click at [592, 500] on li "IAB-462 (Religion & Spirituality > Judaism)" at bounding box center [986, 506] width 1017 height 26
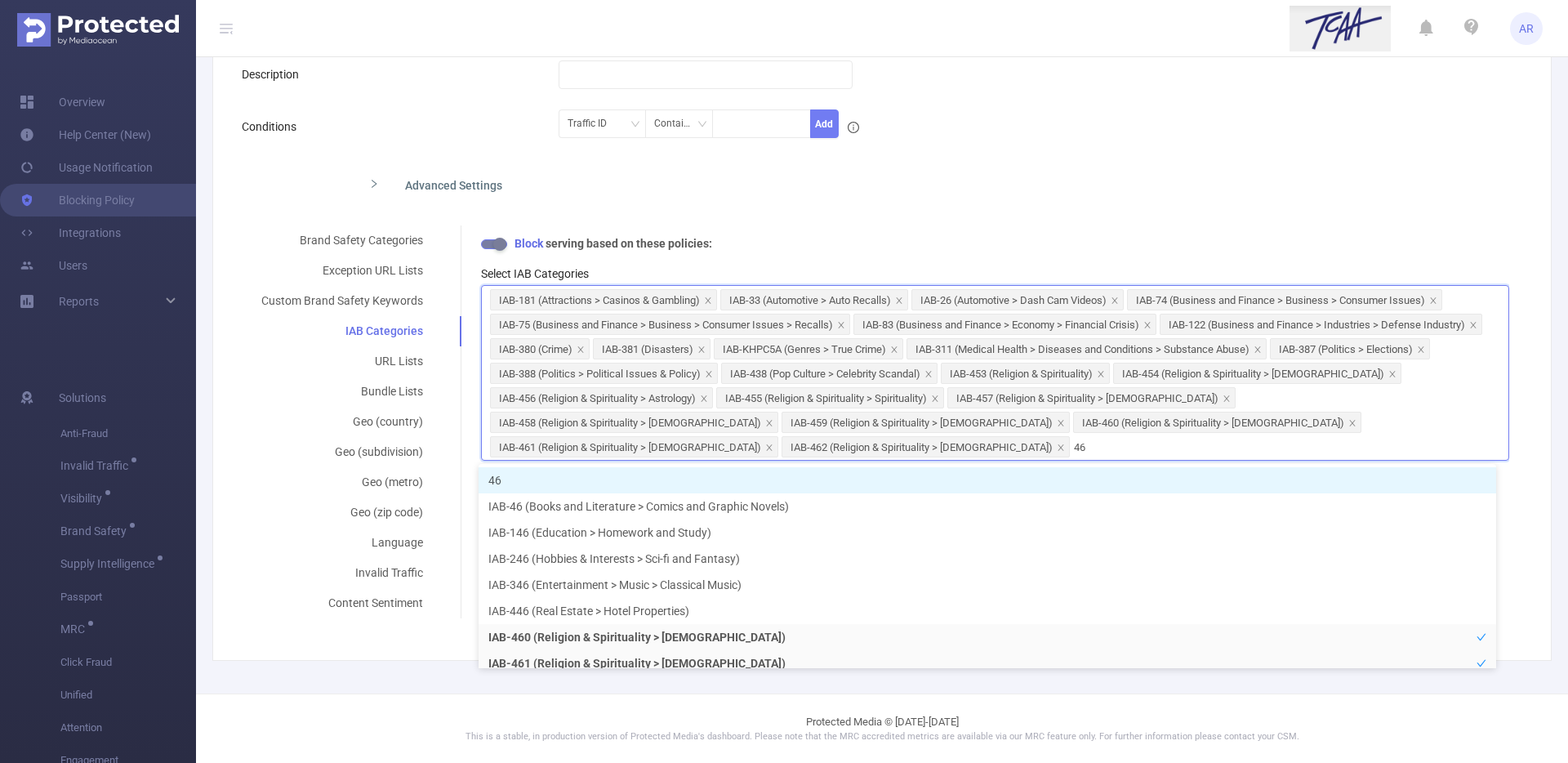
type input "463"
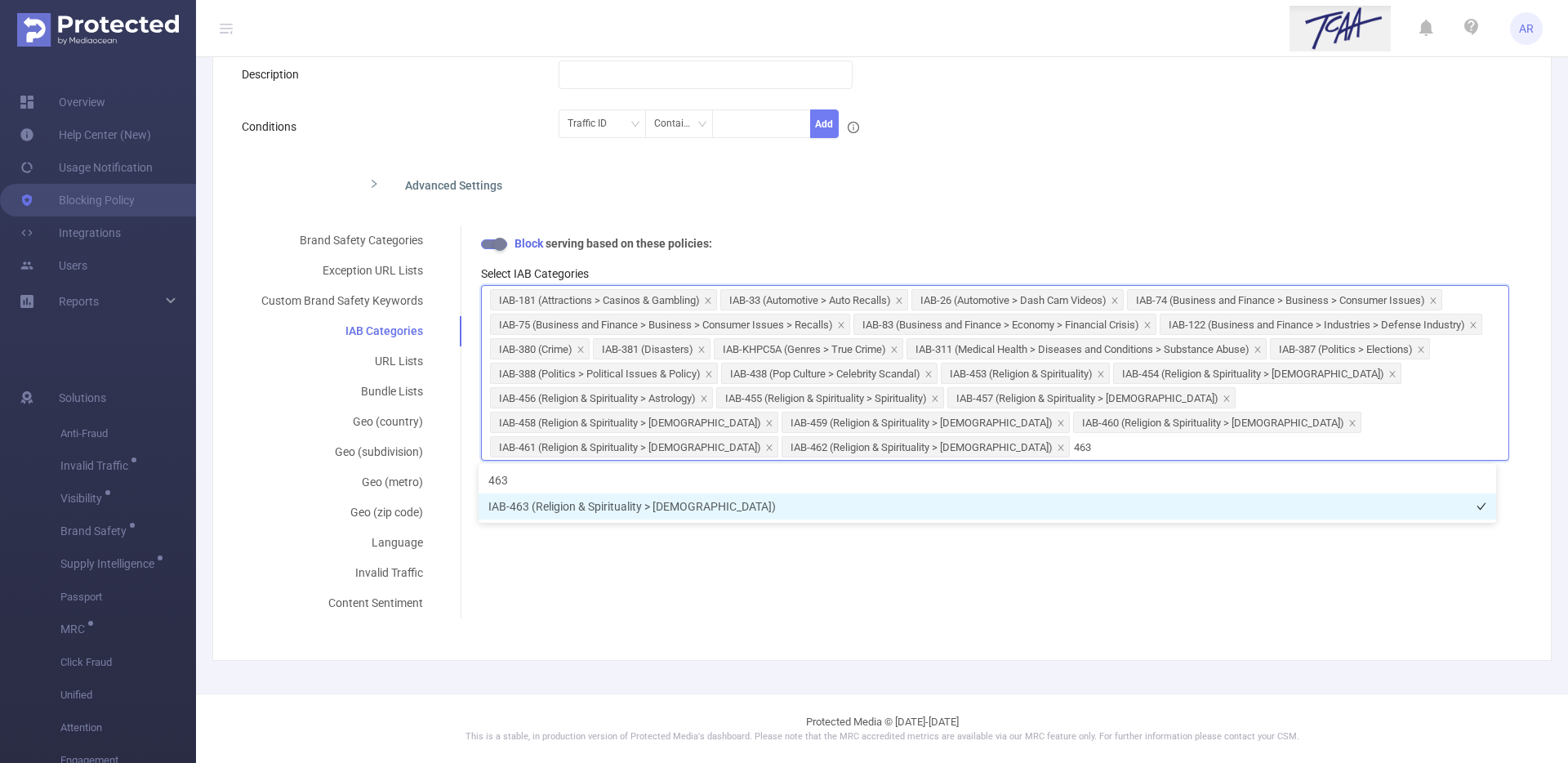
click at [621, 501] on li "IAB-463 (Religion & Spirituality > Sikhism)" at bounding box center [986, 506] width 1017 height 26
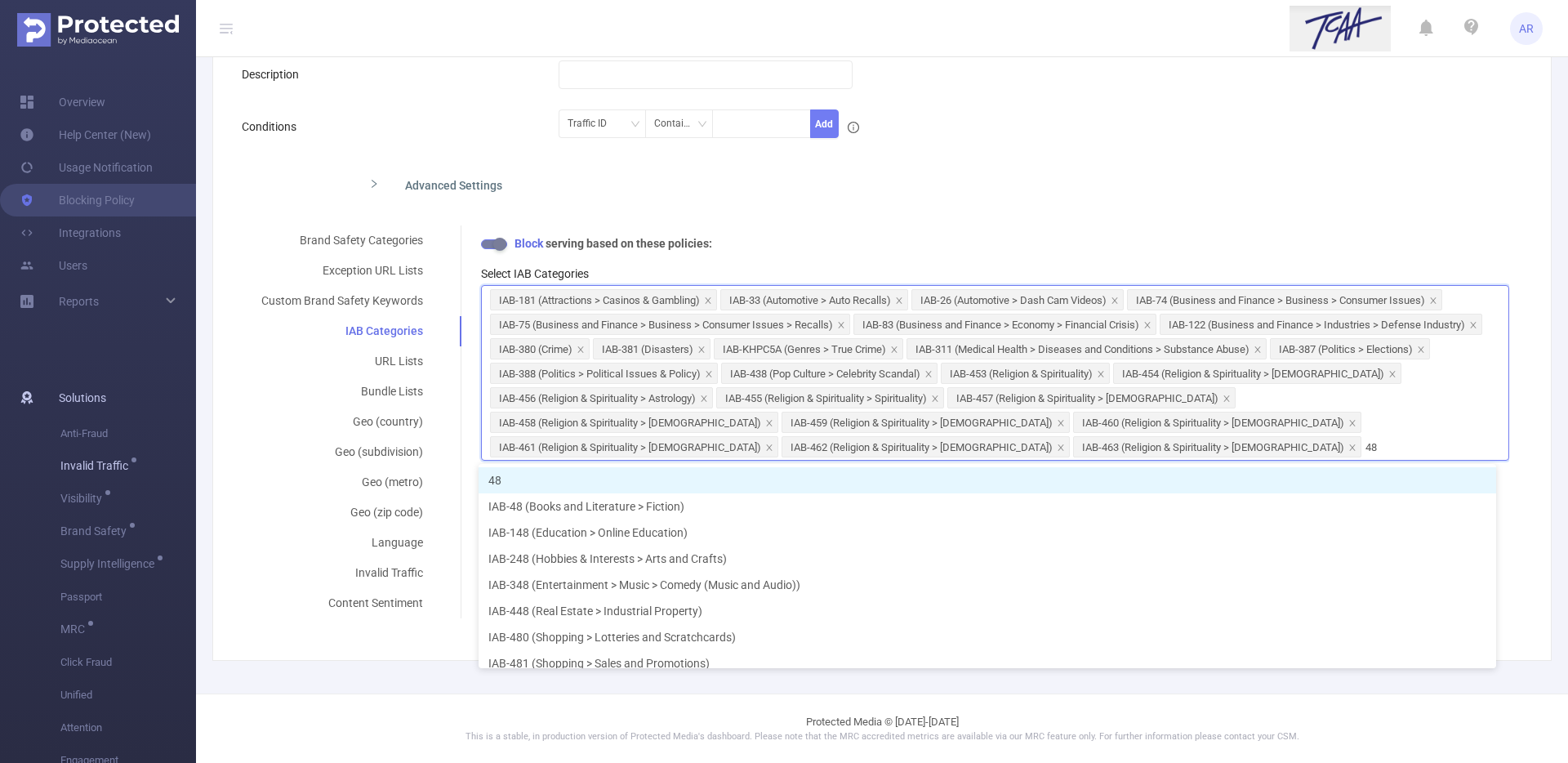
type input "485"
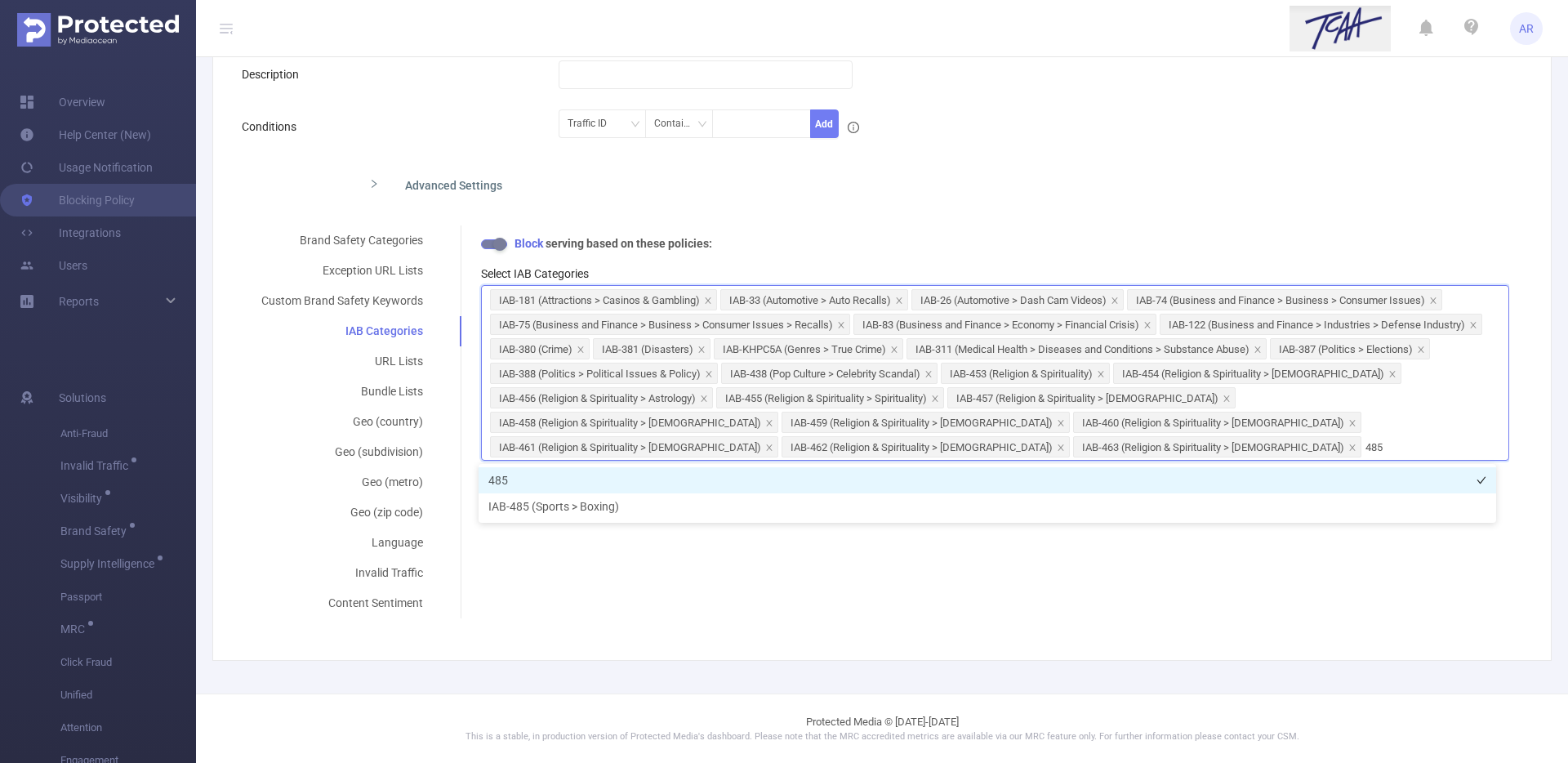
click at [500, 476] on li "485" at bounding box center [986, 480] width 1017 height 26
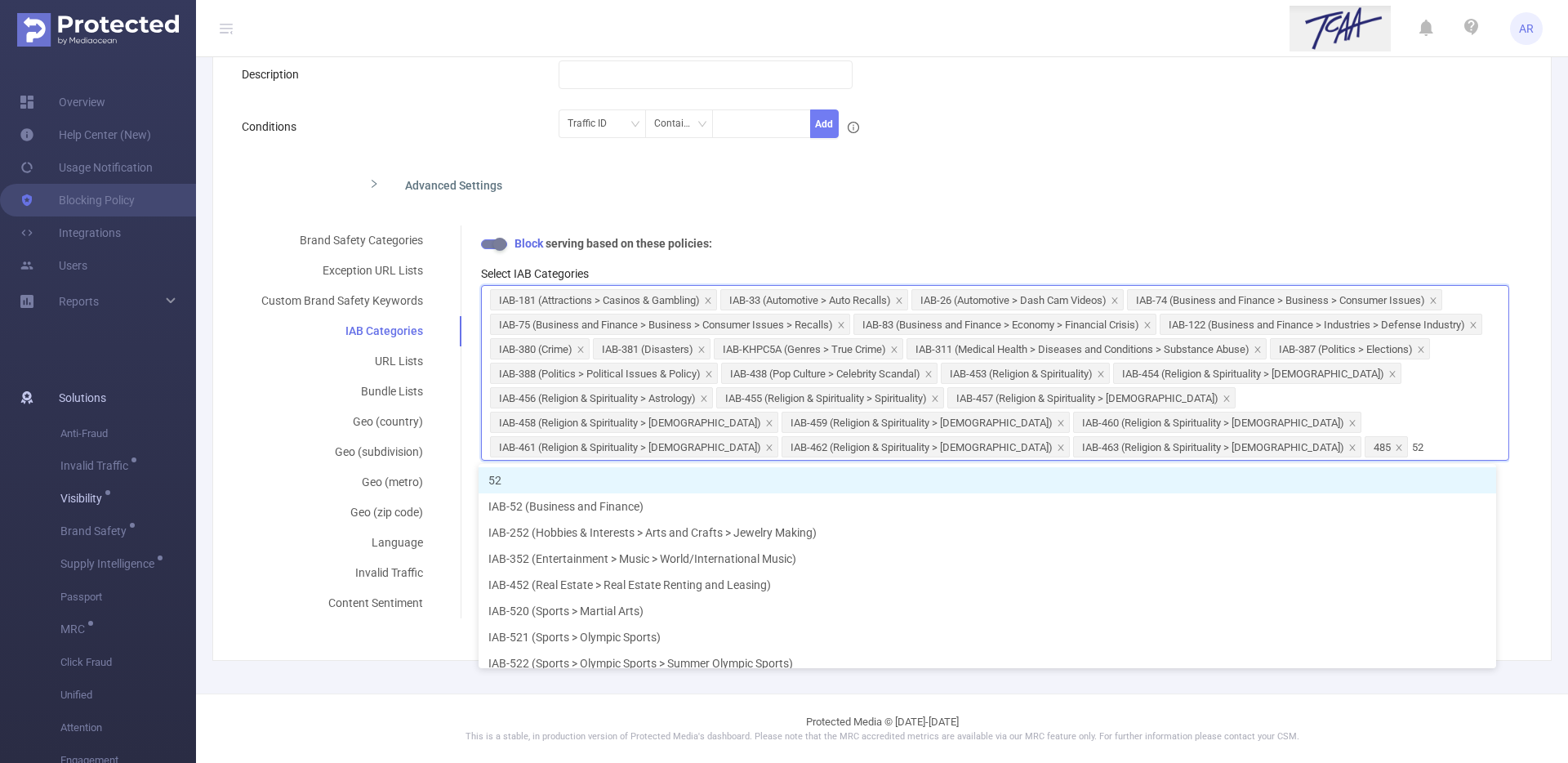
type input "524"
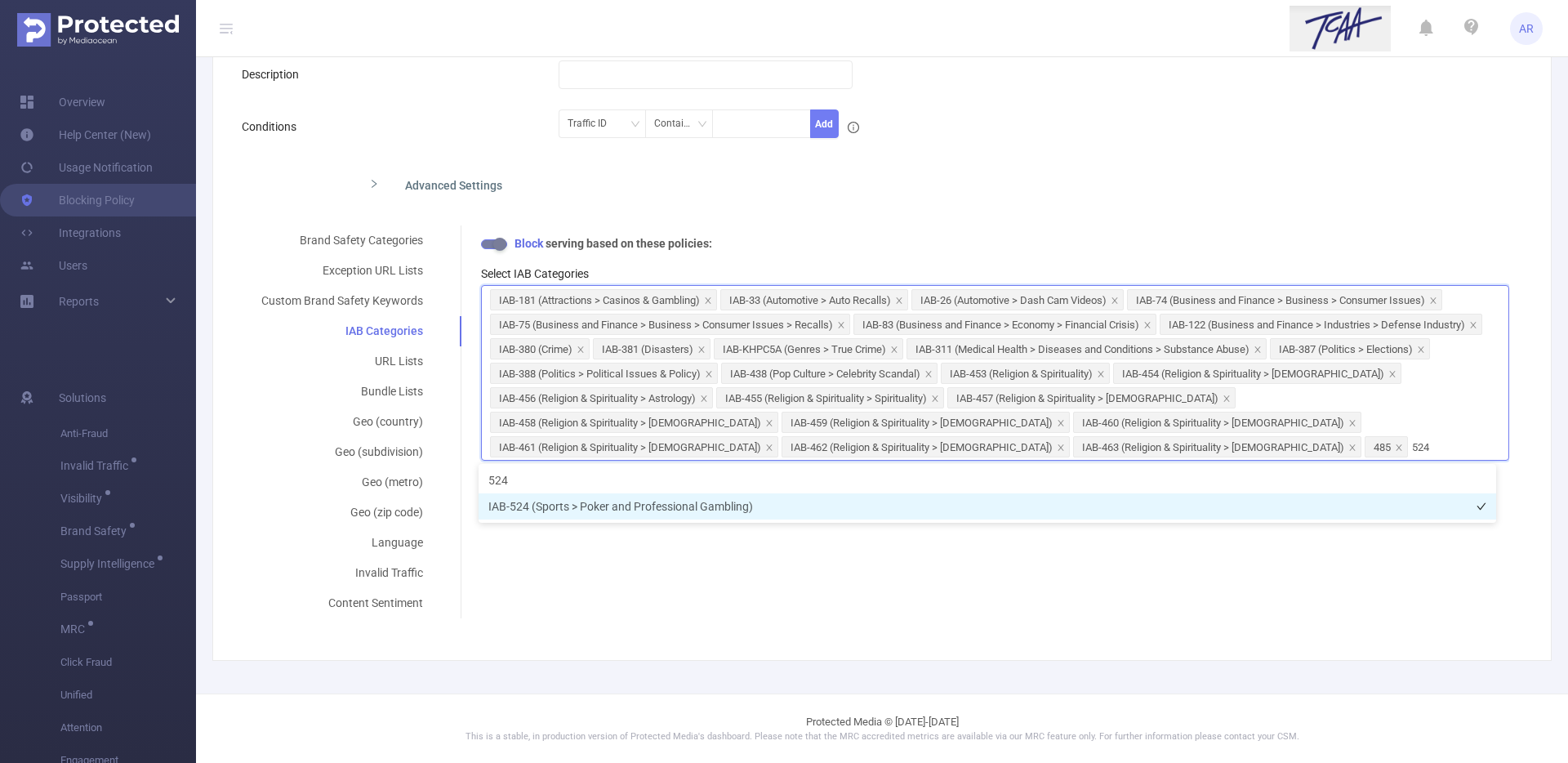
click at [633, 506] on li "IAB-524 (Sports > Poker and Professional Gambling)" at bounding box center [986, 506] width 1017 height 26
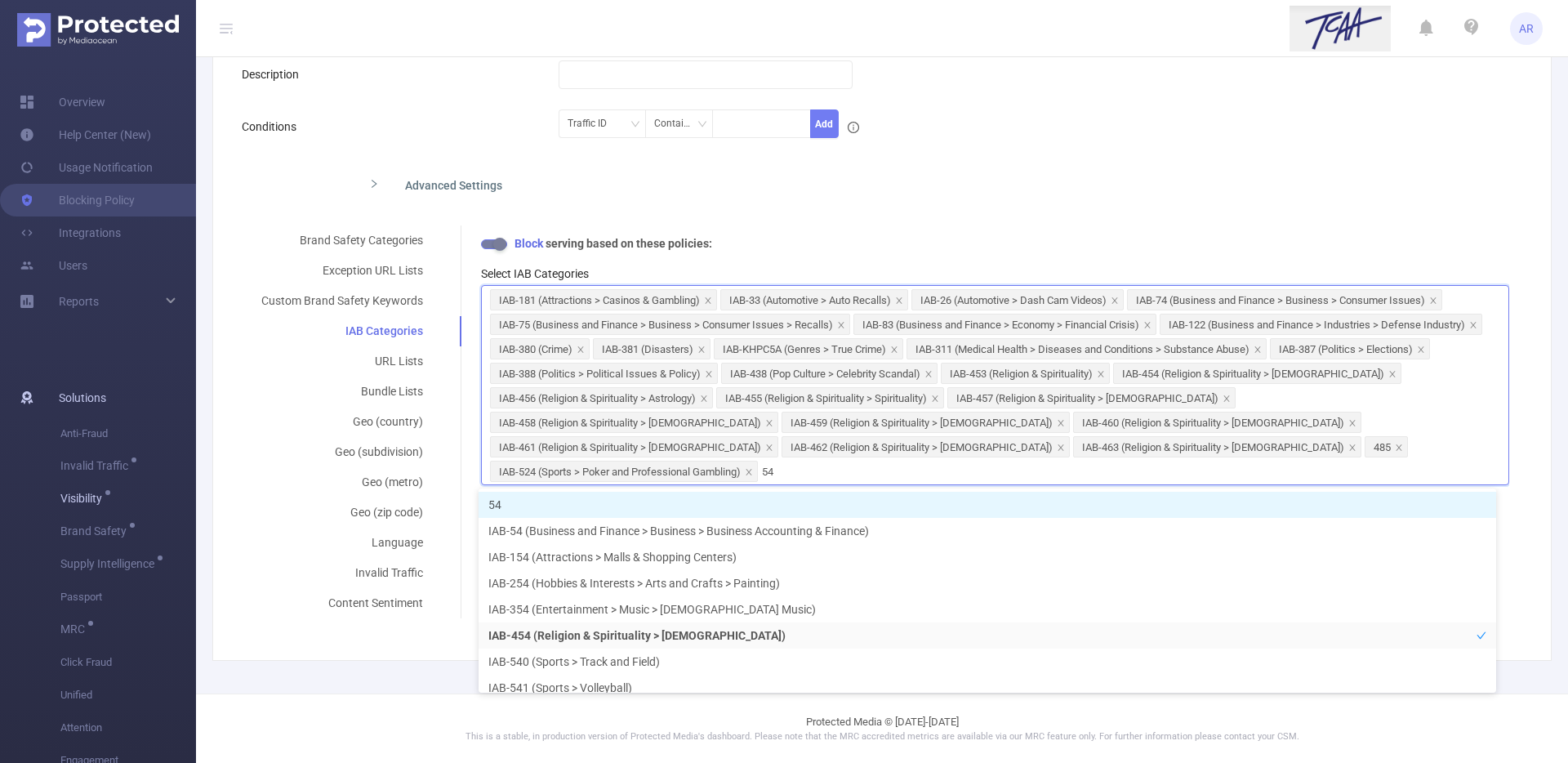
type input "546"
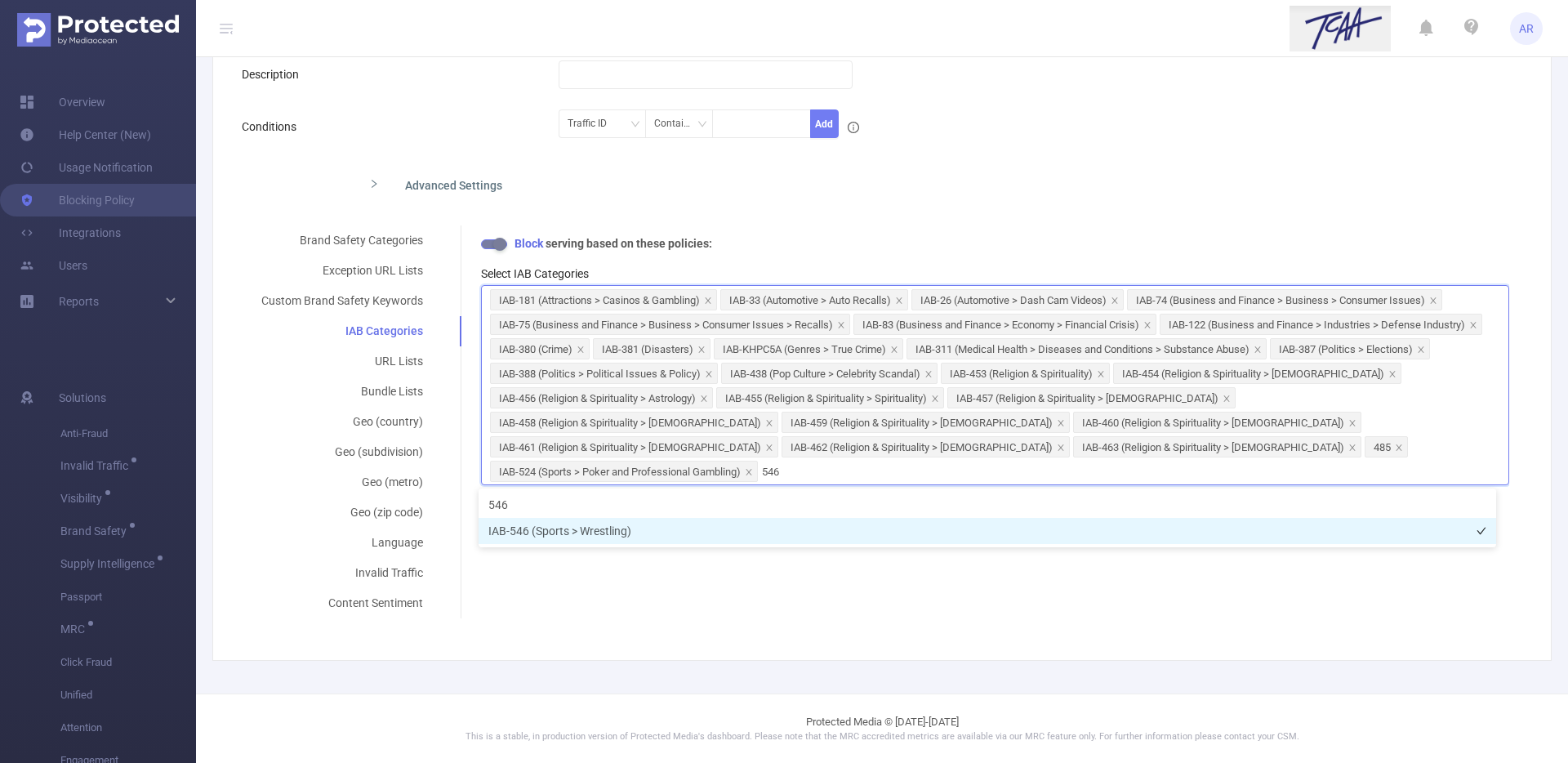
click at [647, 528] on li "IAB-546 (Sports > Wrestling)" at bounding box center [986, 530] width 1017 height 26
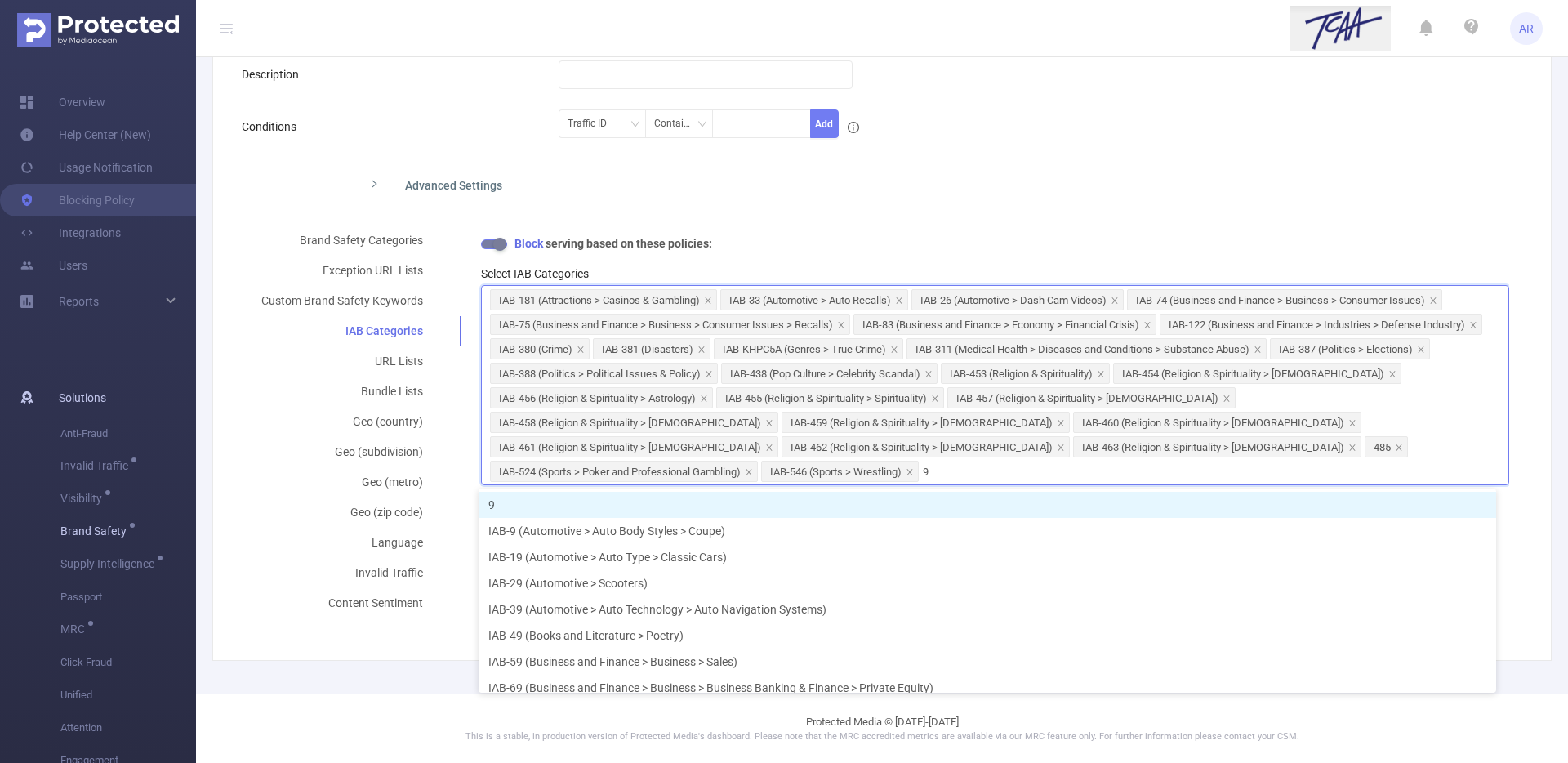
type input "9s"
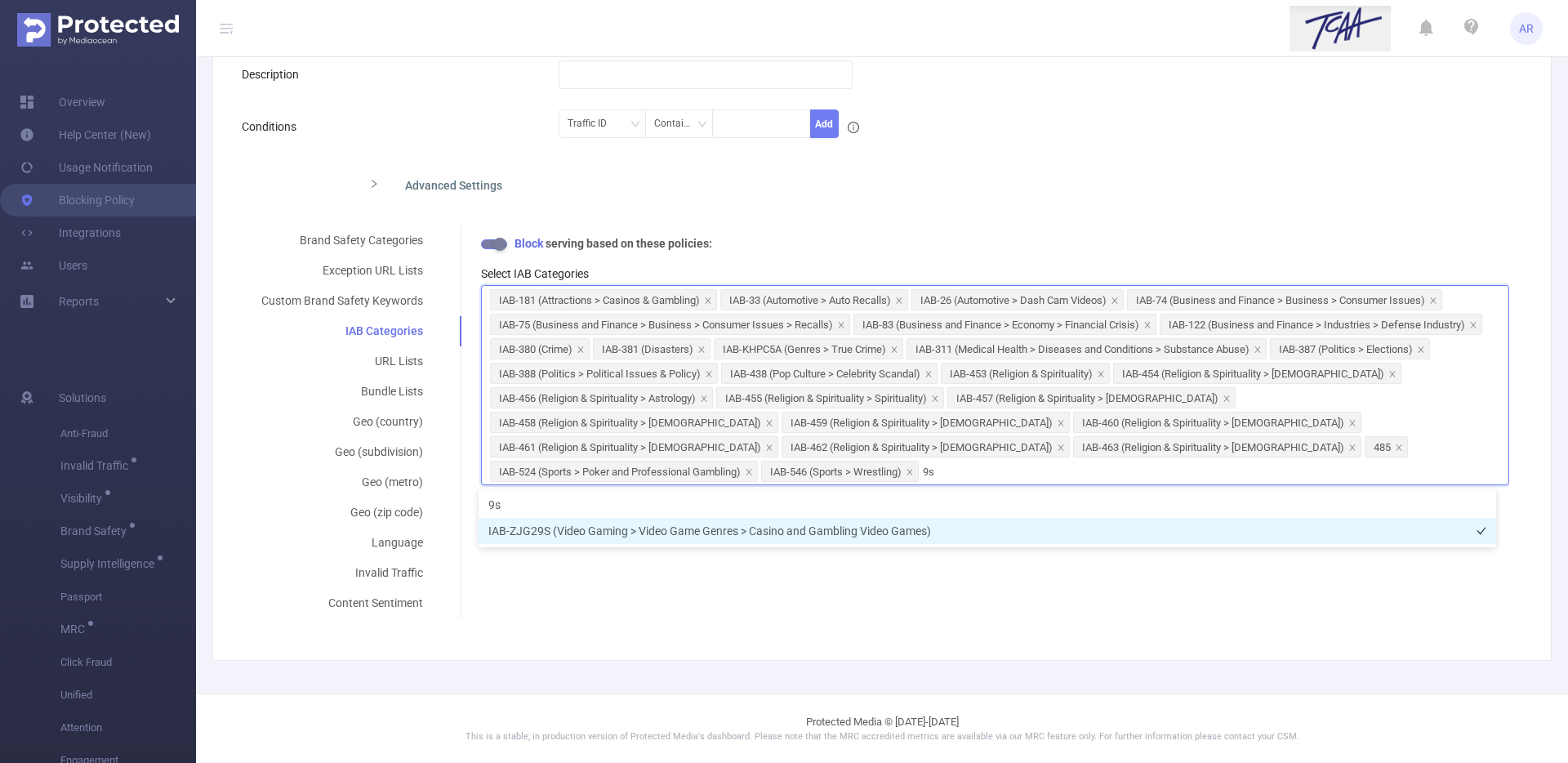
click at [897, 529] on li "IAB-ZJG29S (Video Gaming > Video Game Genres > Casino and Gambling Video Games)" at bounding box center [986, 530] width 1017 height 26
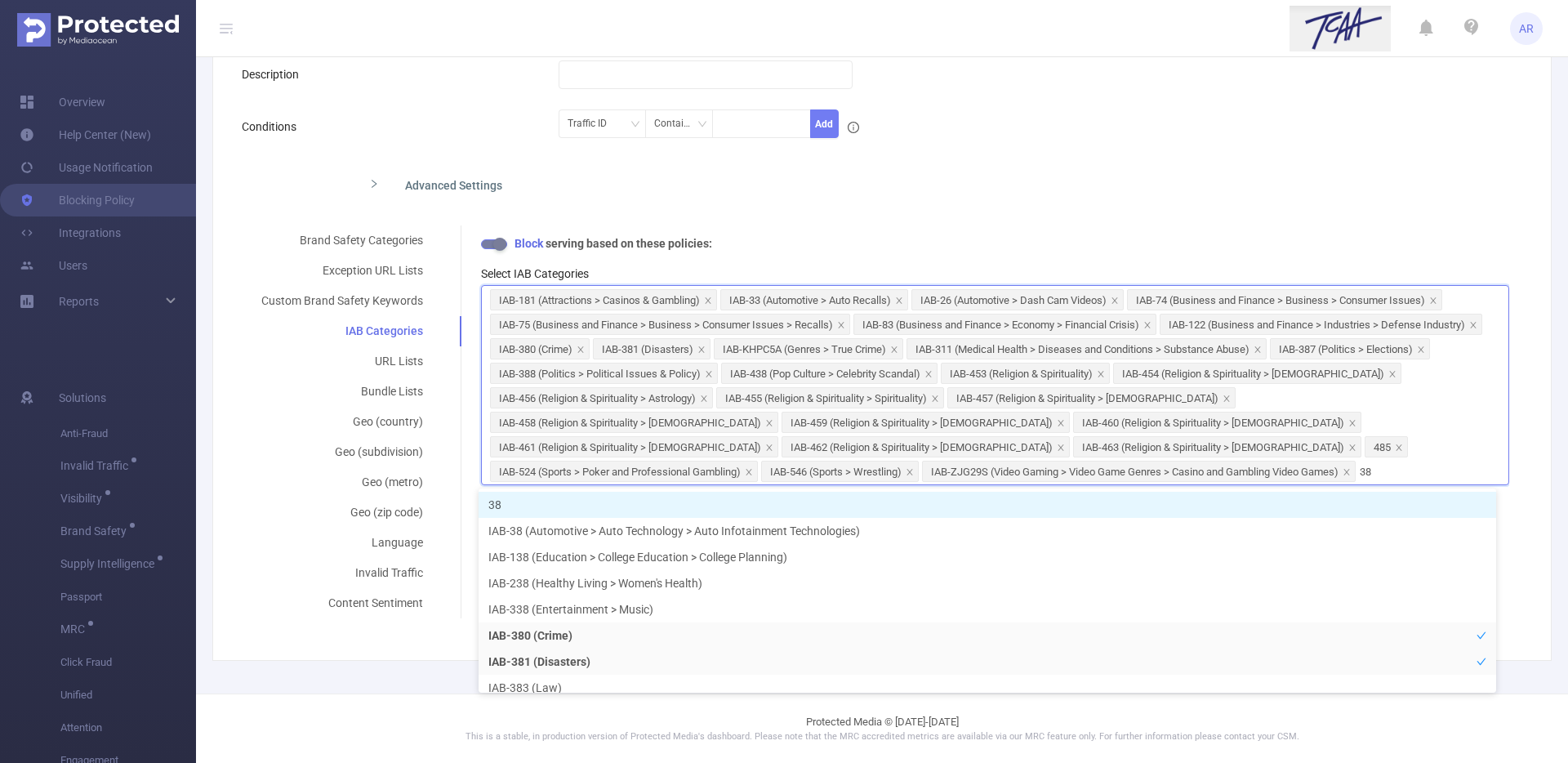
type input "389"
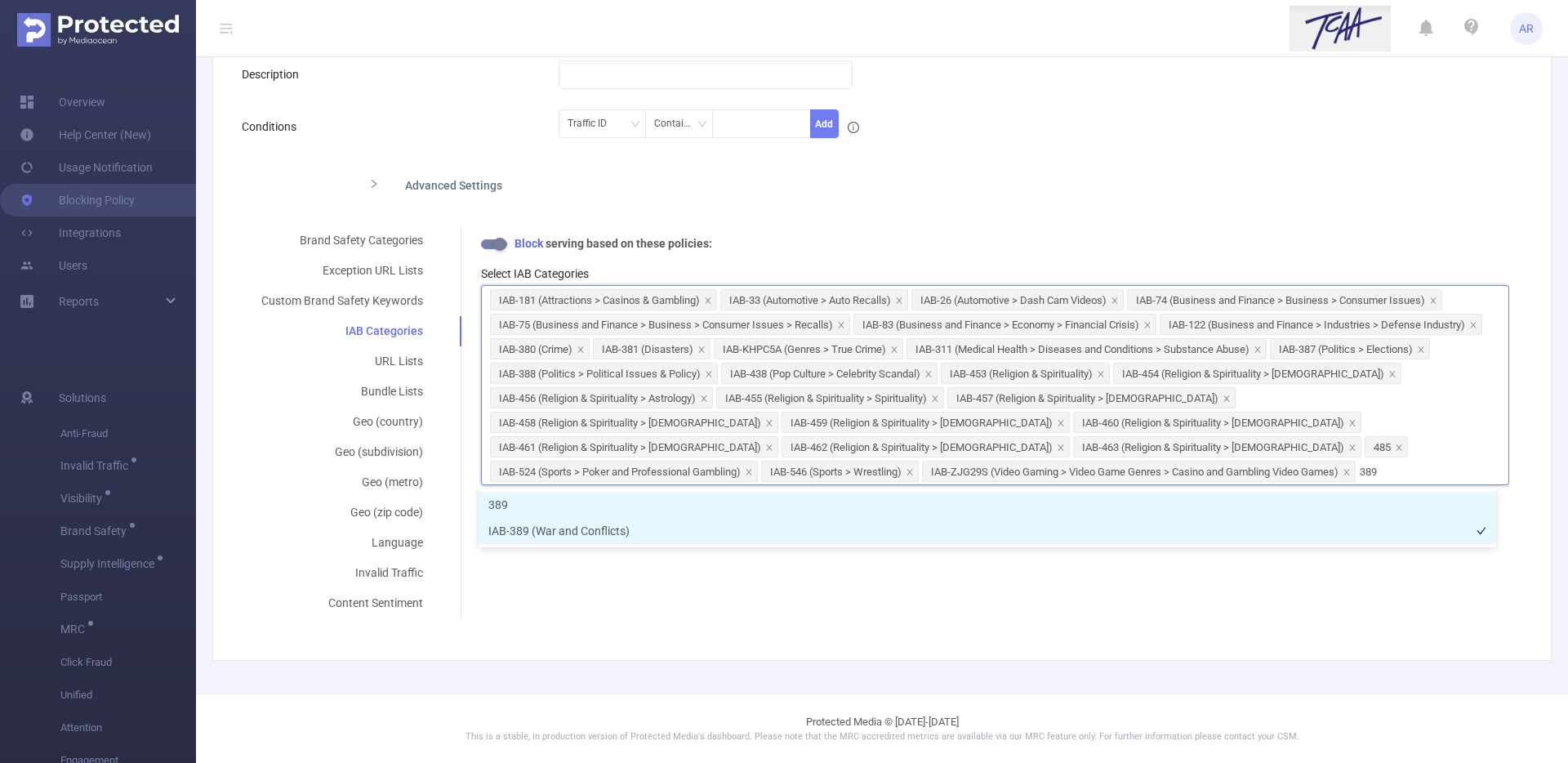
click at [634, 543] on li "IAB-389 (War and Conflicts)" at bounding box center [986, 530] width 1017 height 26
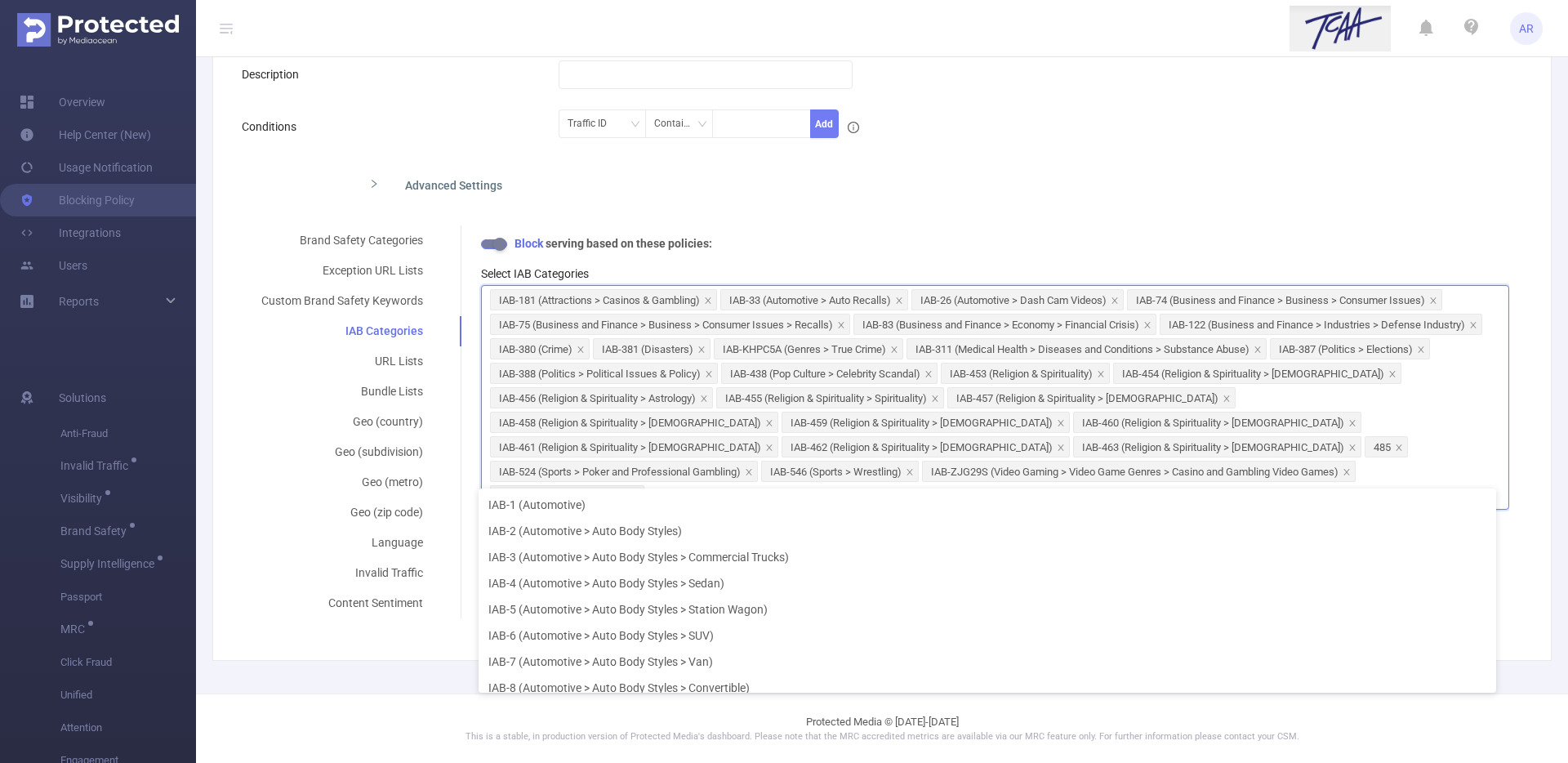
click at [1317, 179] on div "Advanced Settings" at bounding box center [875, 184] width 1267 height 34
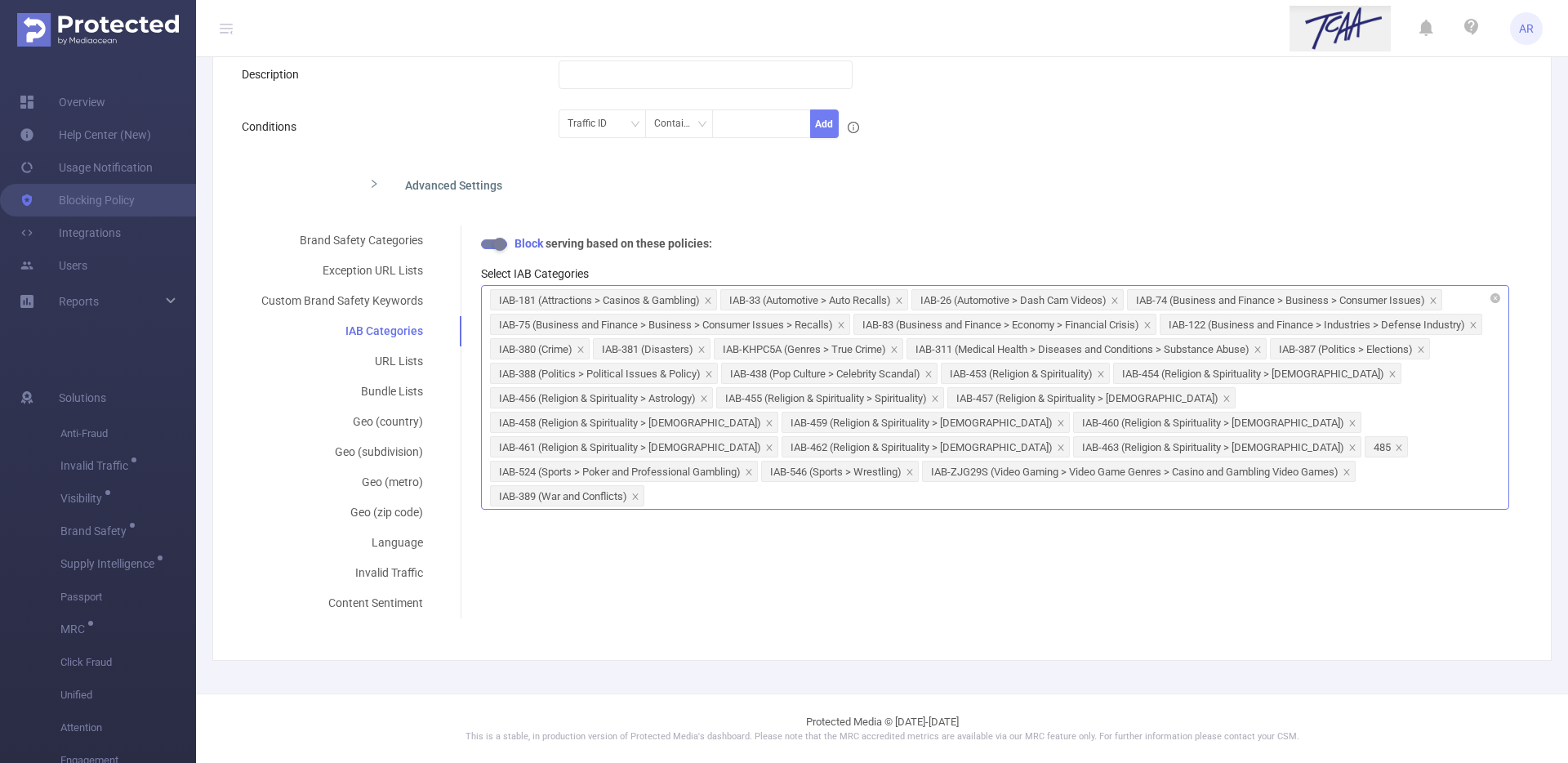
click at [1365, 466] on div "IAB-181 (Attractions > Casinos & Gambling) IAB-33 (Automotive > Auto Recalls) I…" at bounding box center [995, 397] width 1028 height 225
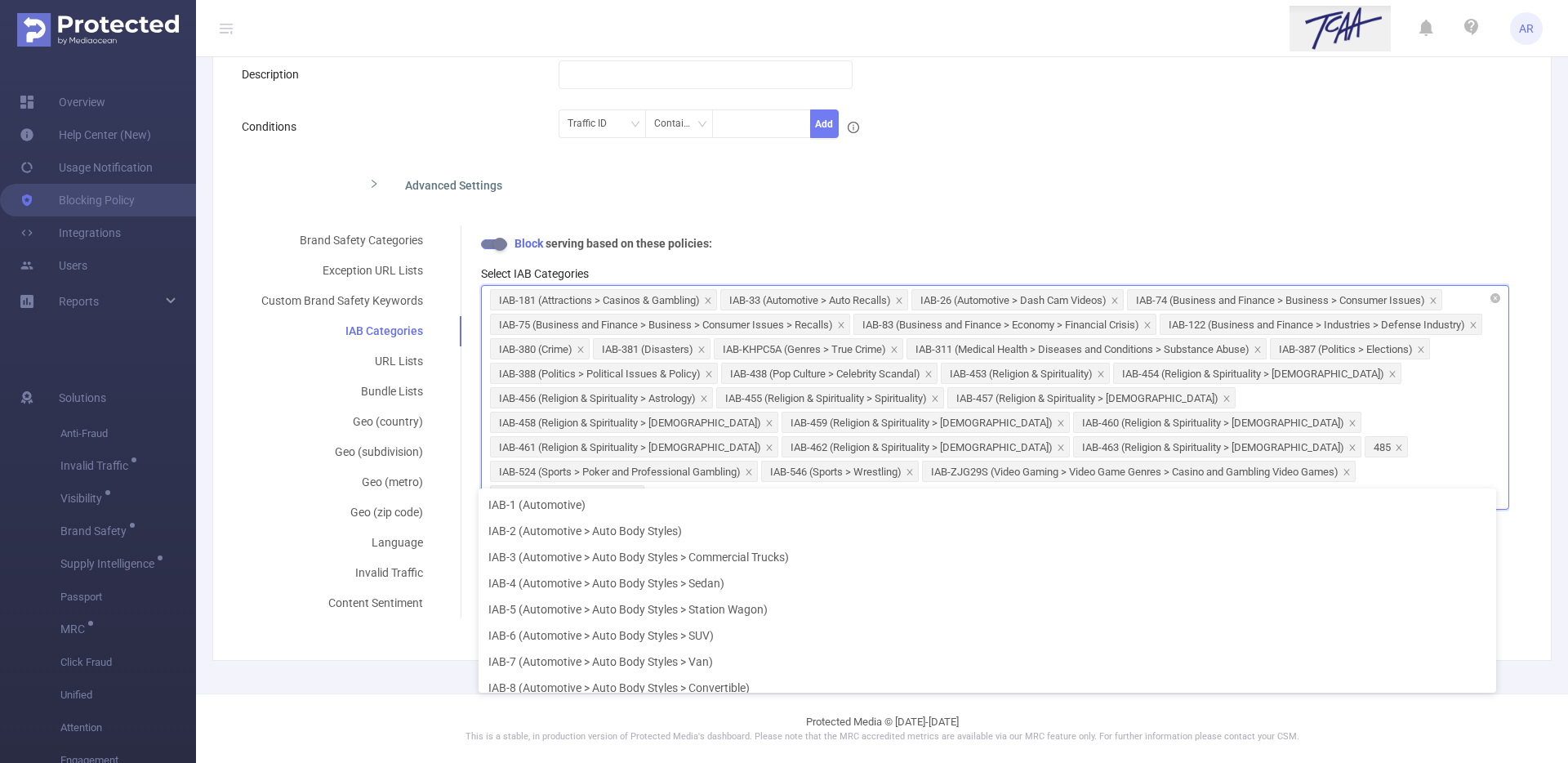
scroll to position [478, 0]
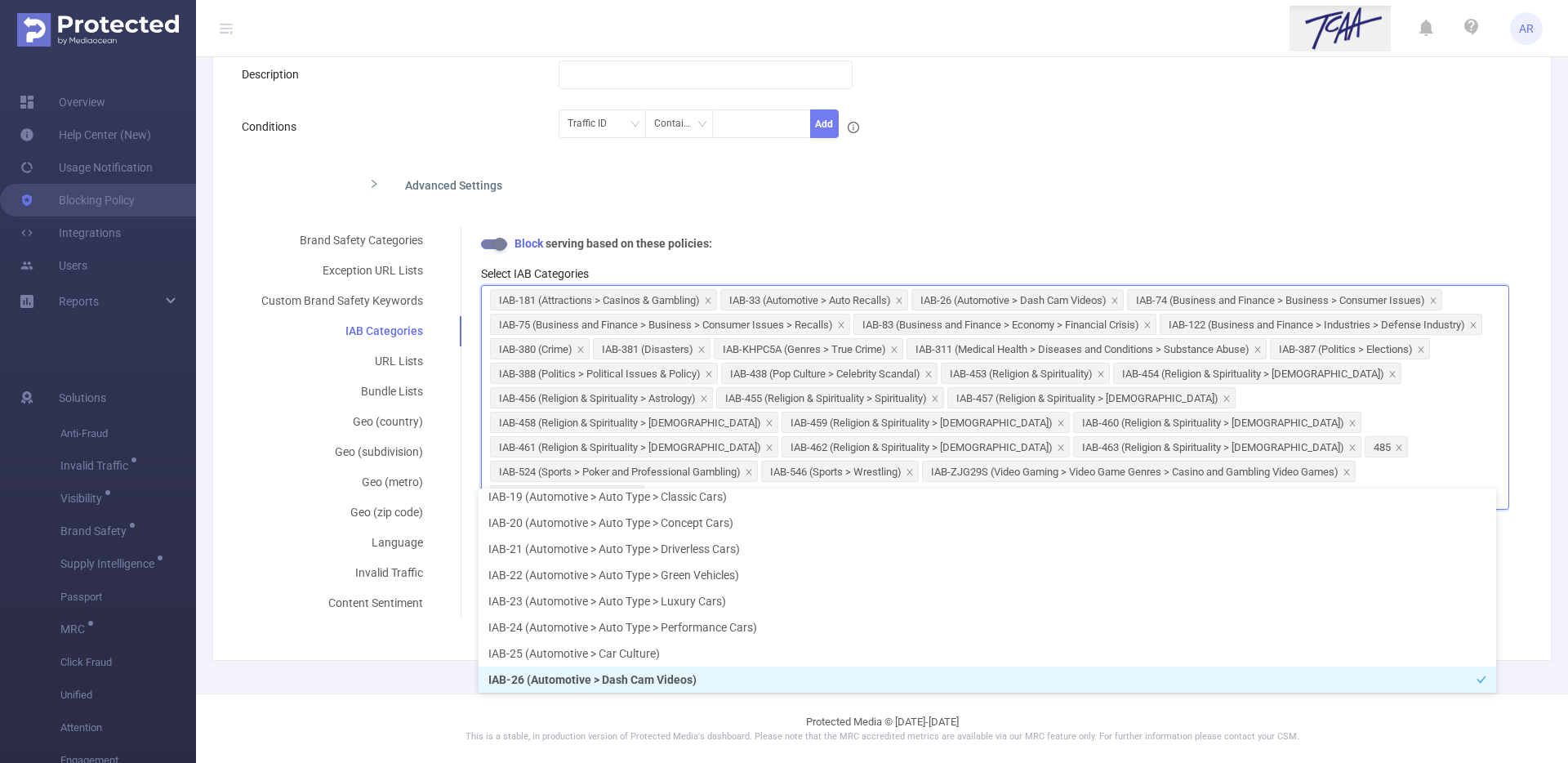
click at [1388, 192] on div "Advanced Settings" at bounding box center [875, 184] width 1267 height 34
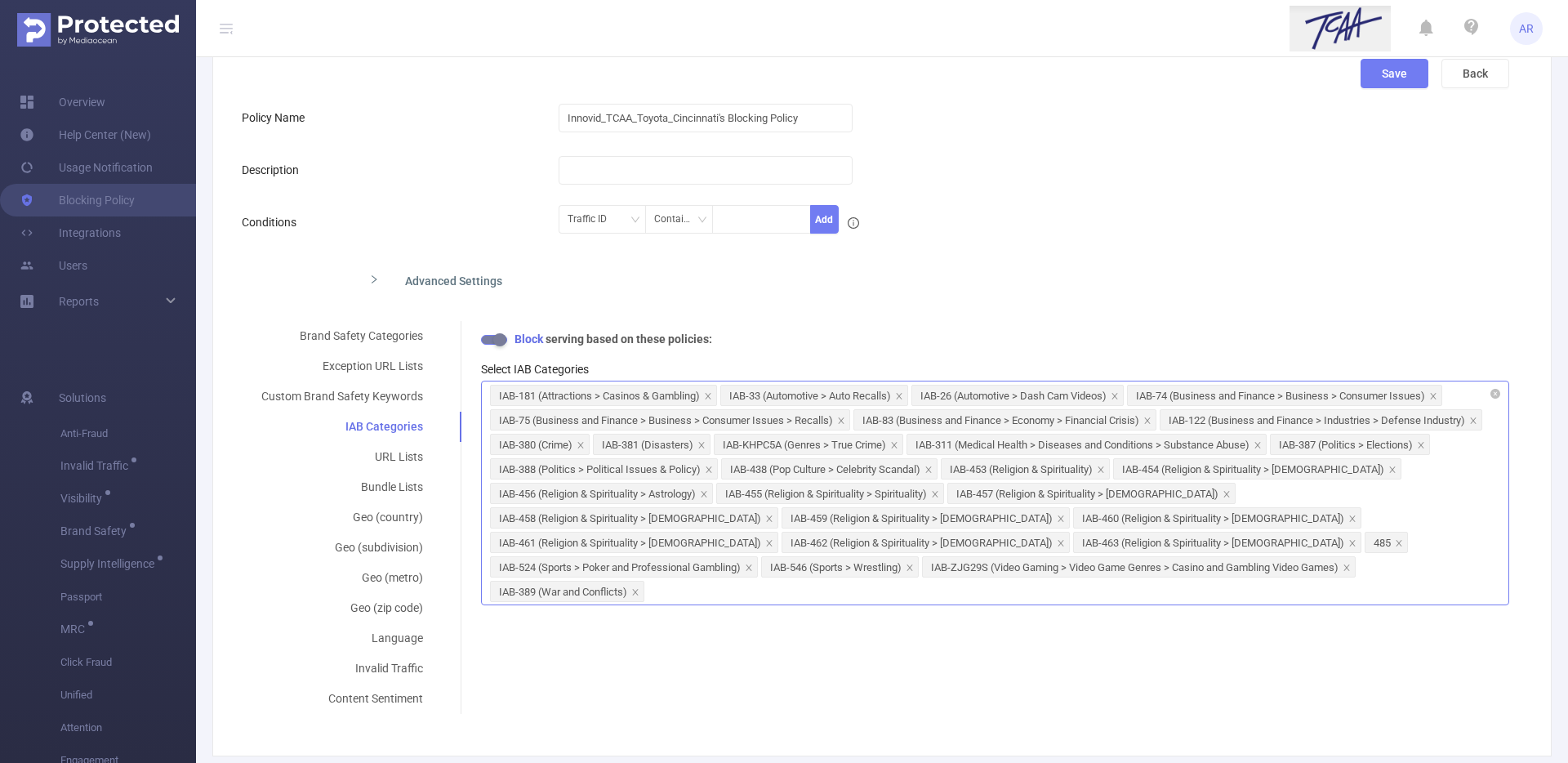
scroll to position [0, 0]
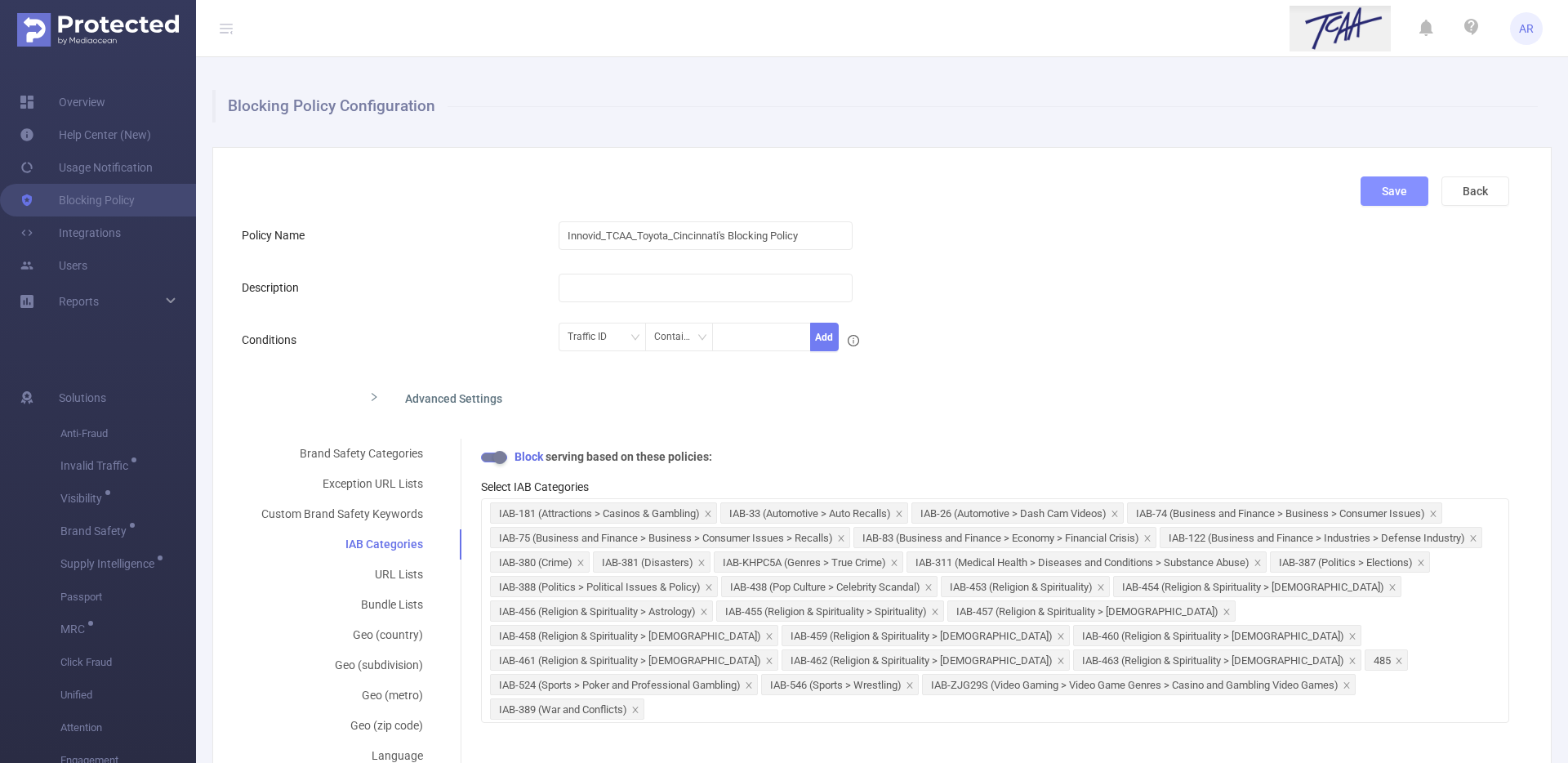
click at [1385, 193] on button "Save" at bounding box center [1394, 191] width 68 height 29
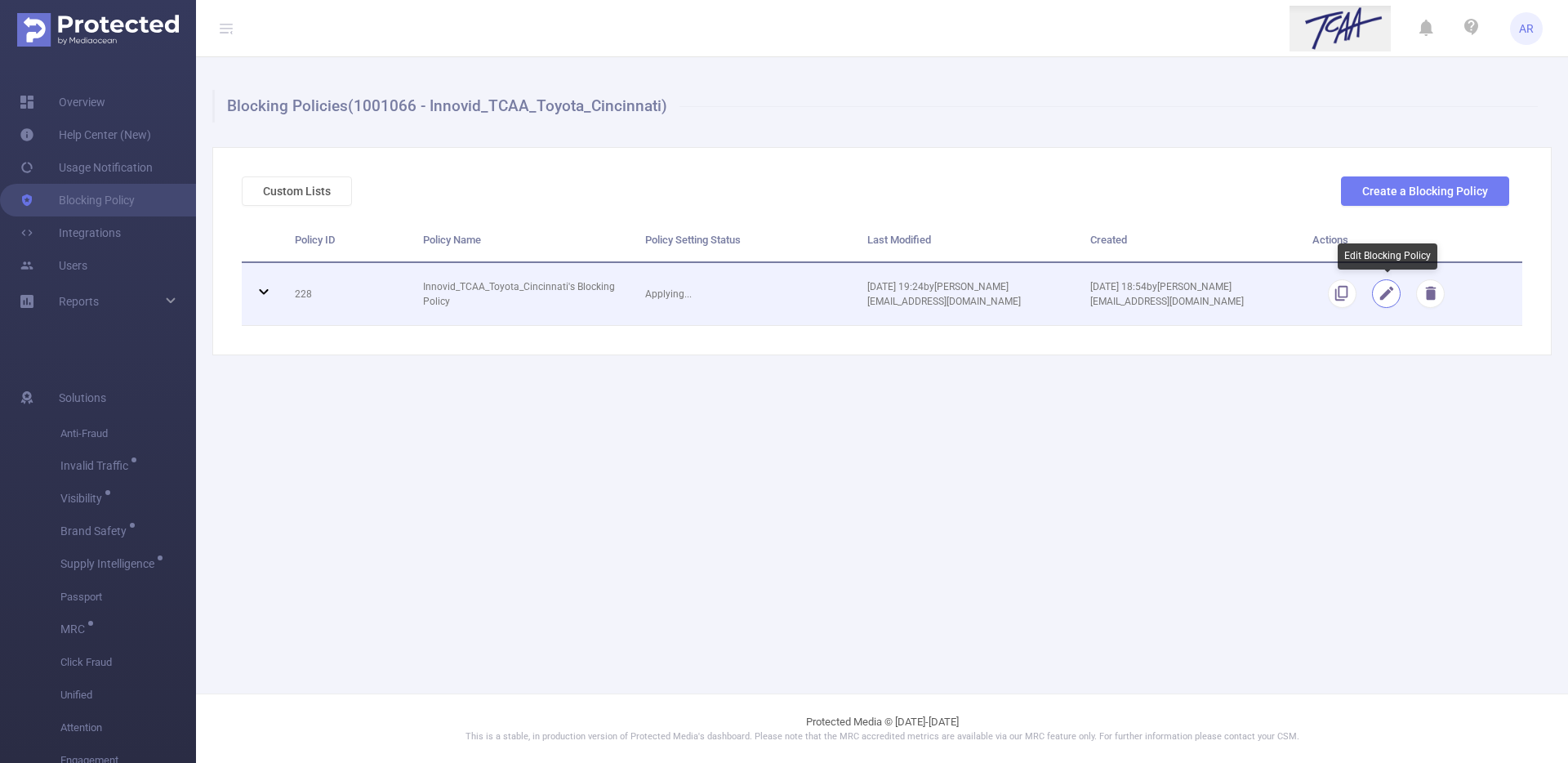
click at [1394, 301] on button "button" at bounding box center [1385, 293] width 28 height 28
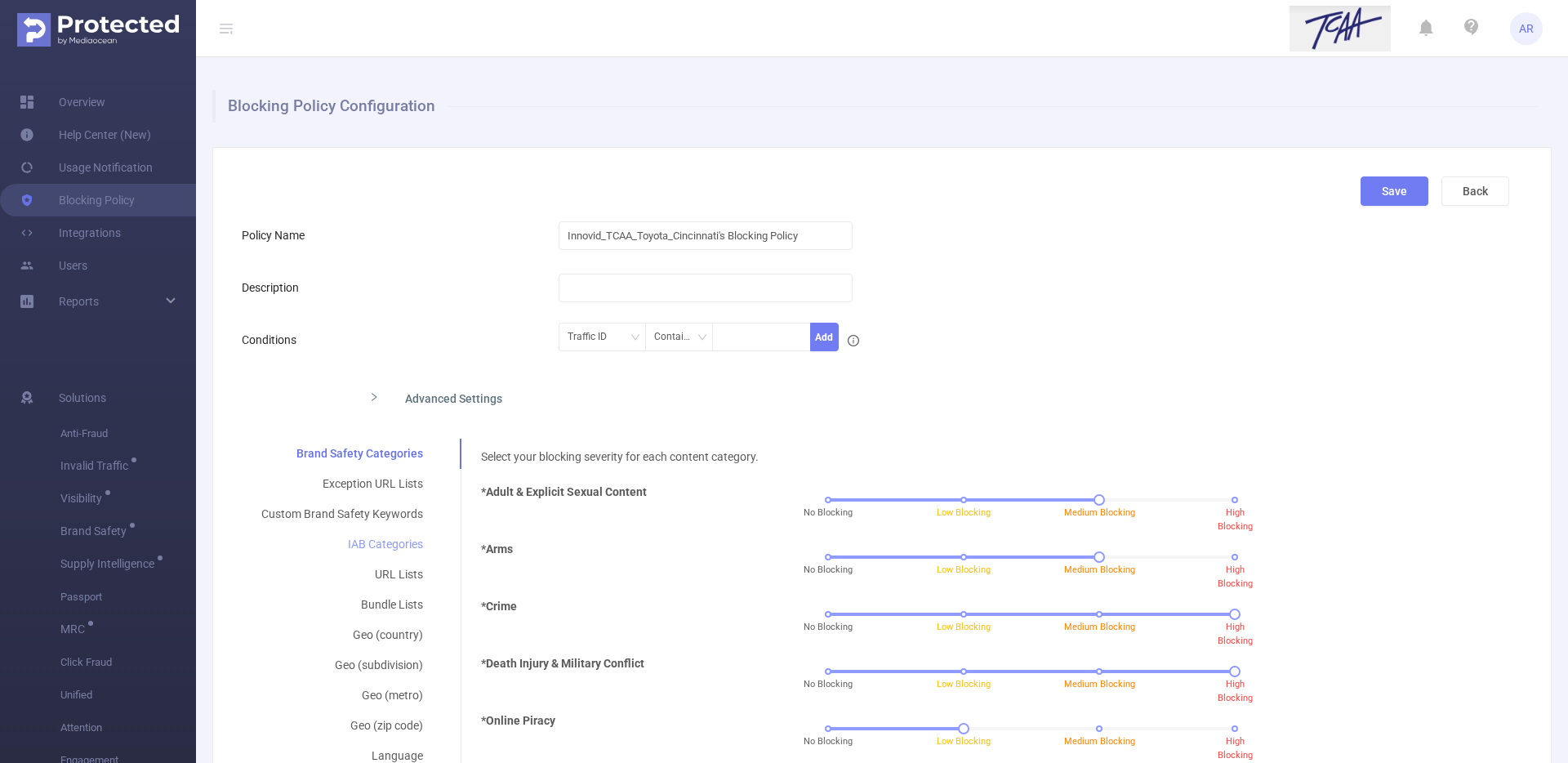
click at [397, 539] on div "IAB Categories" at bounding box center [342, 543] width 201 height 30
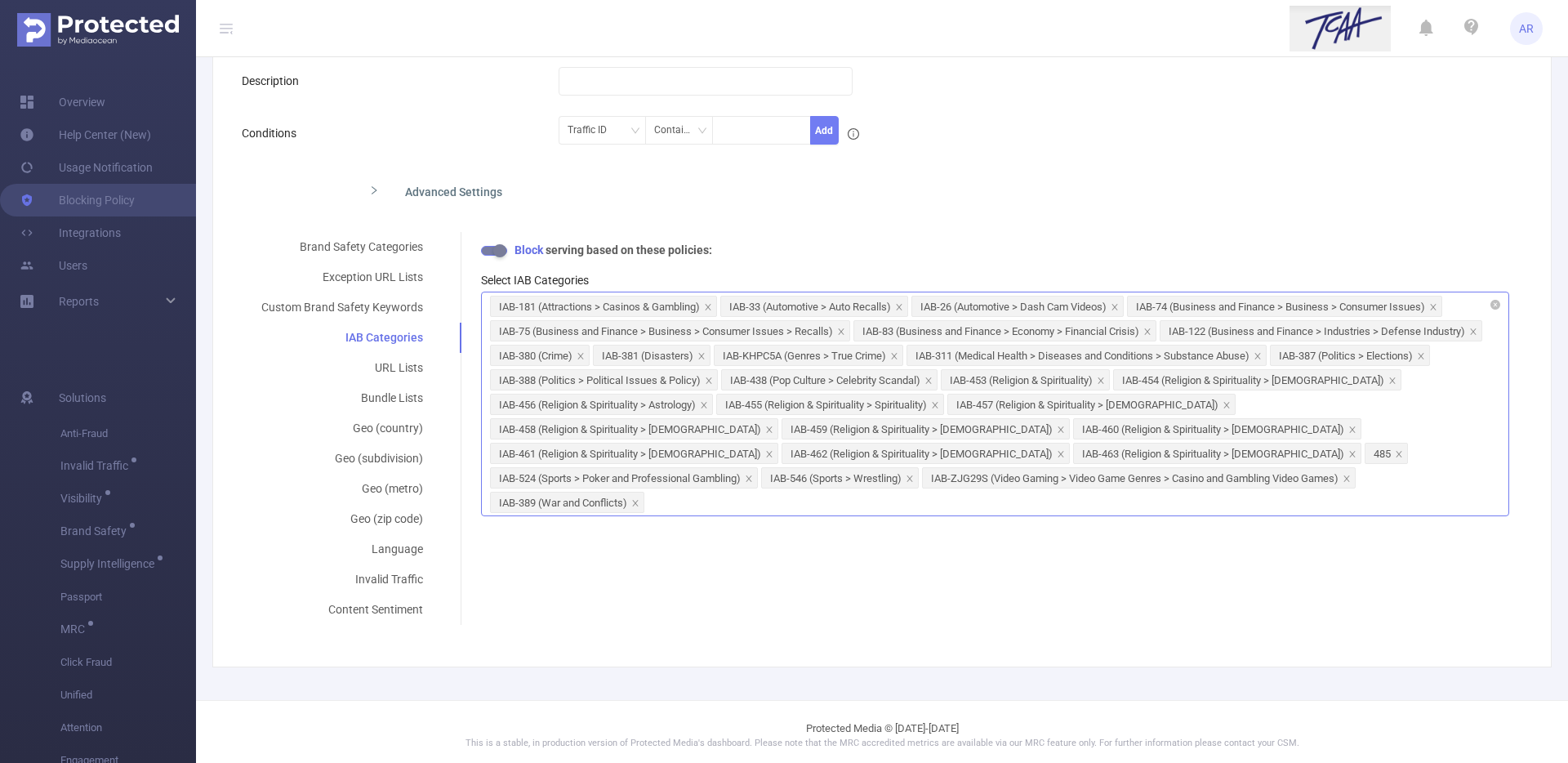
scroll to position [213, 0]
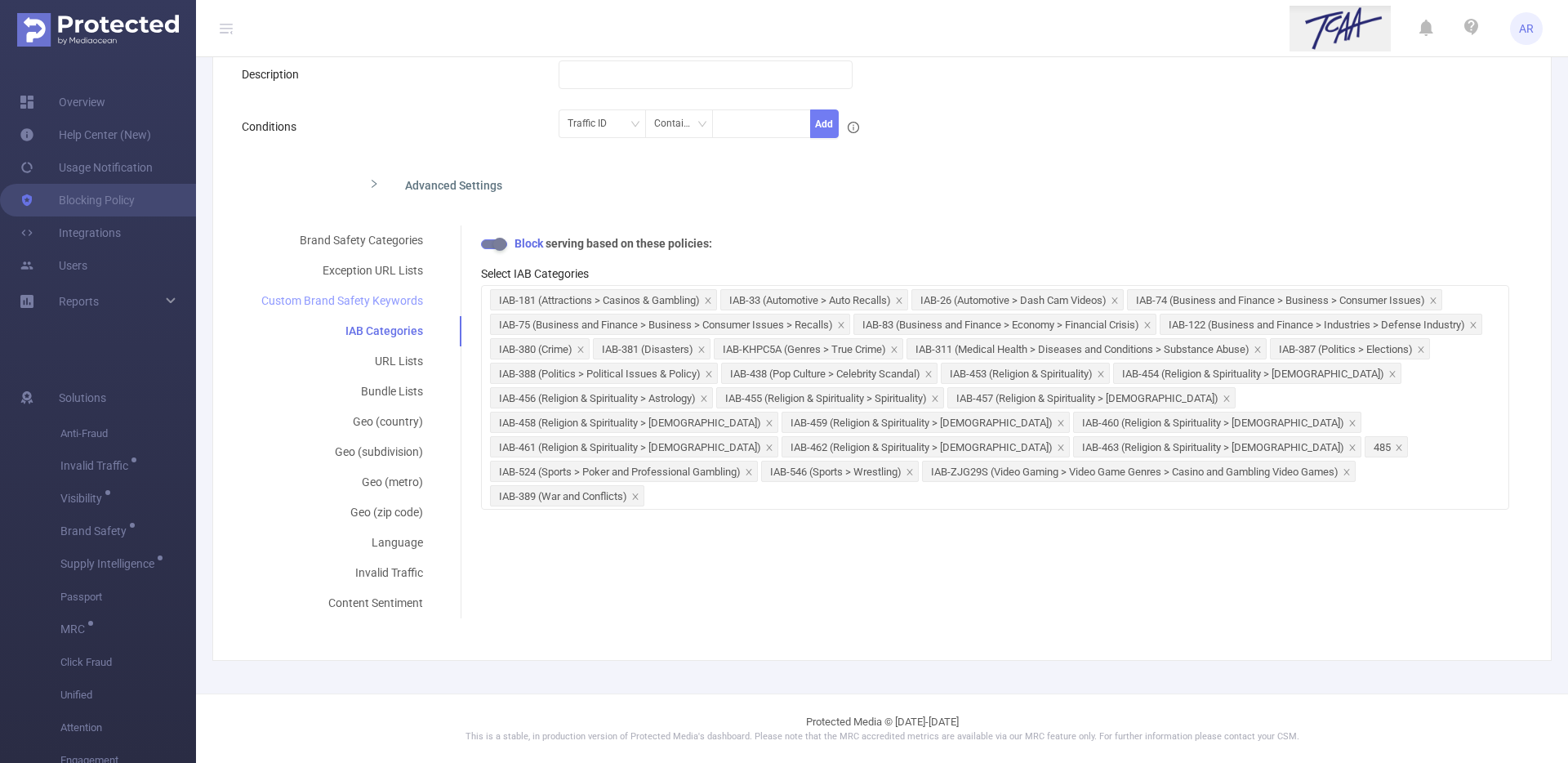
click at [384, 299] on div "Custom Brand Safety Keywords" at bounding box center [342, 300] width 201 height 30
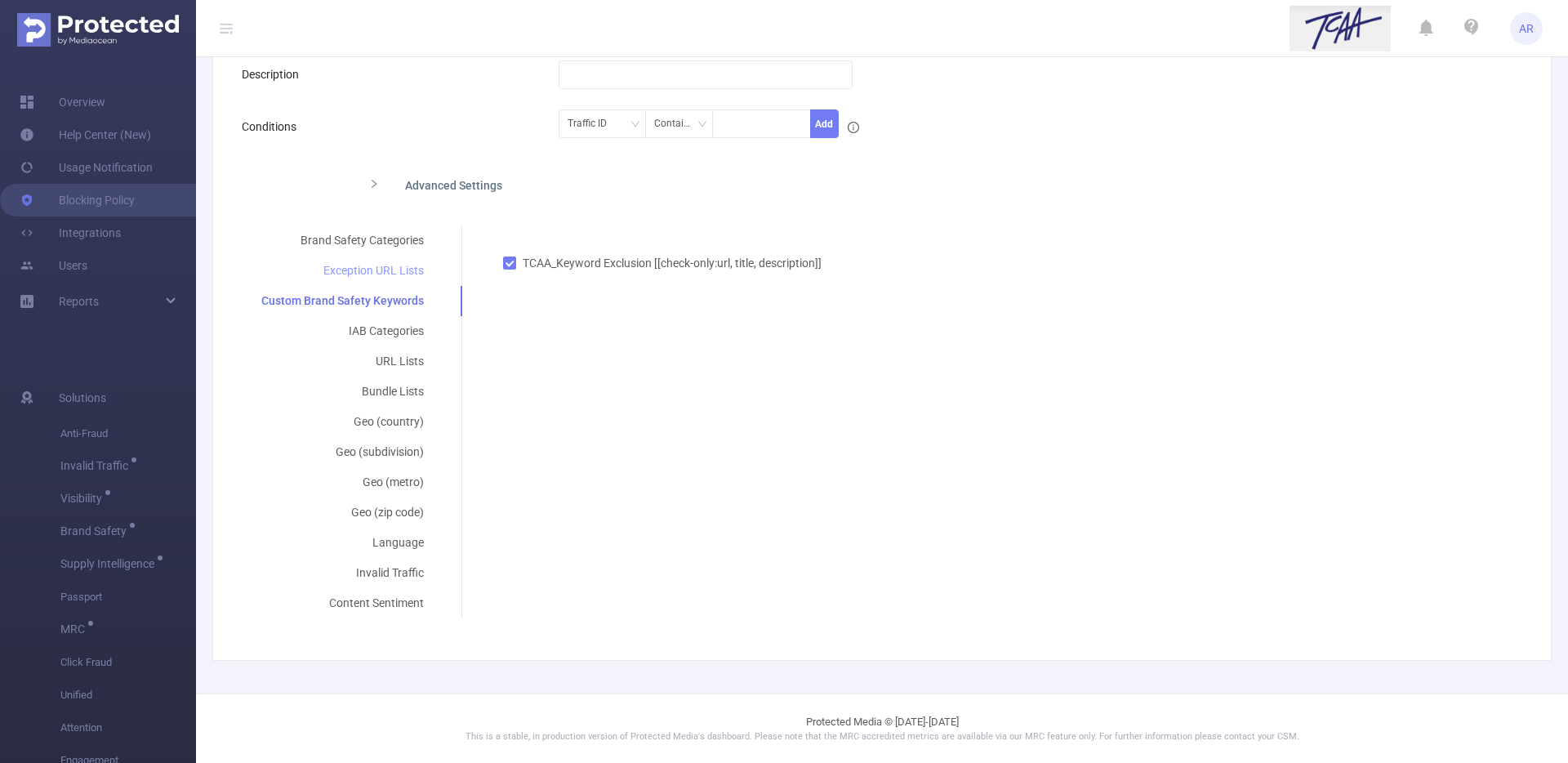
click at [395, 262] on div "Exception URL Lists" at bounding box center [342, 270] width 202 height 30
click at [395, 240] on div "Brand Safety Categories" at bounding box center [342, 240] width 201 height 30
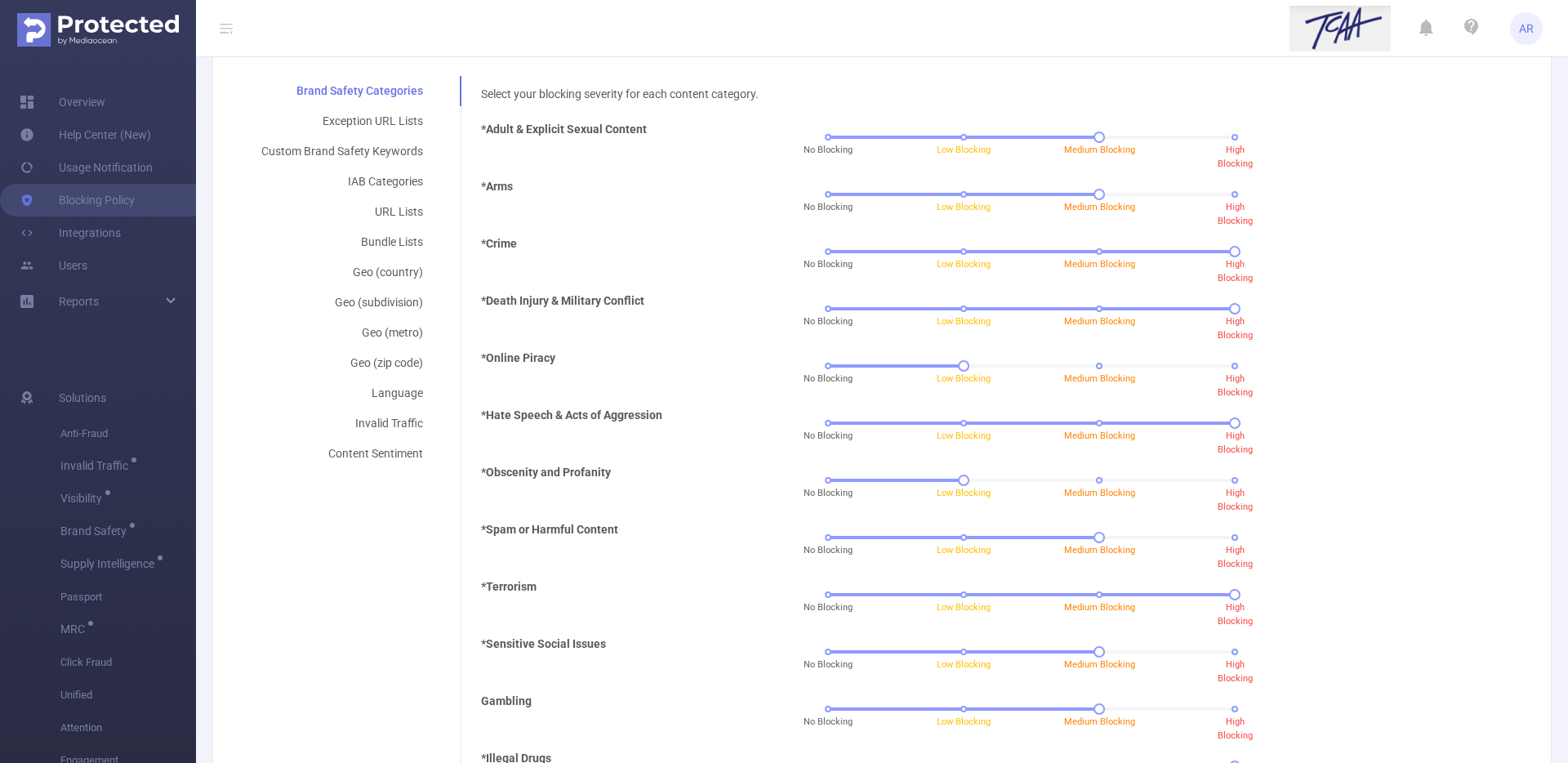
scroll to position [292, 0]
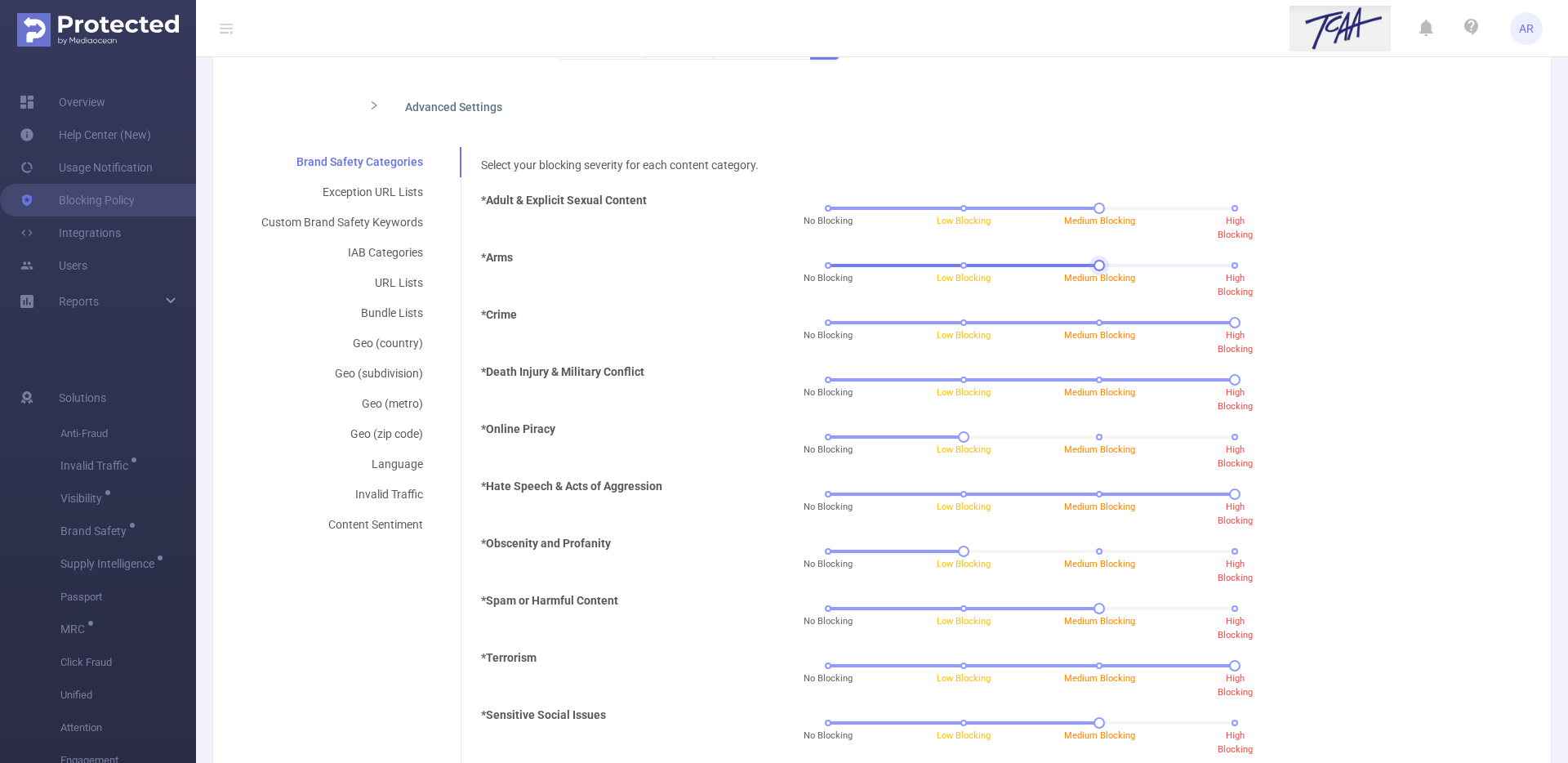
click at [952, 266] on div "No Blocking Low Blocking Medium Blocking High Blocking" at bounding box center [1032, 264] width 407 height 9
click at [1095, 439] on div "Pass ads on pages deemed medium and low risk" at bounding box center [1090, 417] width 204 height 45
click at [1075, 547] on div "No Blocking Low Blocking Medium Blocking High Blocking" at bounding box center [1032, 550] width 407 height 9
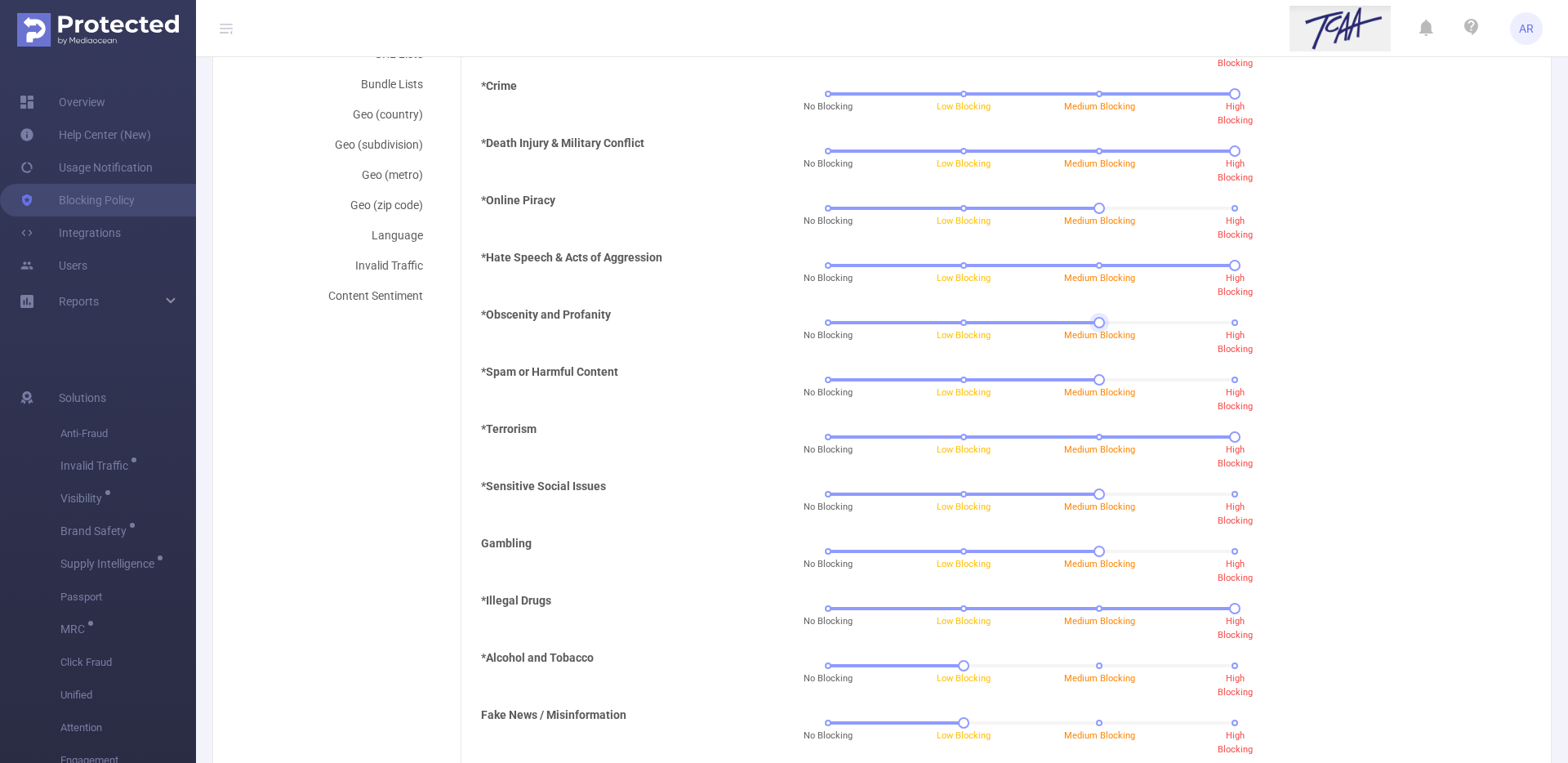
scroll to position [524, 0]
click at [1112, 606] on div at bounding box center [1032, 605] width 407 height 3
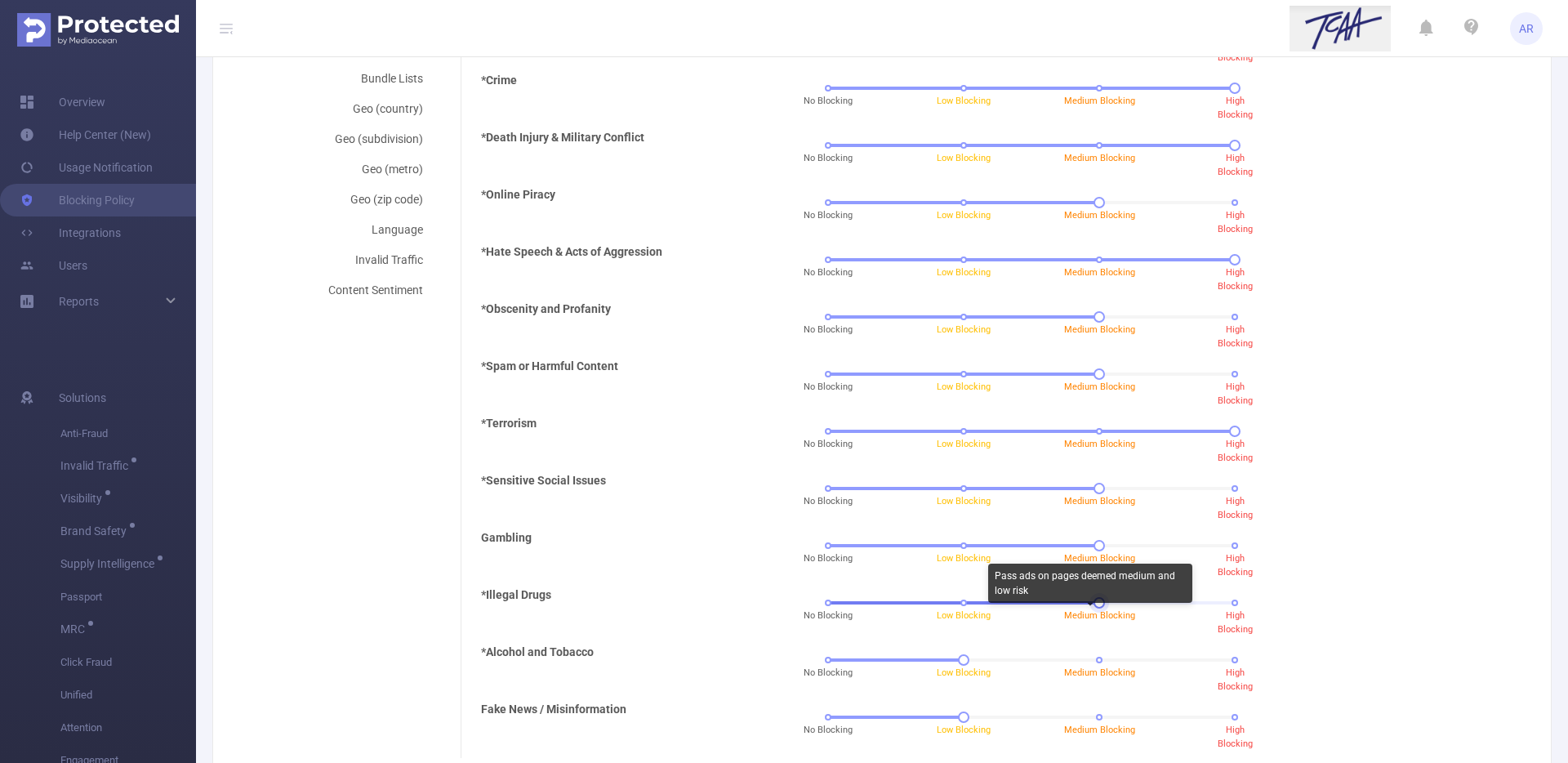
scroll to position [527, 0]
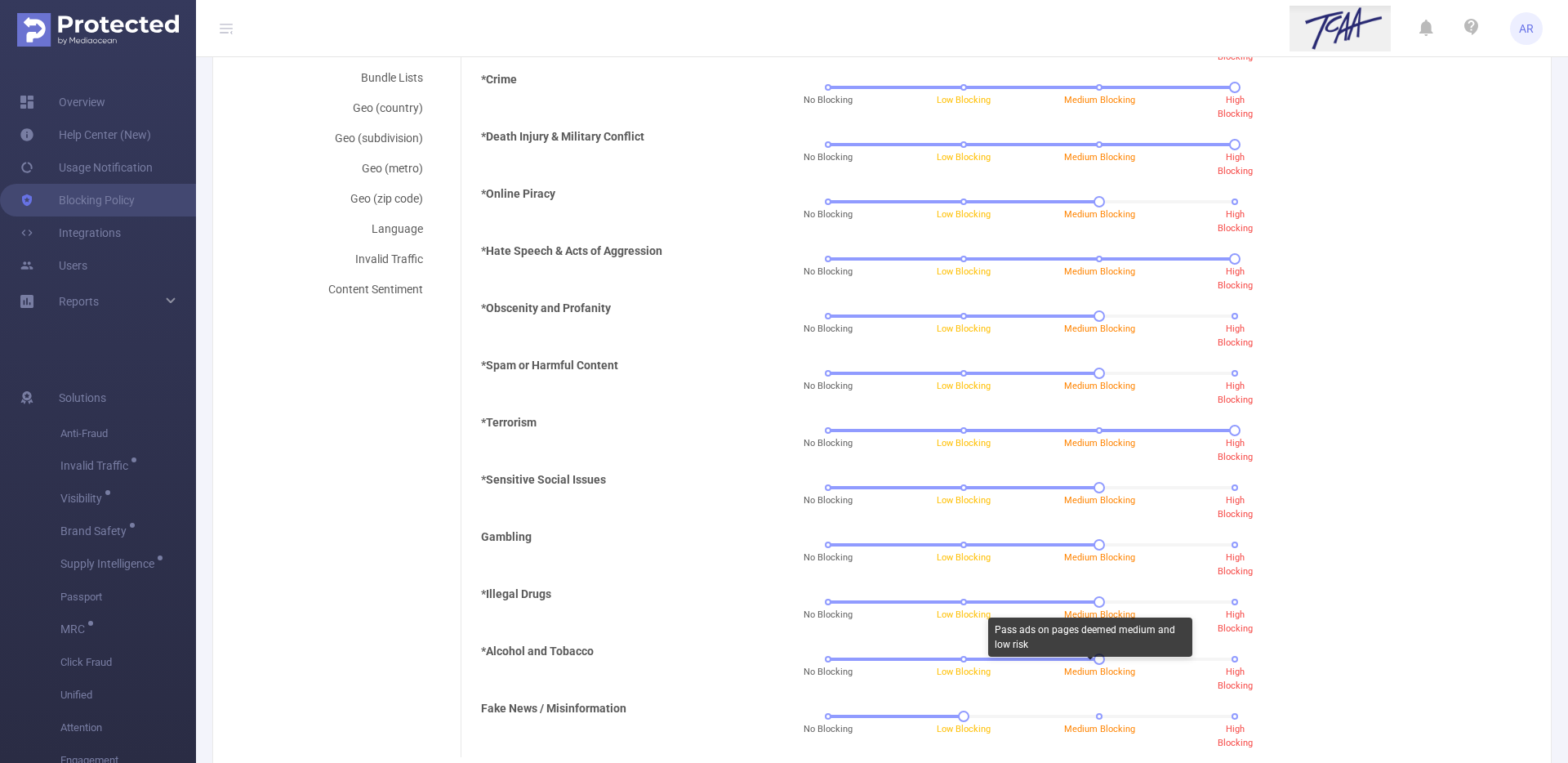
click at [1088, 659] on div "Pass ads on pages deemed medium and low risk" at bounding box center [1090, 639] width 204 height 45
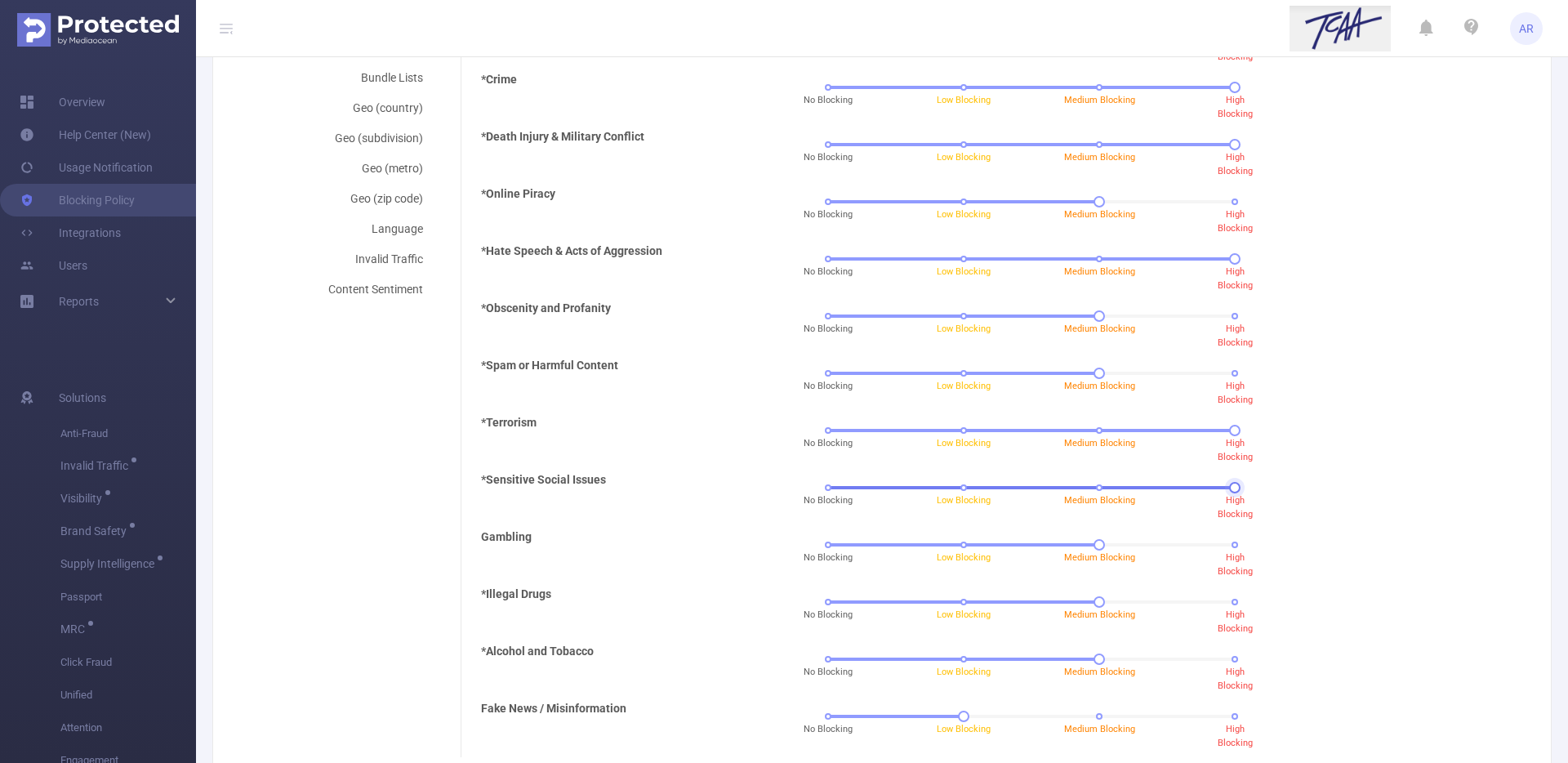
click at [1222, 491] on div "No Blocking Low Blocking Medium Blocking High Blocking" at bounding box center [1032, 487] width 407 height 9
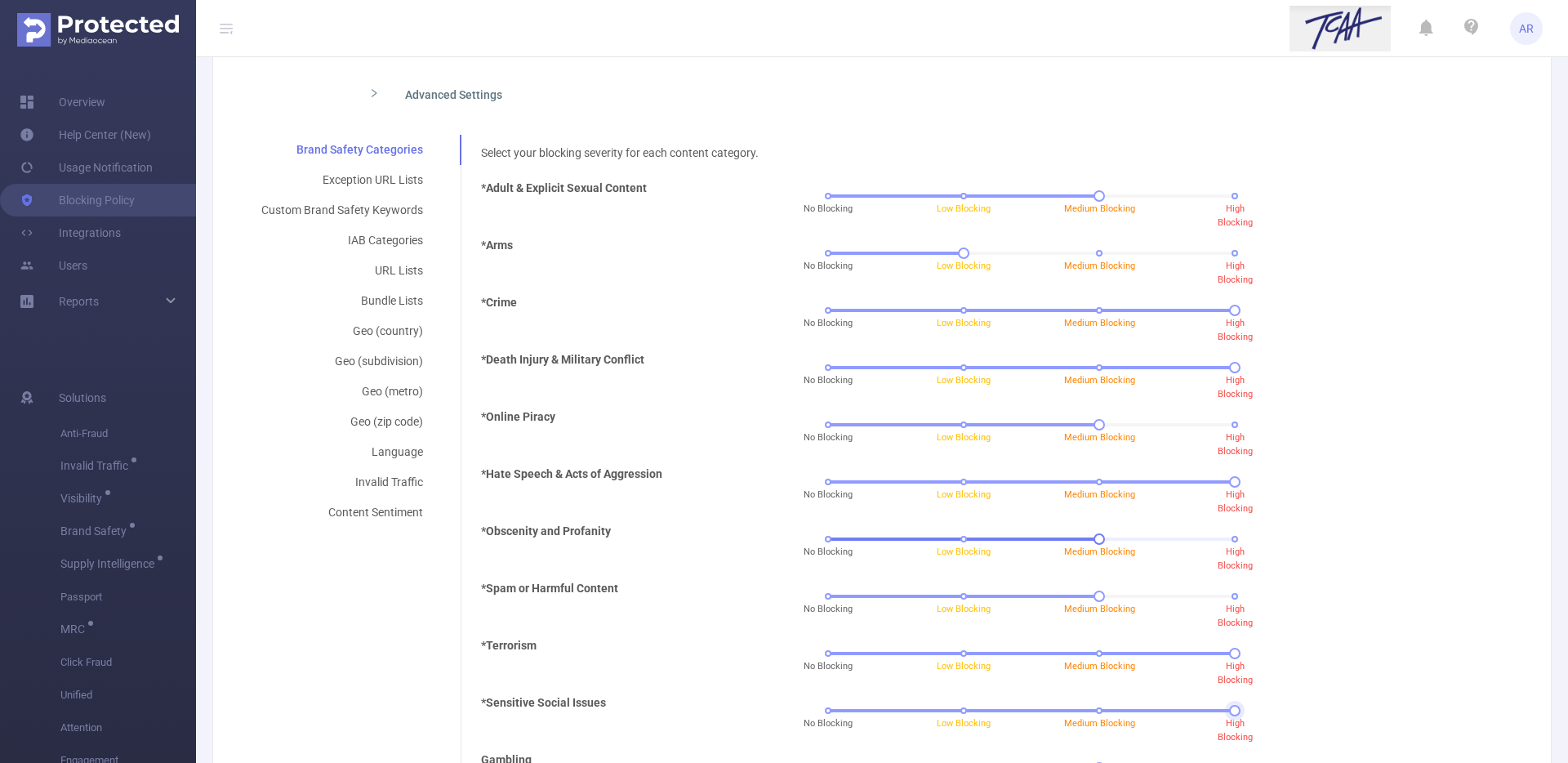
scroll to position [0, 0]
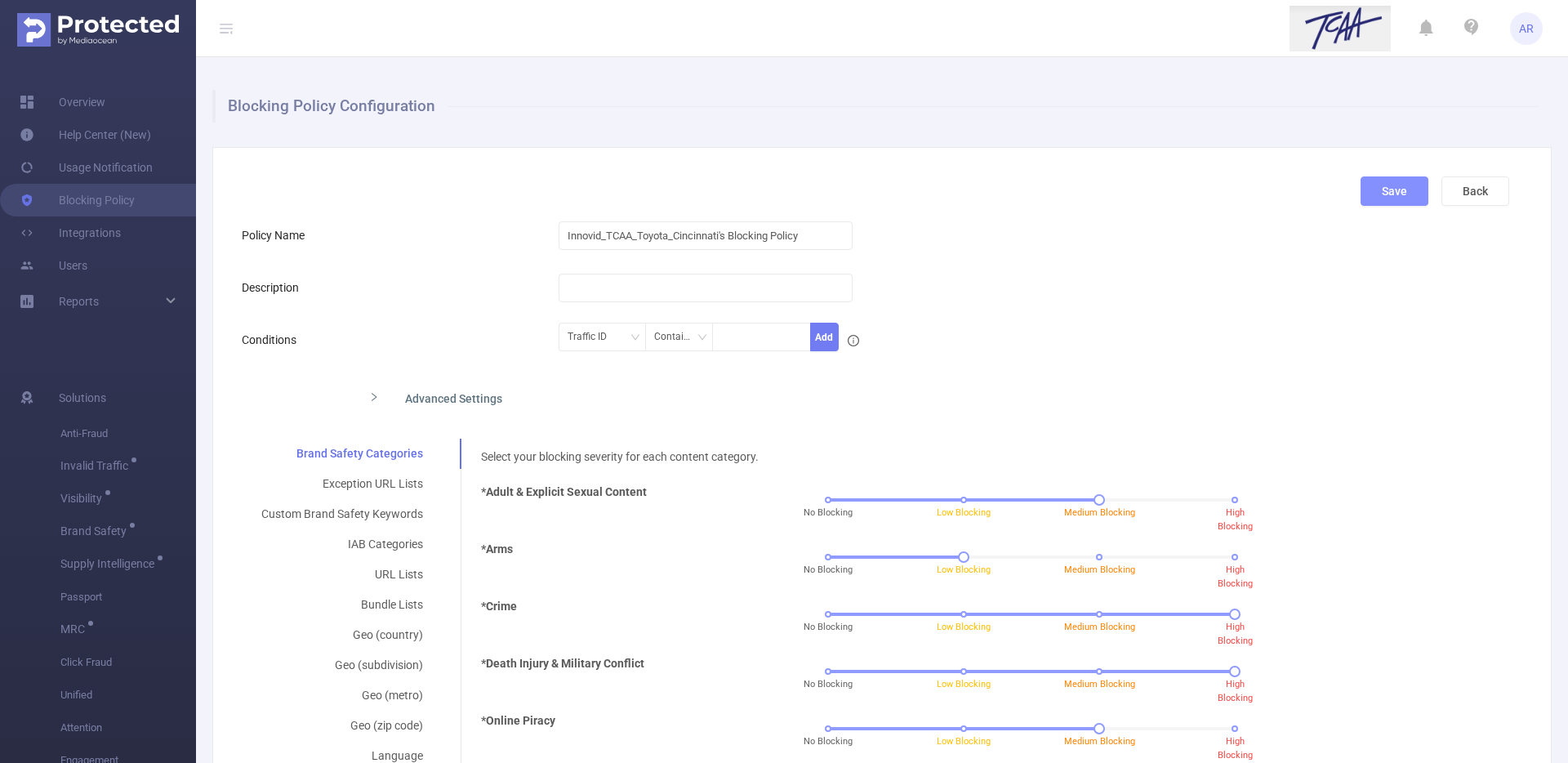
click at [1365, 193] on button "Save" at bounding box center [1394, 191] width 68 height 29
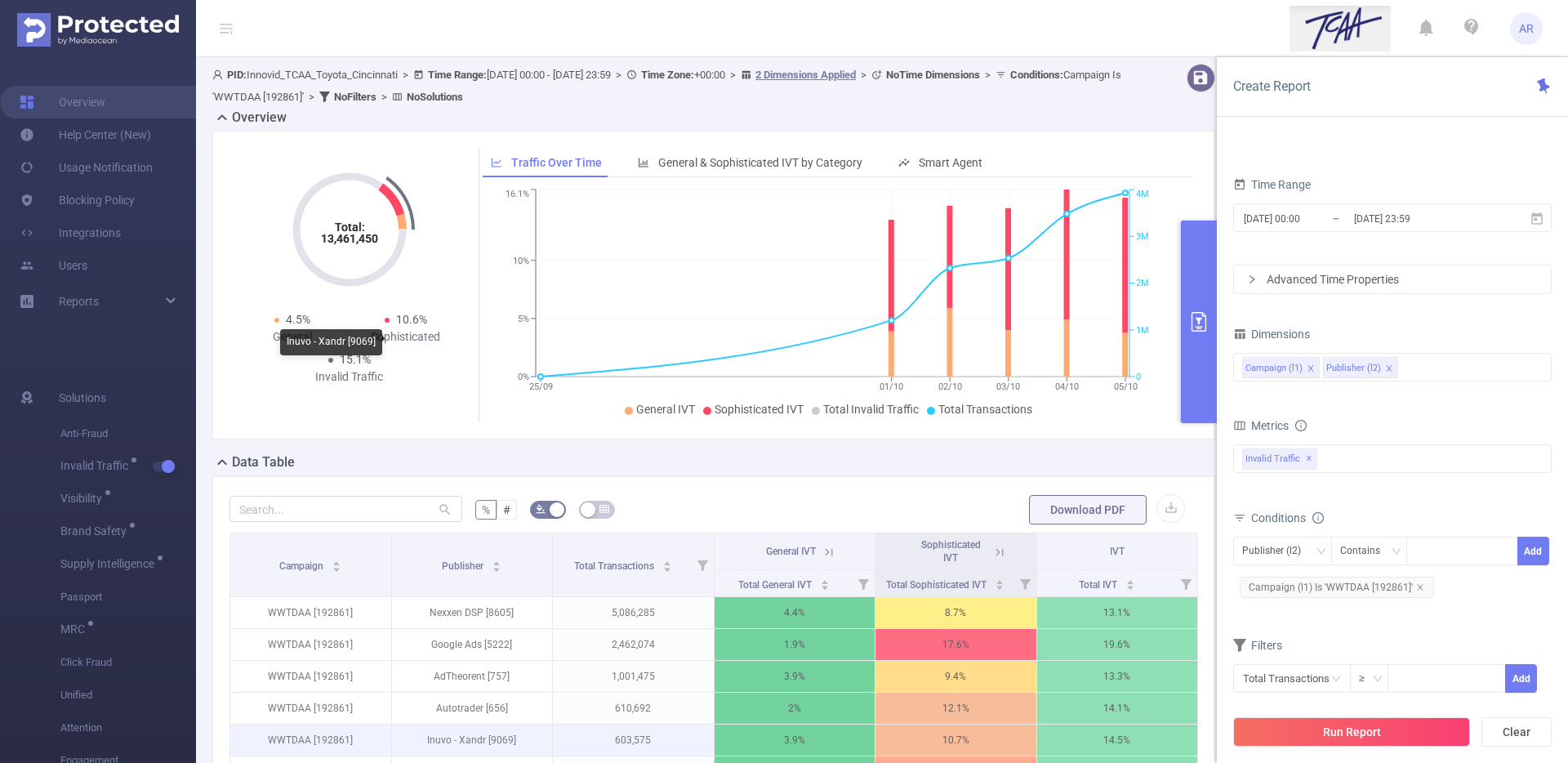
scroll to position [394, 0]
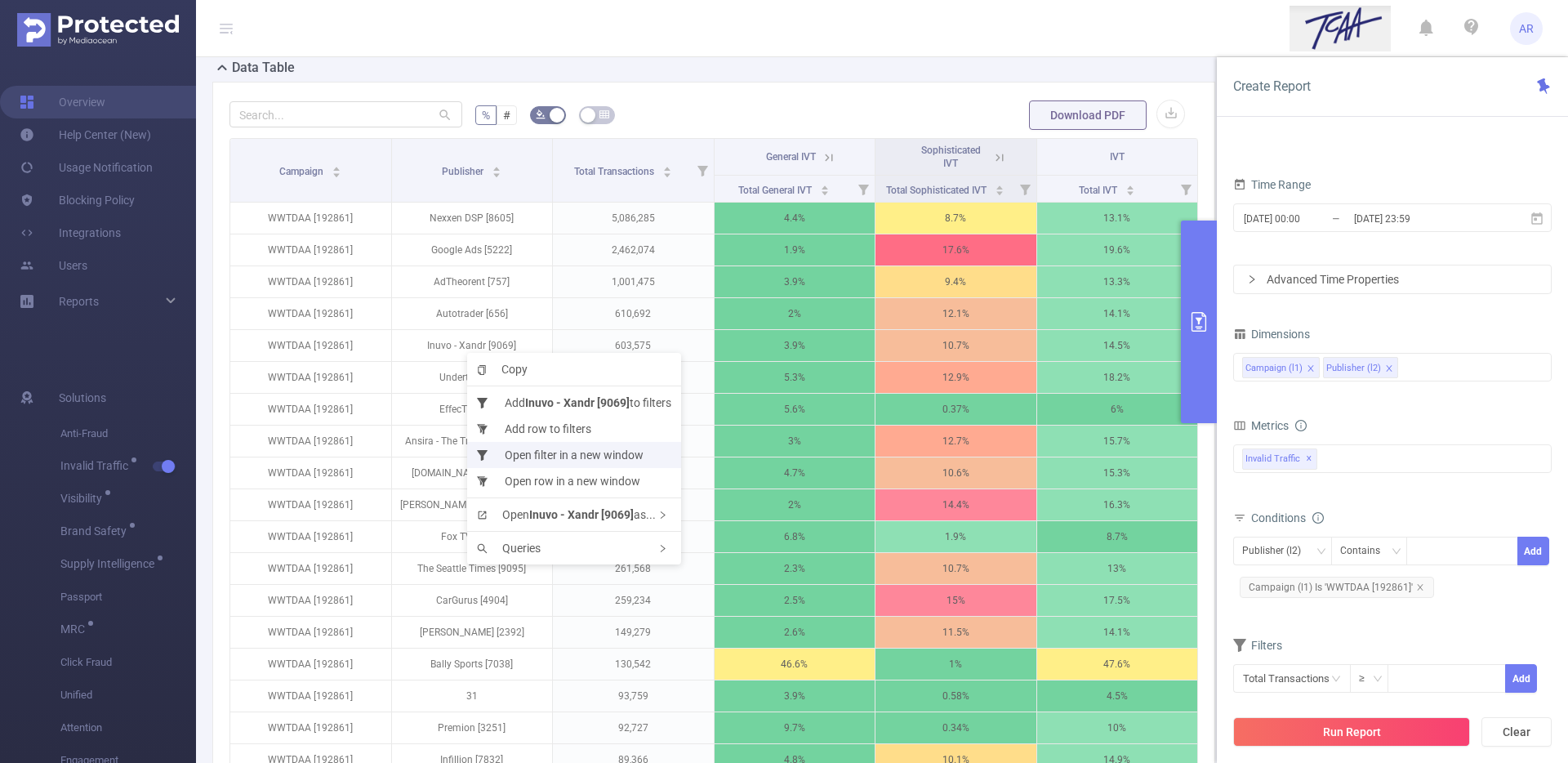
click at [576, 454] on li "Open filter in a new window" at bounding box center [573, 455] width 214 height 26
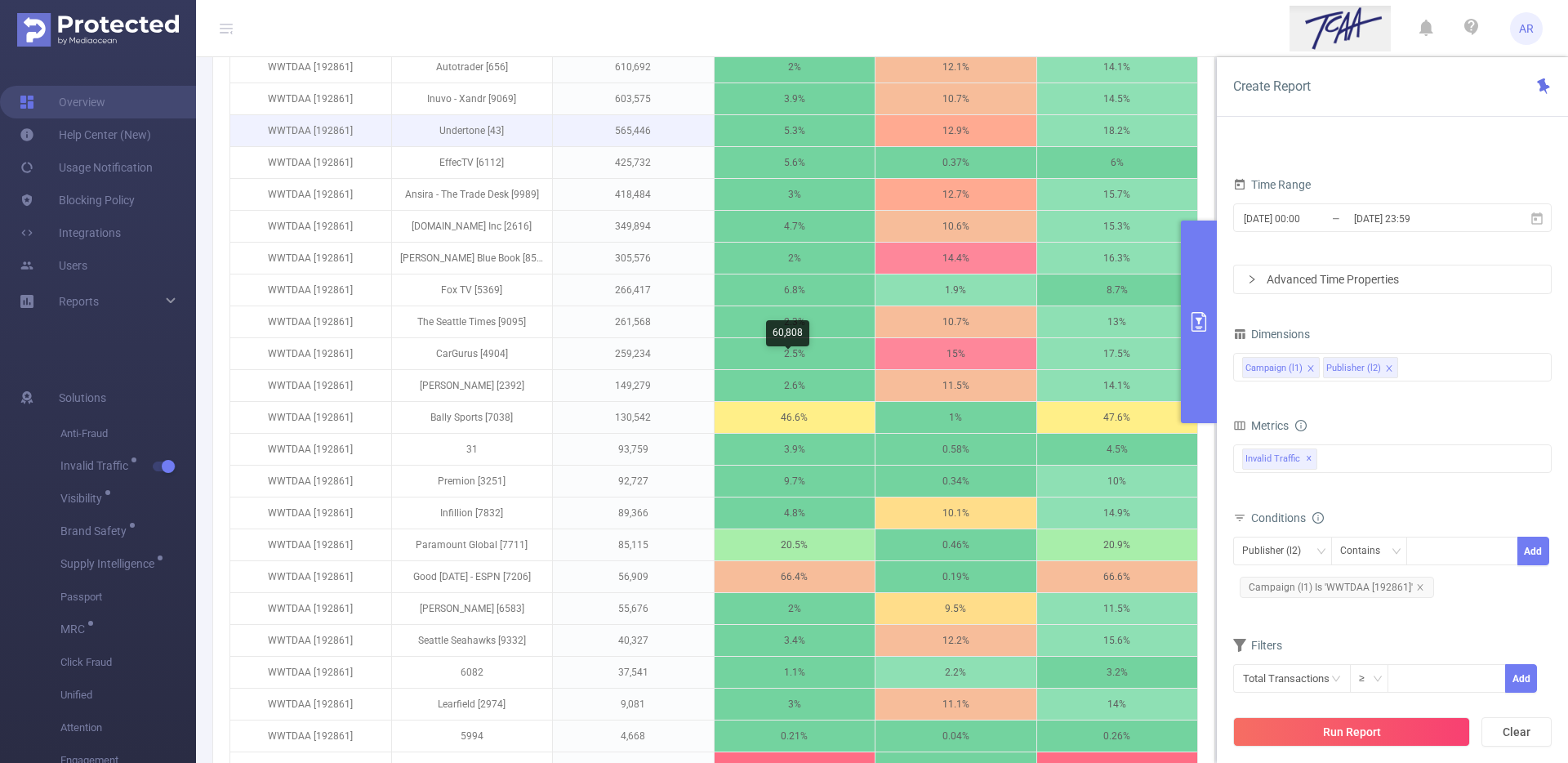
scroll to position [639, 0]
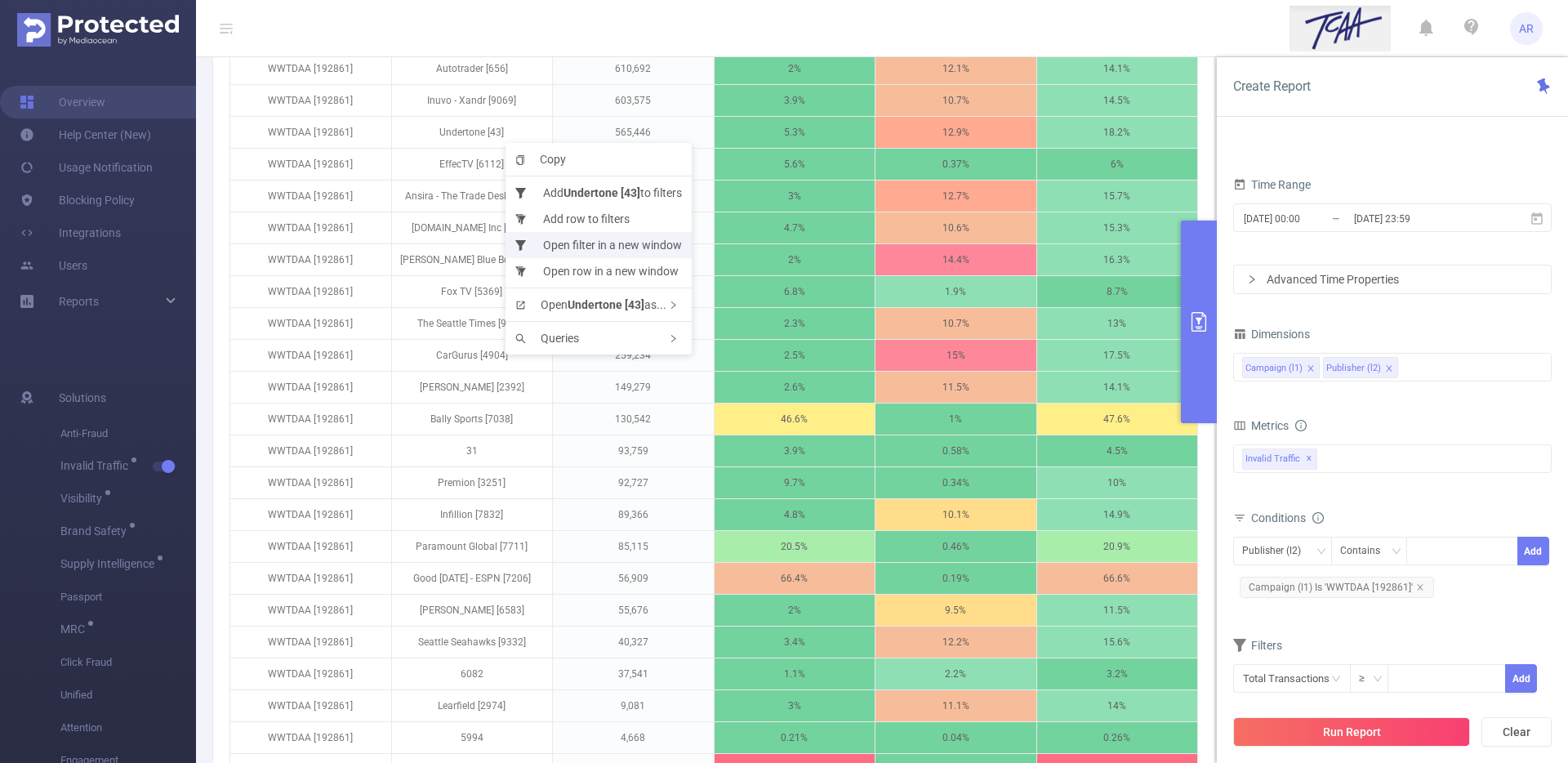
click at [558, 252] on li "Open filter in a new window" at bounding box center [598, 245] width 186 height 26
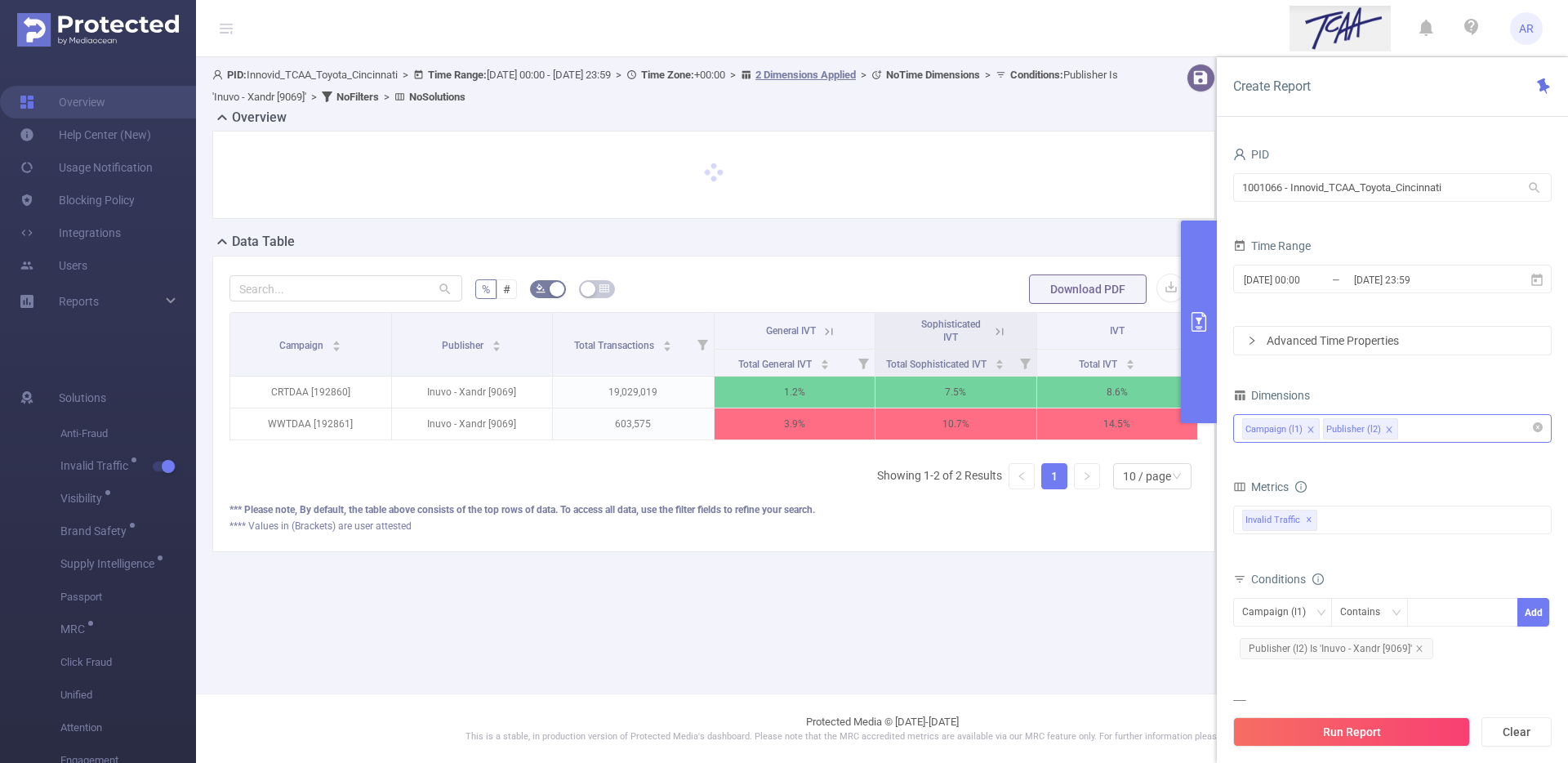
click at [1438, 424] on div "Campaign (l1) Publisher (l2)" at bounding box center [1392, 427] width 300 height 27
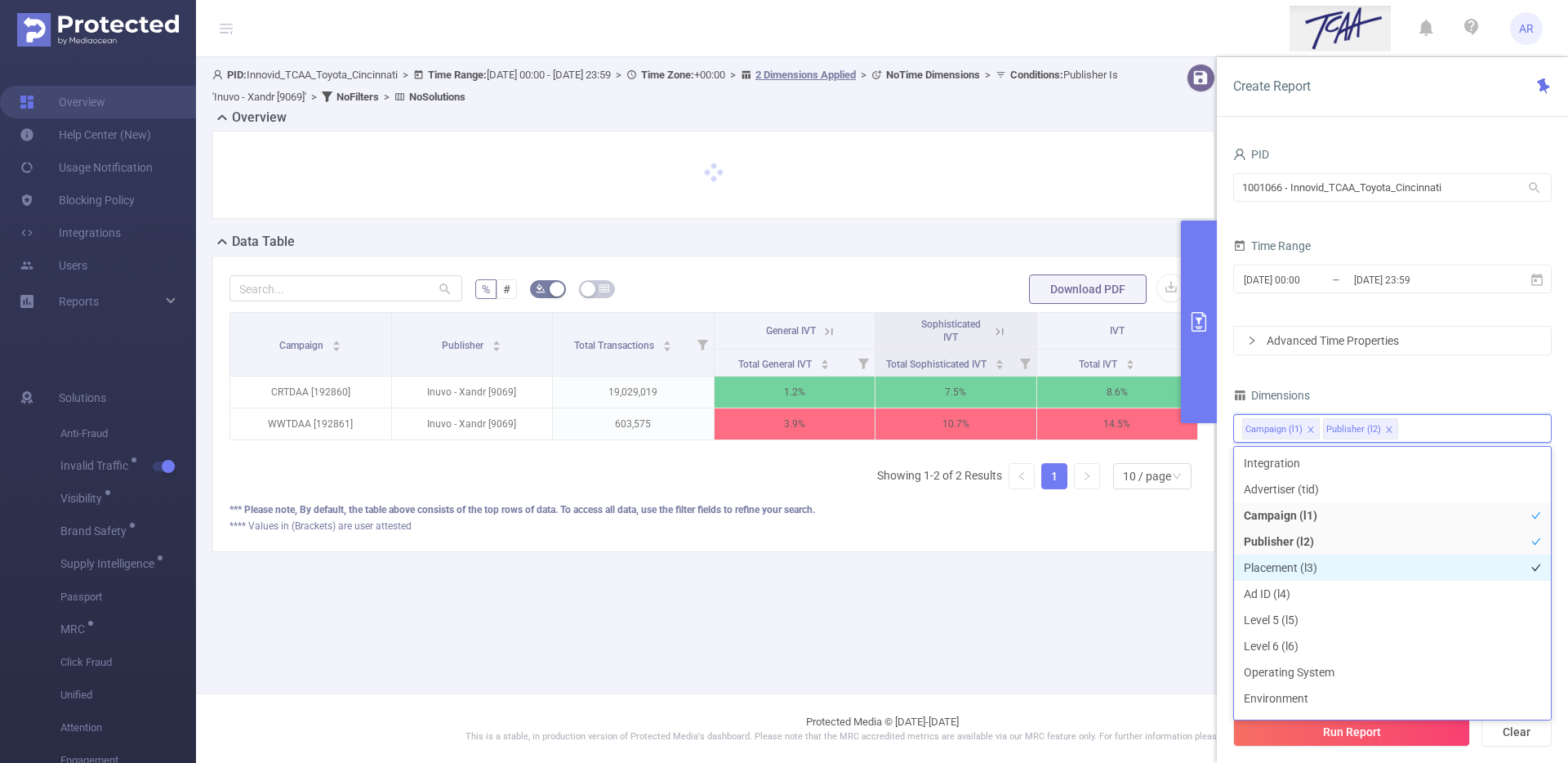
click at [1307, 561] on li "Placement (l3)" at bounding box center [1391, 567] width 317 height 26
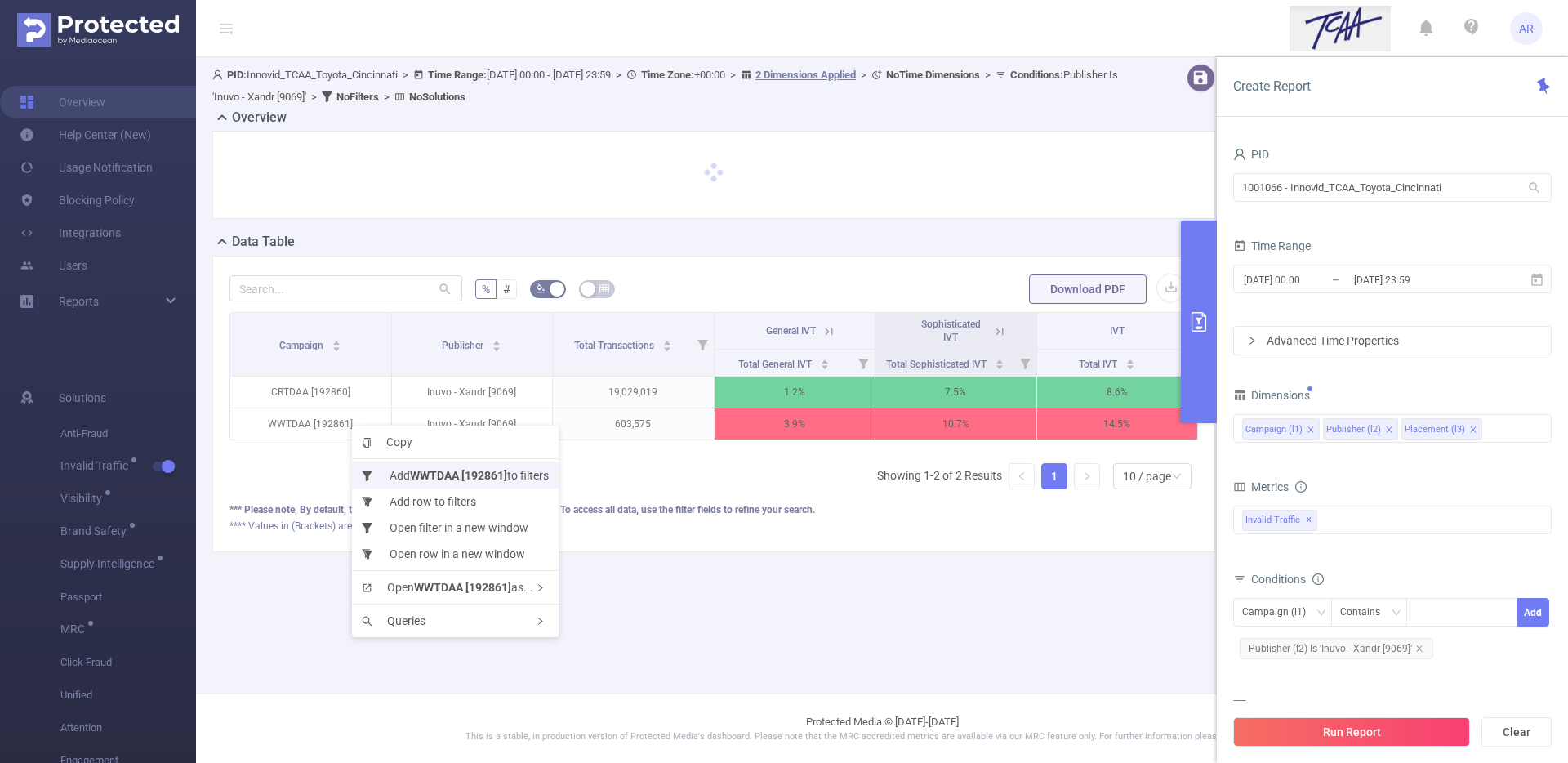
click at [381, 470] on li "Add WWTDAA [192861] to filters" at bounding box center [455, 475] width 207 height 26
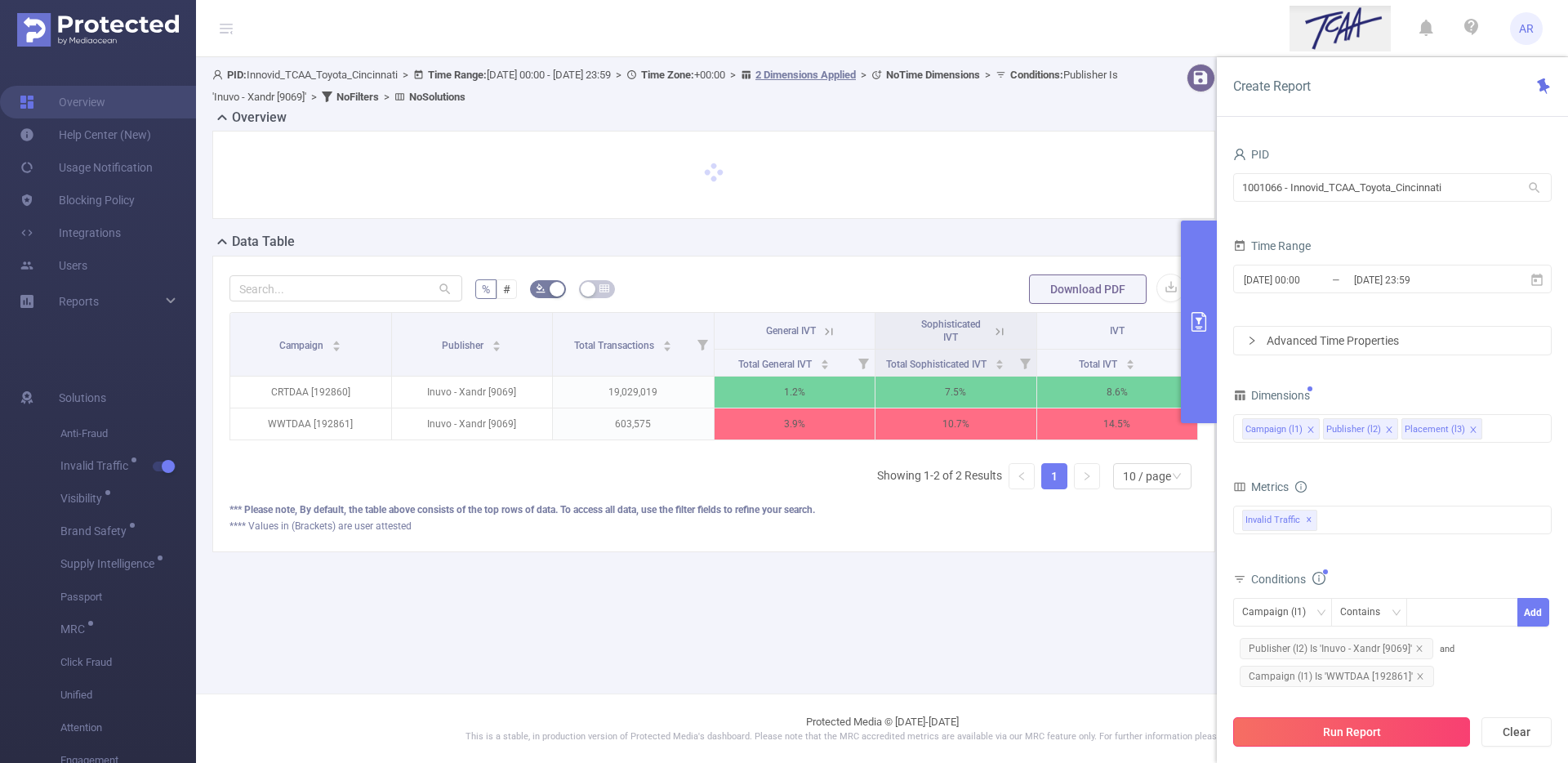
click at [1353, 727] on button "Run Report" at bounding box center [1351, 731] width 237 height 29
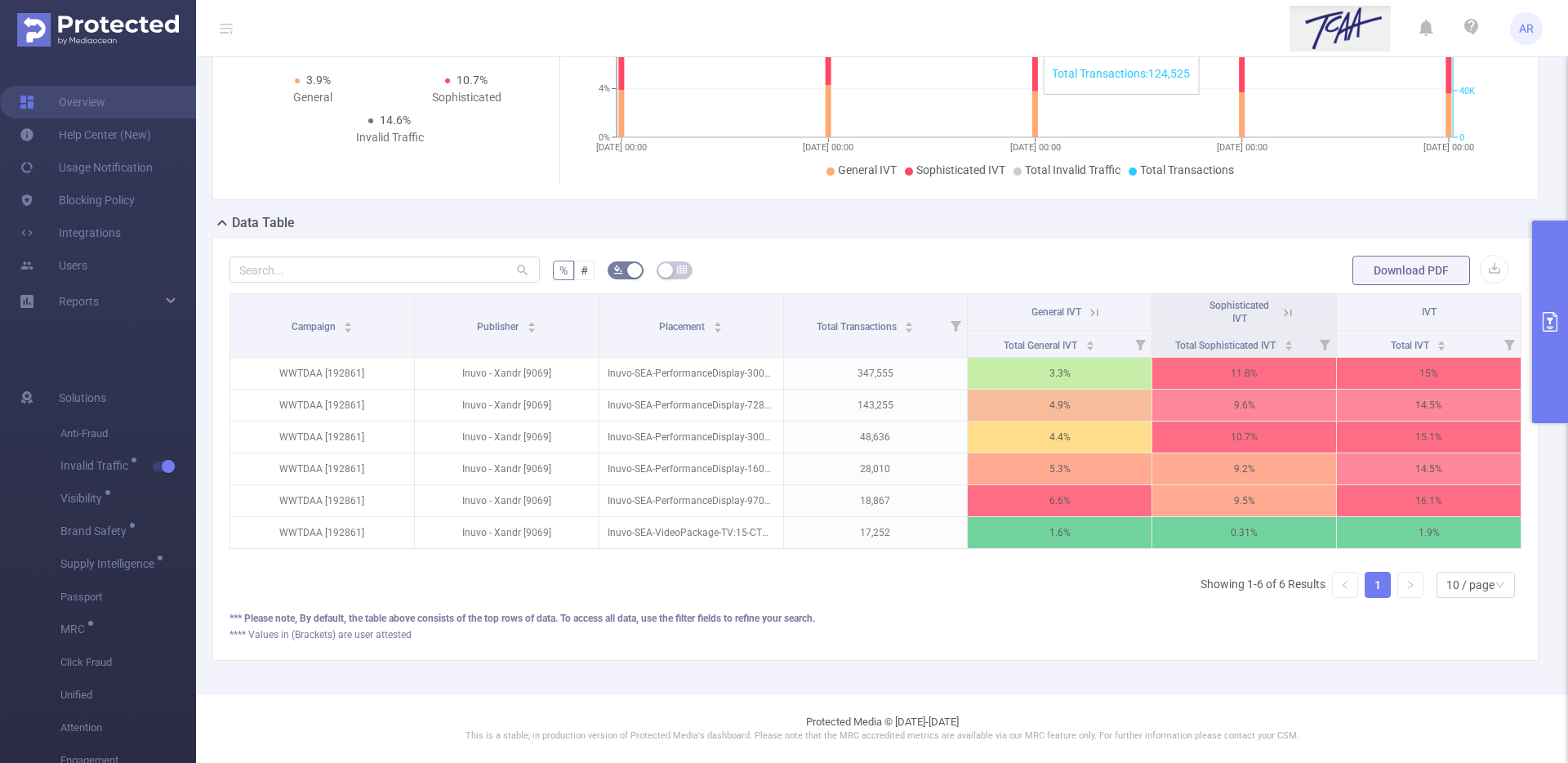
scroll to position [236, 0]
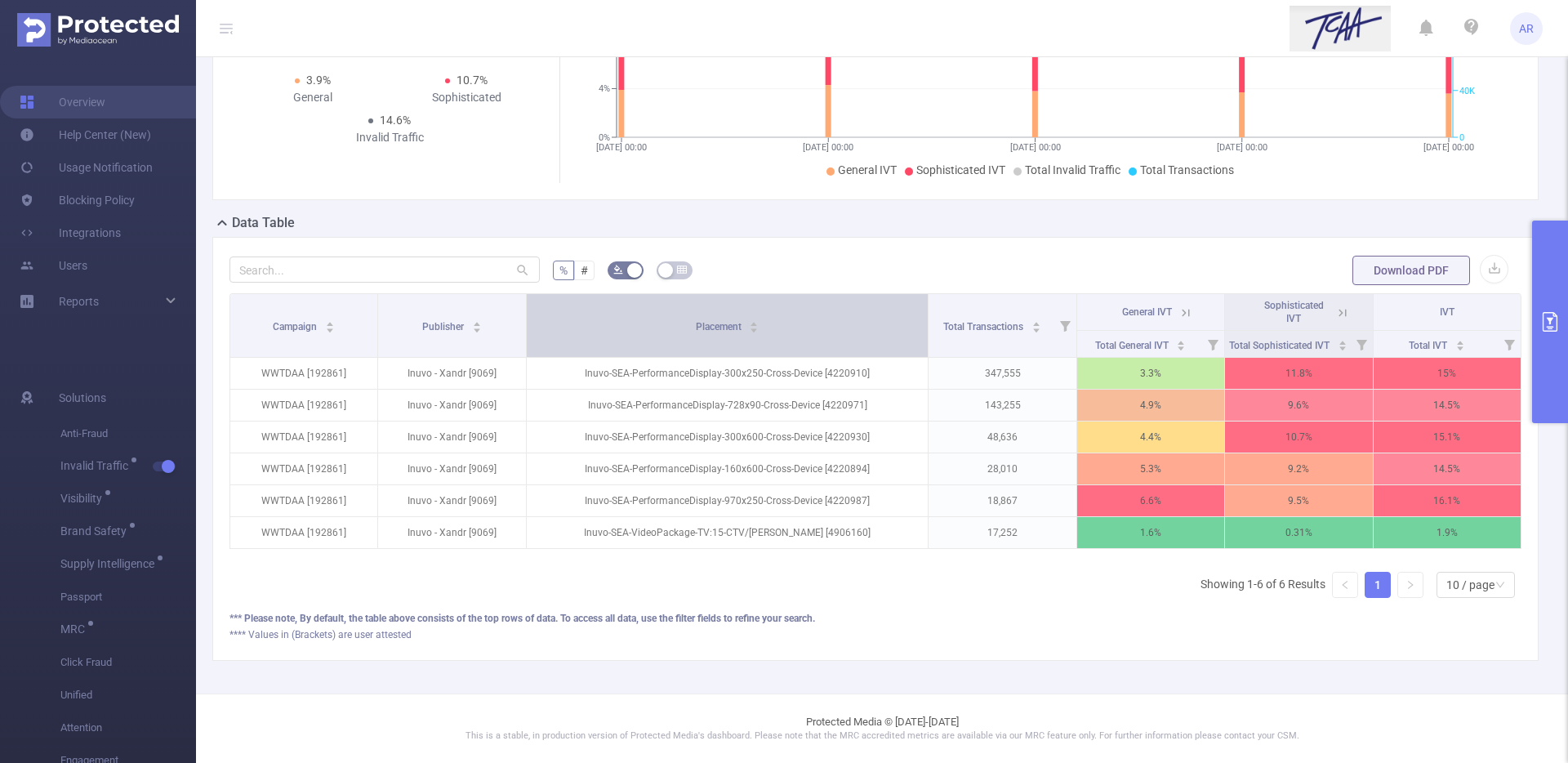
drag, startPoint x: 776, startPoint y: 301, endPoint x: 861, endPoint y: 294, distance: 85.3
click at [861, 294] on th "Placement" at bounding box center [728, 325] width 403 height 64
